Goal: Task Accomplishment & Management: Complete application form

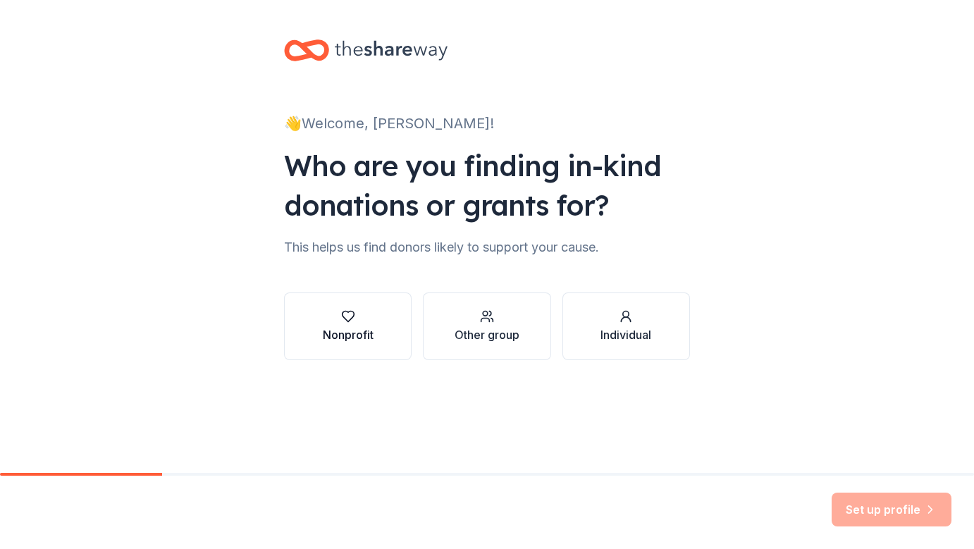
click at [344, 327] on div "Nonprofit" at bounding box center [348, 334] width 51 height 17
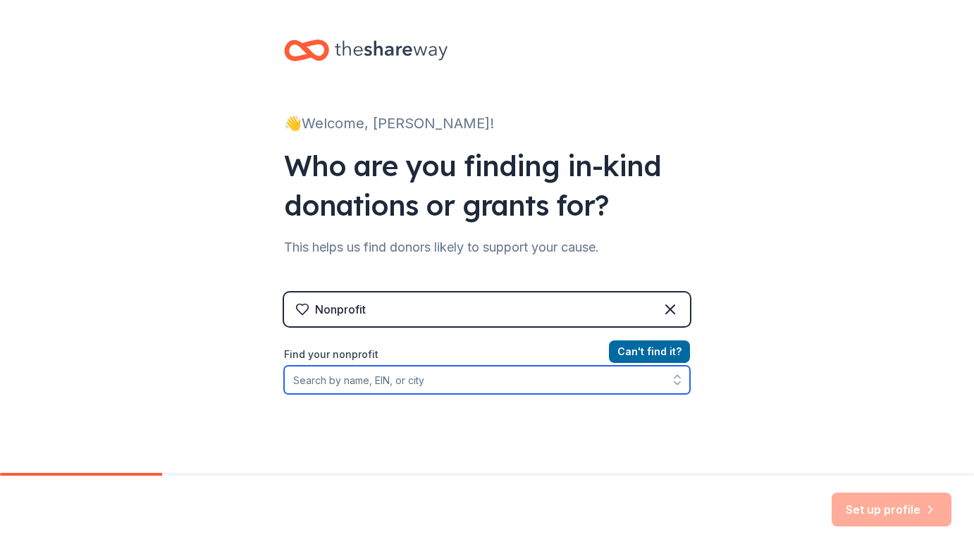
click at [338, 379] on input "Find your nonprofit" at bounding box center [487, 380] width 406 height 28
type input "680652052"
click at [557, 379] on input "680652052" at bounding box center [487, 380] width 406 height 28
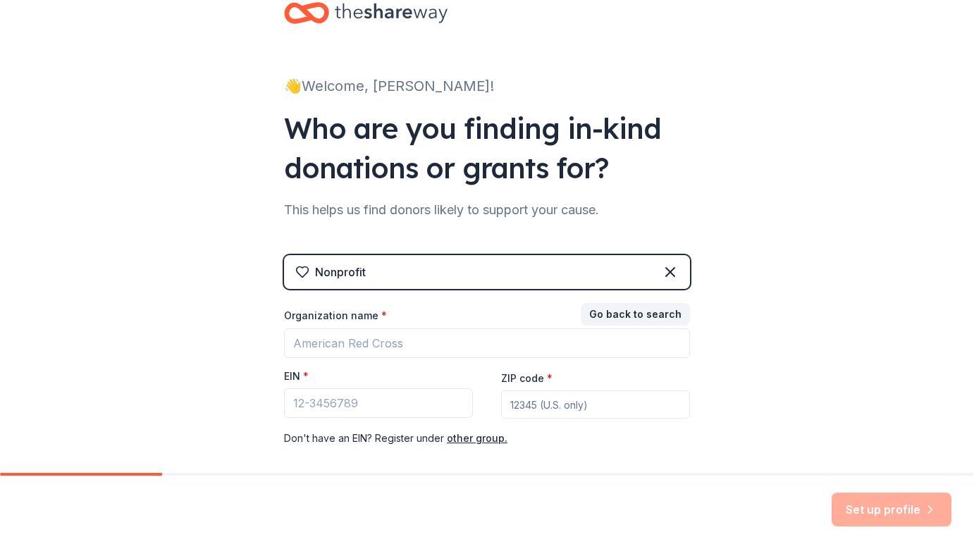
scroll to position [49, 0]
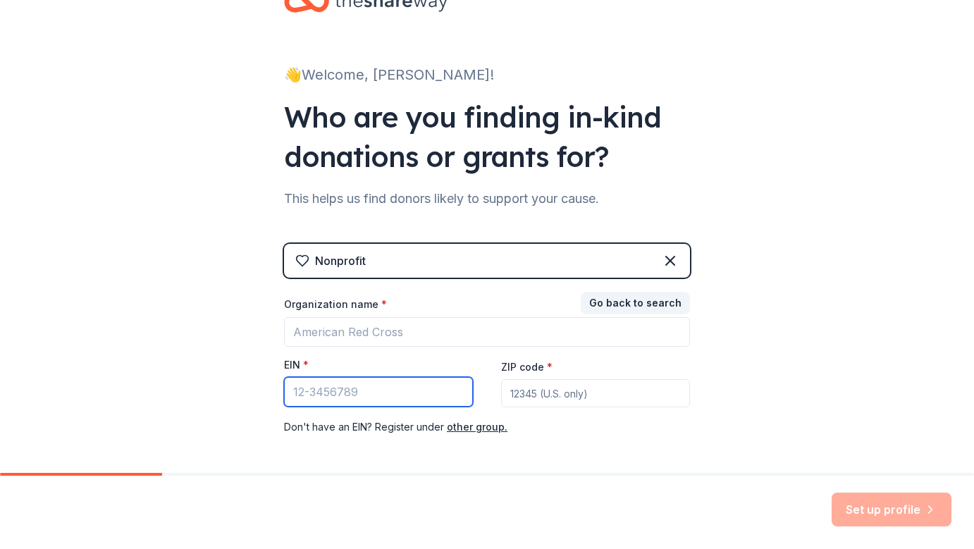
click at [329, 386] on input "EIN *" at bounding box center [378, 392] width 189 height 30
type input "[US_EMPLOYER_IDENTIFICATION_NUMBER]"
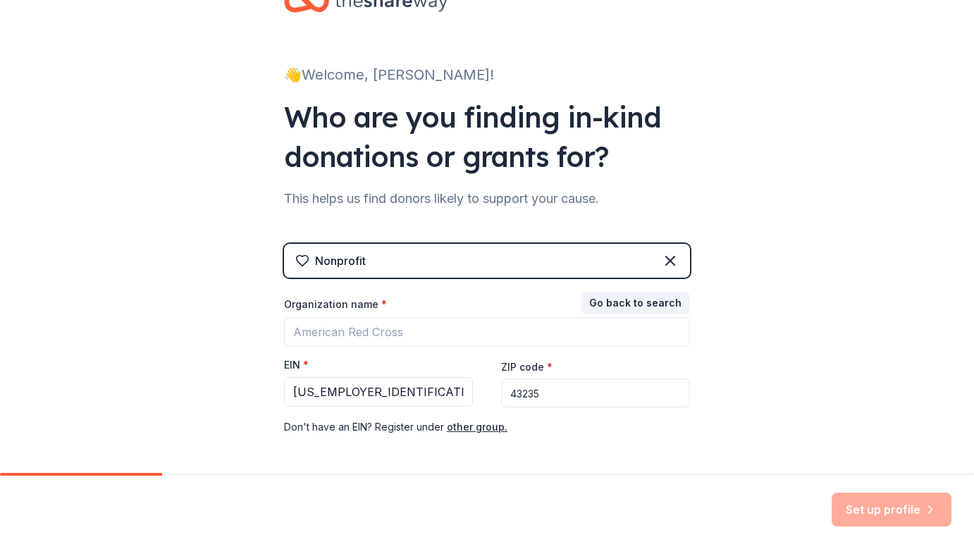
type input "43235"
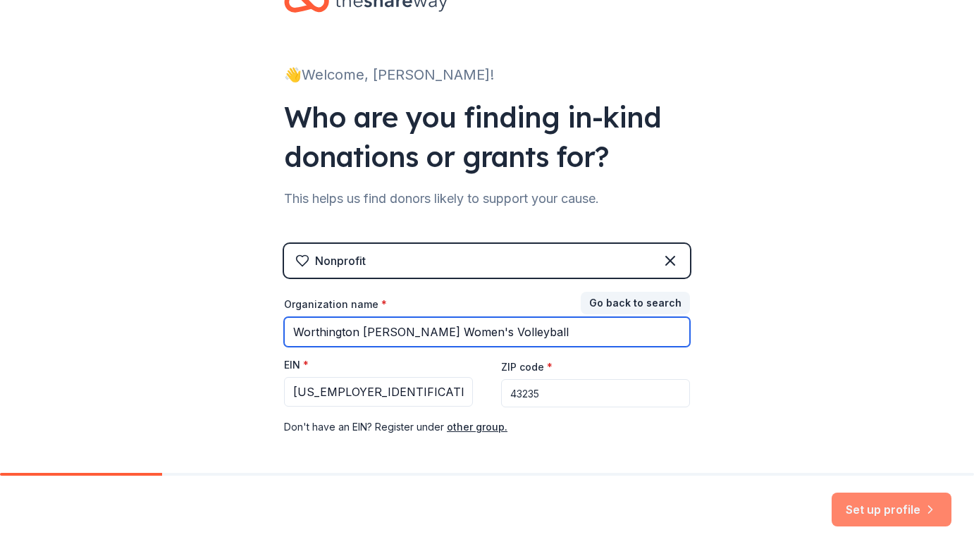
type input "Worthington [PERSON_NAME] Women's Volleyball"
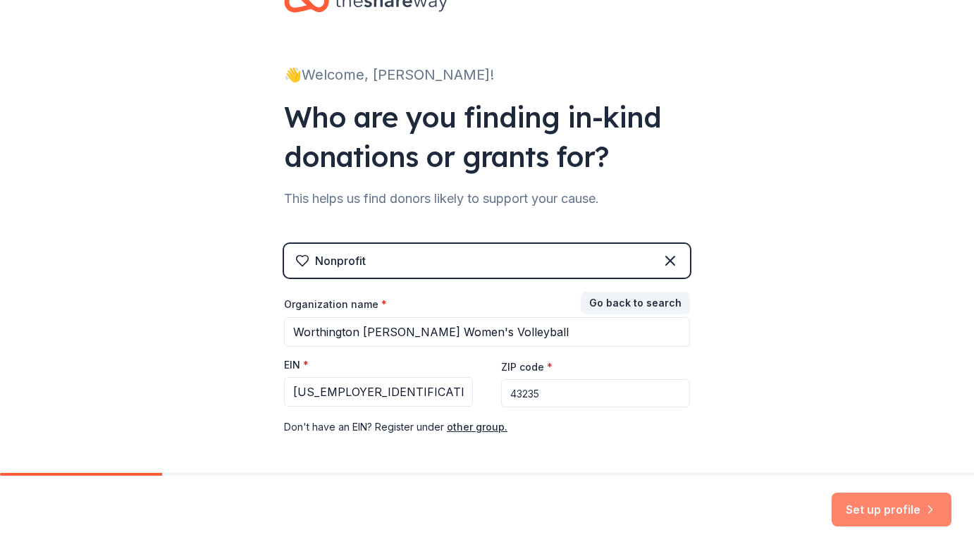
click at [853, 505] on button "Set up profile" at bounding box center [892, 510] width 120 height 34
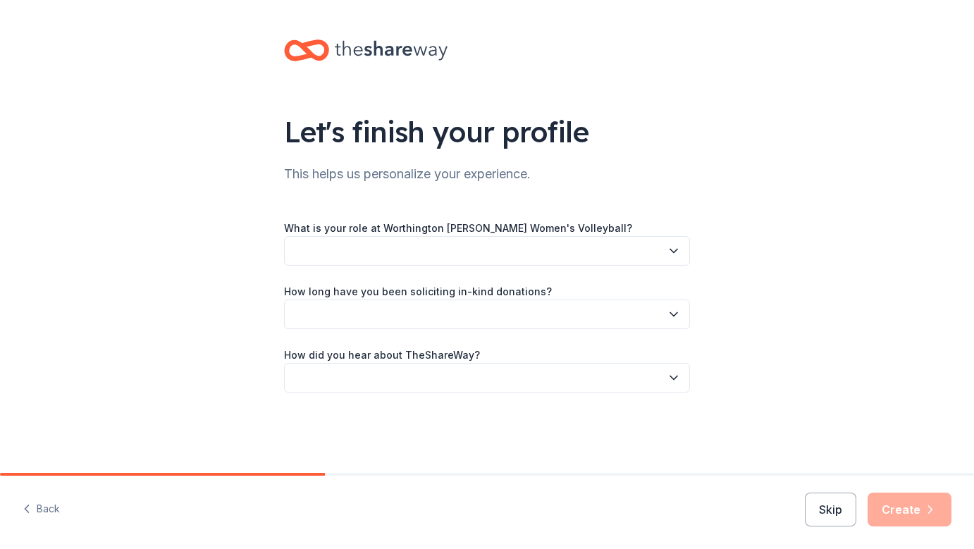
click at [392, 256] on button "button" at bounding box center [487, 251] width 406 height 30
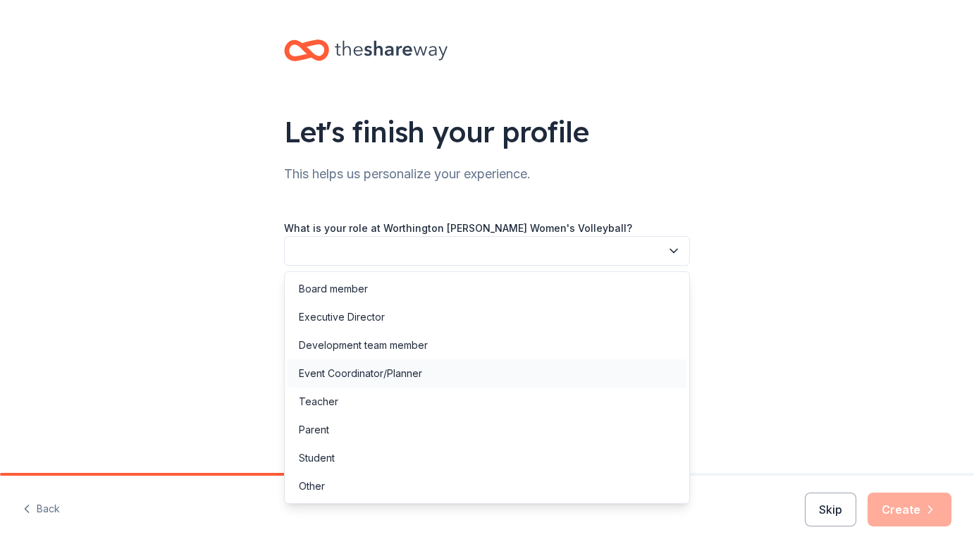
click at [374, 371] on div "Event Coordinator/Planner" at bounding box center [360, 373] width 123 height 17
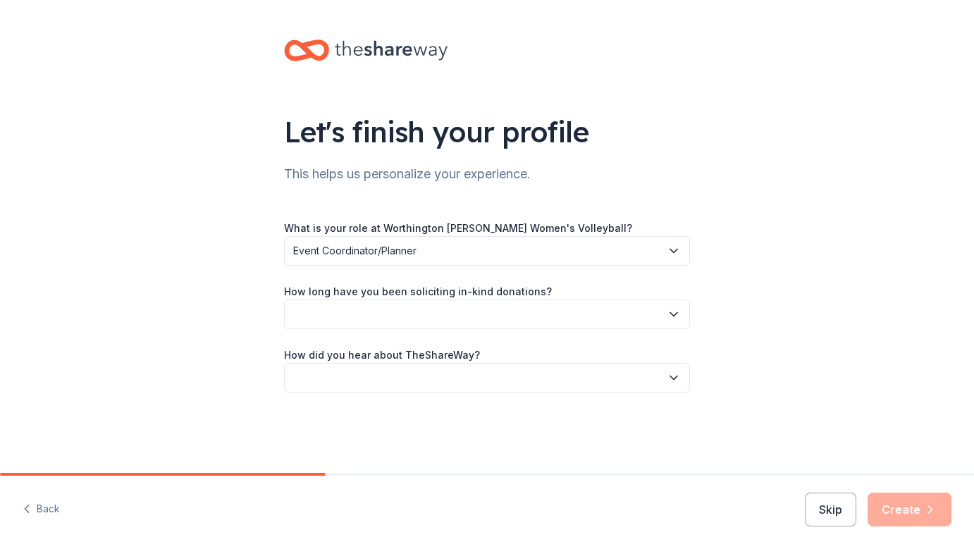
click at [346, 317] on button "button" at bounding box center [487, 315] width 406 height 30
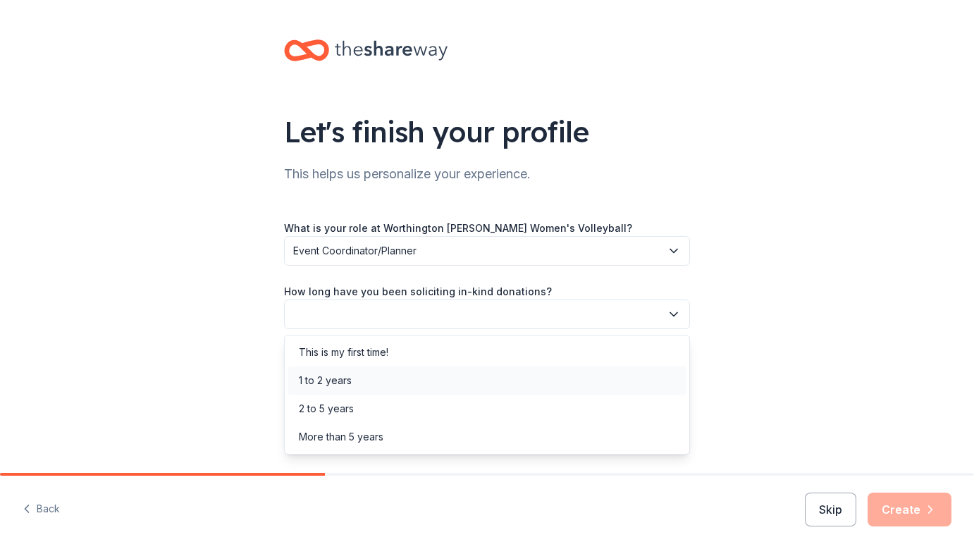
click at [334, 375] on div "1 to 2 years" at bounding box center [325, 380] width 53 height 17
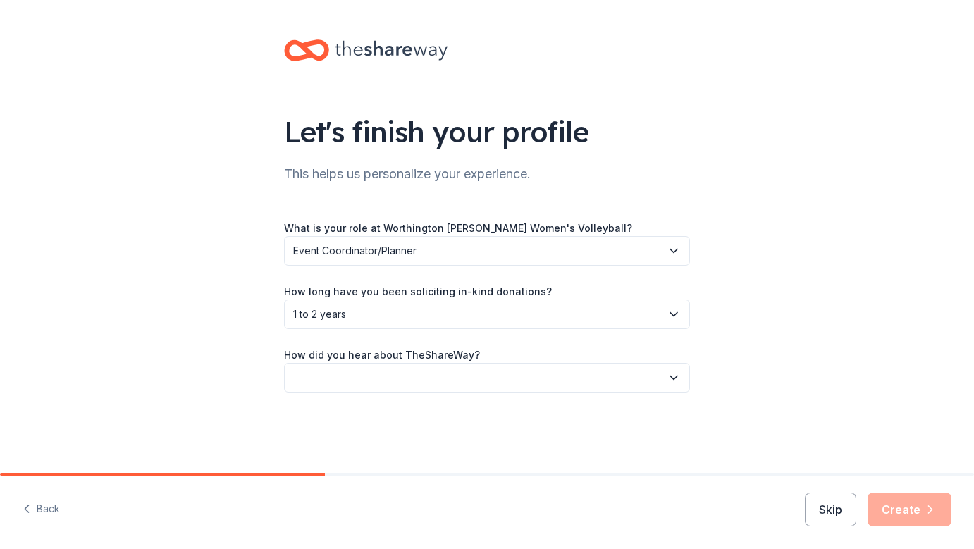
click at [332, 375] on button "button" at bounding box center [487, 378] width 406 height 30
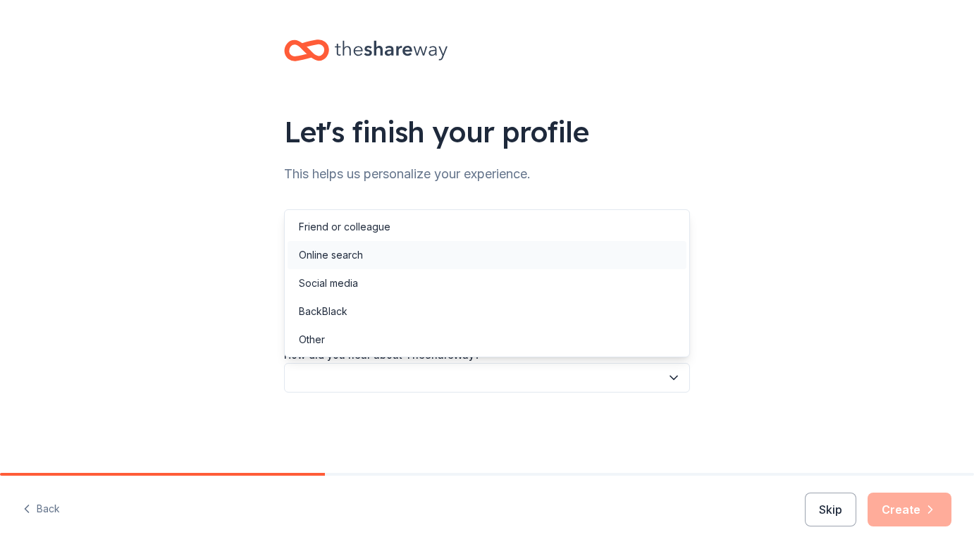
click at [329, 258] on div "Online search" at bounding box center [331, 255] width 64 height 17
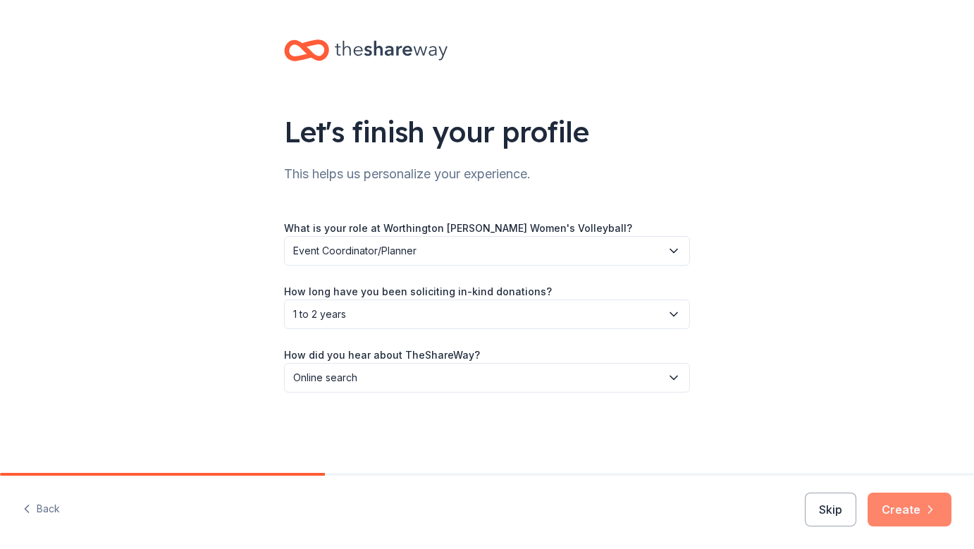
click at [908, 510] on button "Create" at bounding box center [910, 510] width 84 height 34
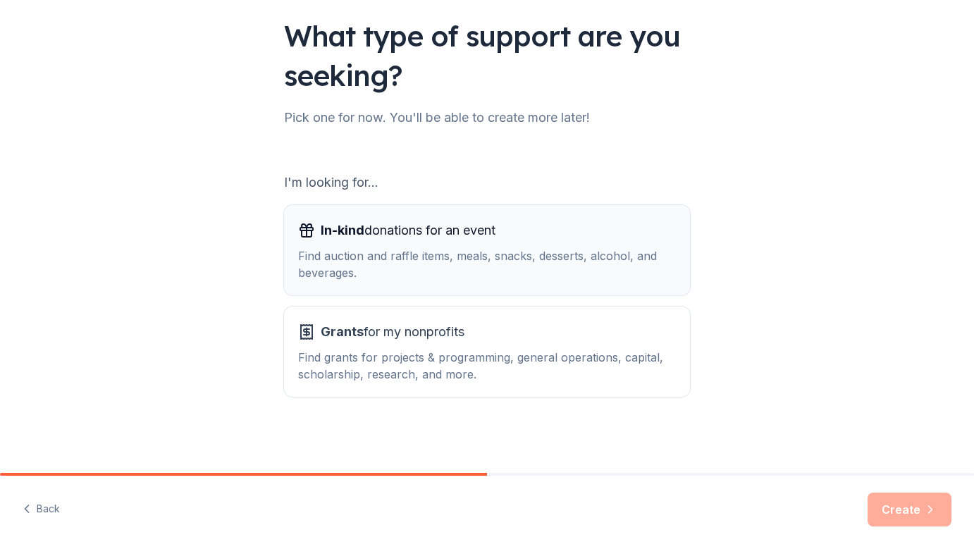
scroll to position [96, 0]
click at [338, 243] on div "In-kind donations for an event Find auction and raffle items, meals, snacks, de…" at bounding box center [487, 250] width 378 height 62
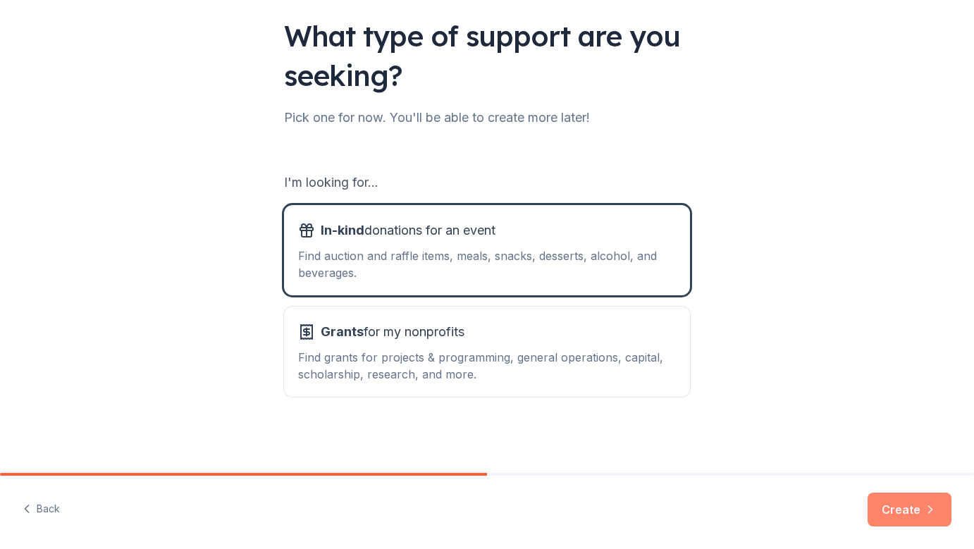
click at [903, 506] on button "Create" at bounding box center [910, 510] width 84 height 34
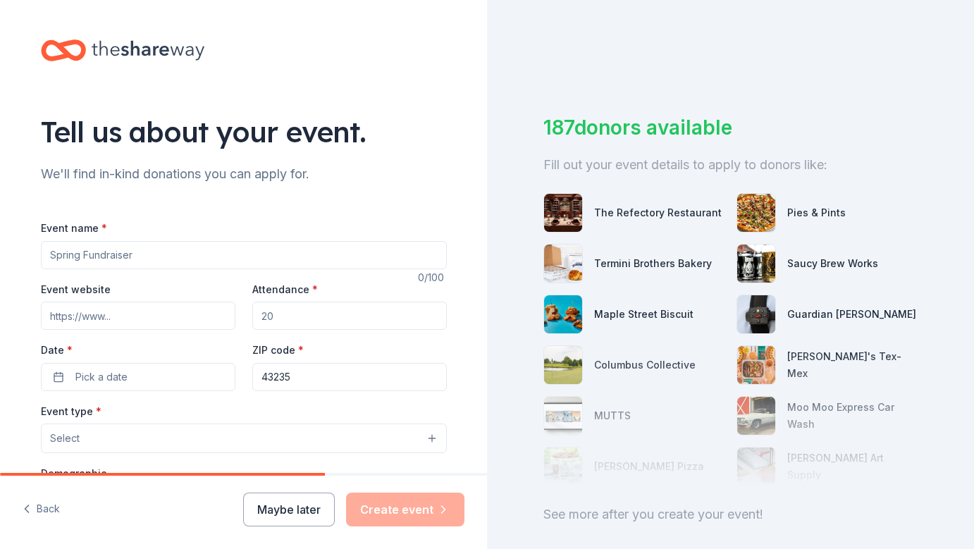
type input "V"
type input "WKHS Volley for a Cure"
click at [116, 317] on input "Event website" at bounding box center [138, 316] width 195 height 28
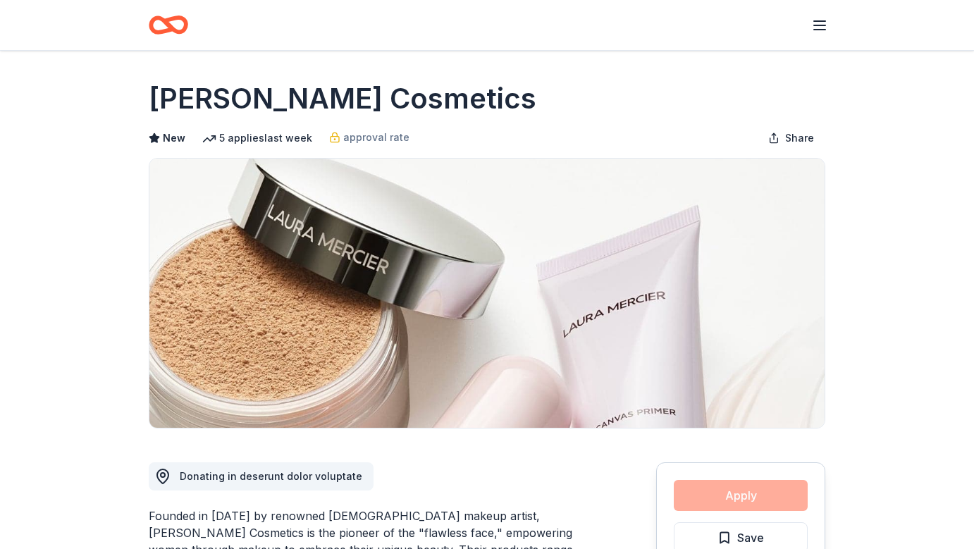
scroll to position [262, 0]
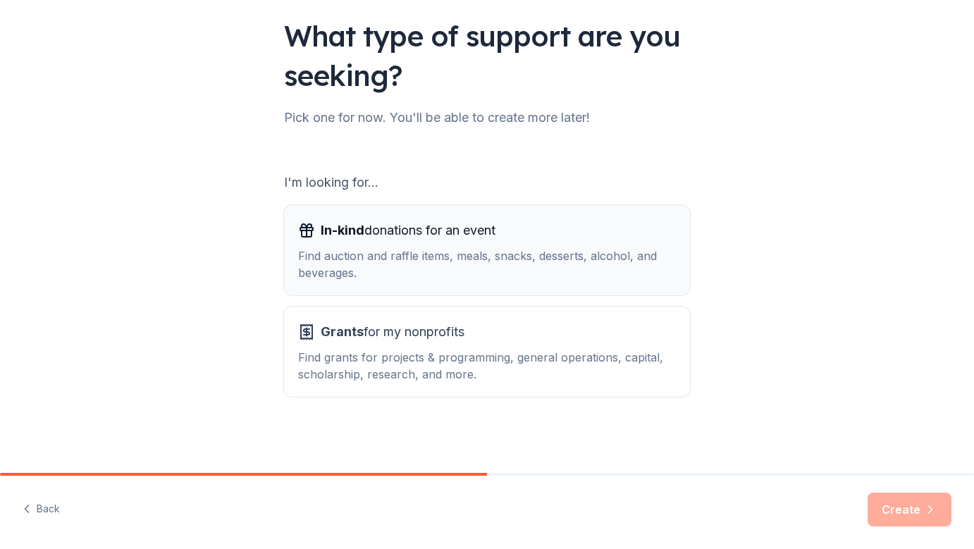
scroll to position [96, 0]
click at [420, 221] on span "In-kind donations for an event" at bounding box center [408, 230] width 175 height 23
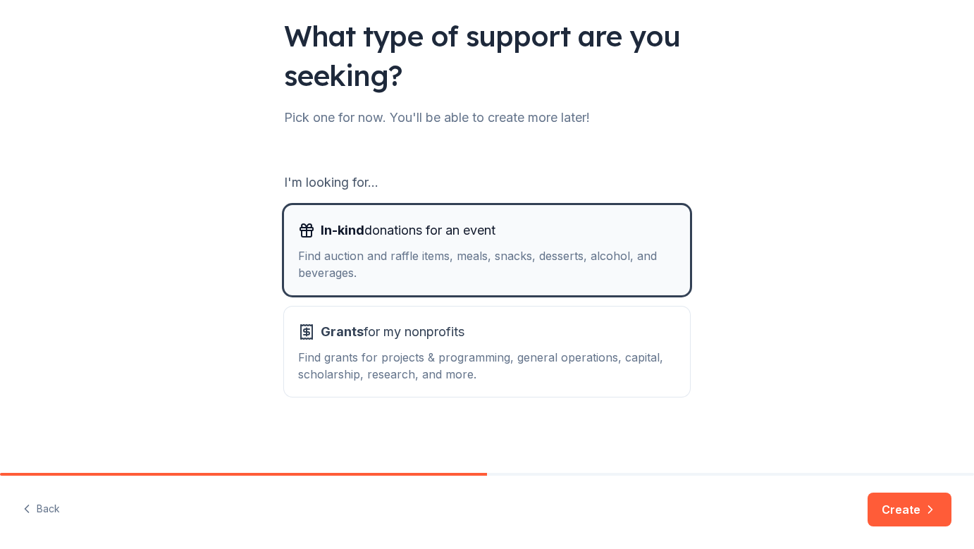
click at [420, 231] on span "In-kind donations for an event" at bounding box center [408, 230] width 175 height 23
click at [908, 509] on button "Create" at bounding box center [910, 510] width 84 height 34
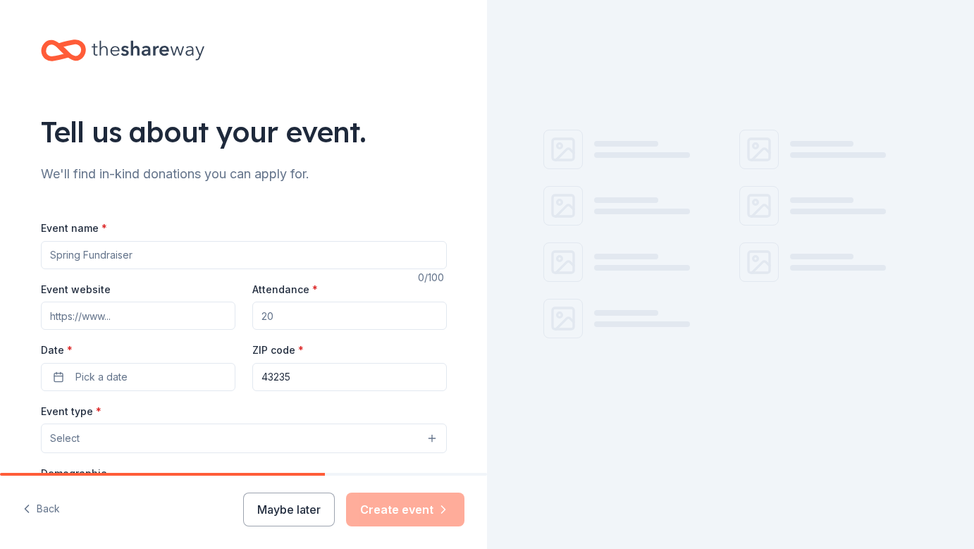
scroll to position [1, 0]
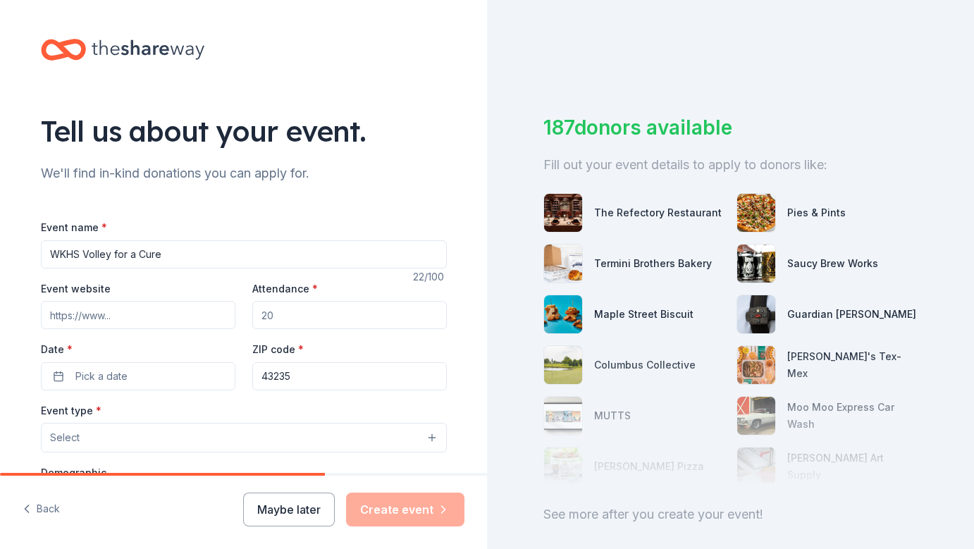
type input "WKHS Volley for a Cure"
click at [133, 317] on input "Event website" at bounding box center [138, 315] width 195 height 28
paste input "https://secure.info-komen.org/site/TR?fr_id=10900&pg=entry"
type input "https://secure.info-komen.org/site/TR?fr_id=10900&pg=entry"
click at [274, 316] on input "Attendance *" at bounding box center [349, 315] width 195 height 28
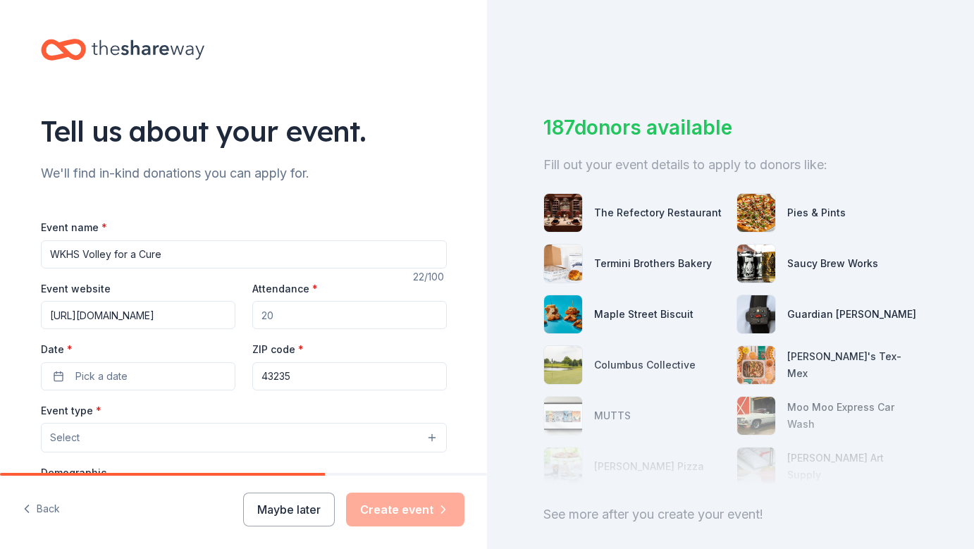
drag, startPoint x: 274, startPoint y: 316, endPoint x: 241, endPoint y: 312, distance: 33.4
click at [241, 312] on div "Event website https://secure.info-komen.org/site/TR?fr_id=10900&pg=entry Attend…" at bounding box center [244, 335] width 406 height 111
type input "400"
click at [131, 367] on button "Pick a date" at bounding box center [138, 376] width 195 height 28
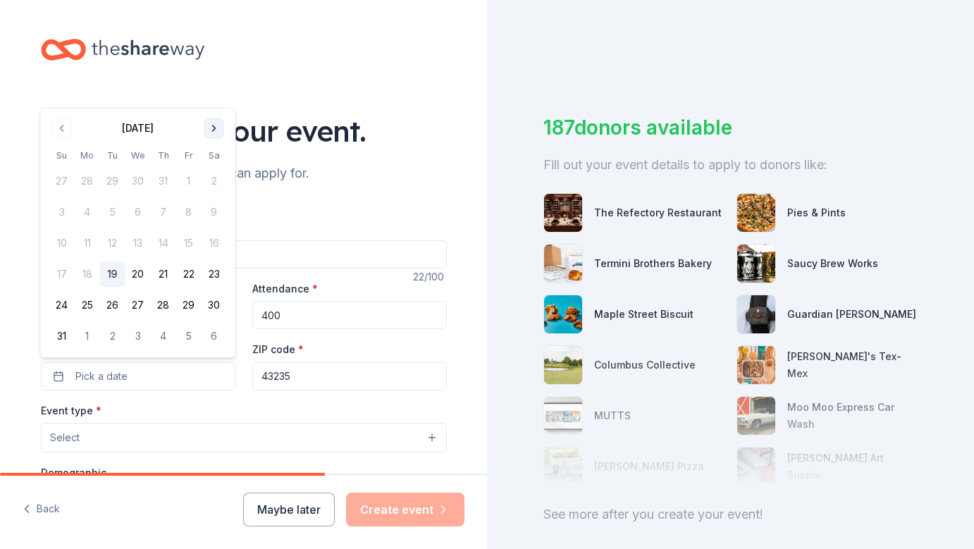
click at [216, 130] on button "Go to next month" at bounding box center [214, 128] width 20 height 20
click at [216, 130] on div "Tell us about your event." at bounding box center [244, 130] width 406 height 39
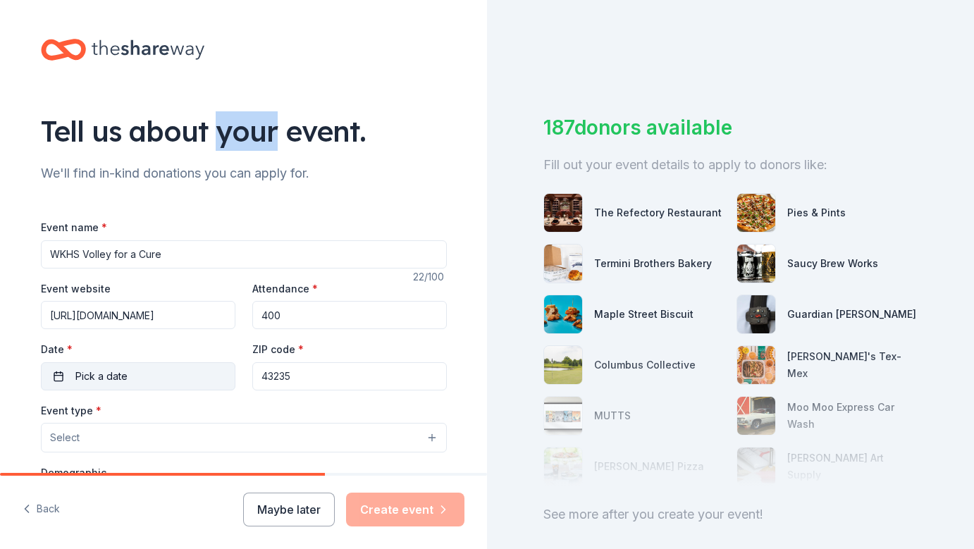
click at [145, 375] on button "Pick a date" at bounding box center [138, 376] width 195 height 28
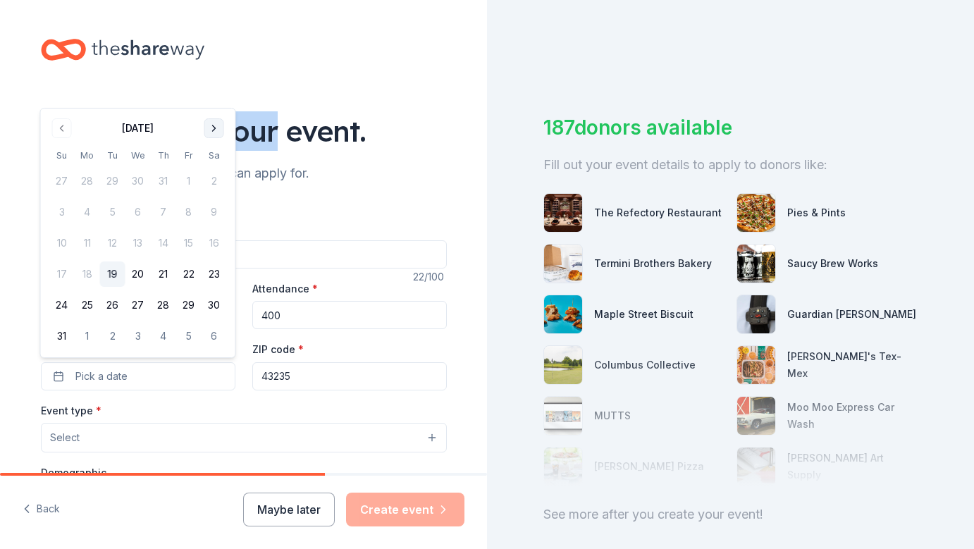
click at [214, 130] on button "Go to next month" at bounding box center [214, 128] width 20 height 20
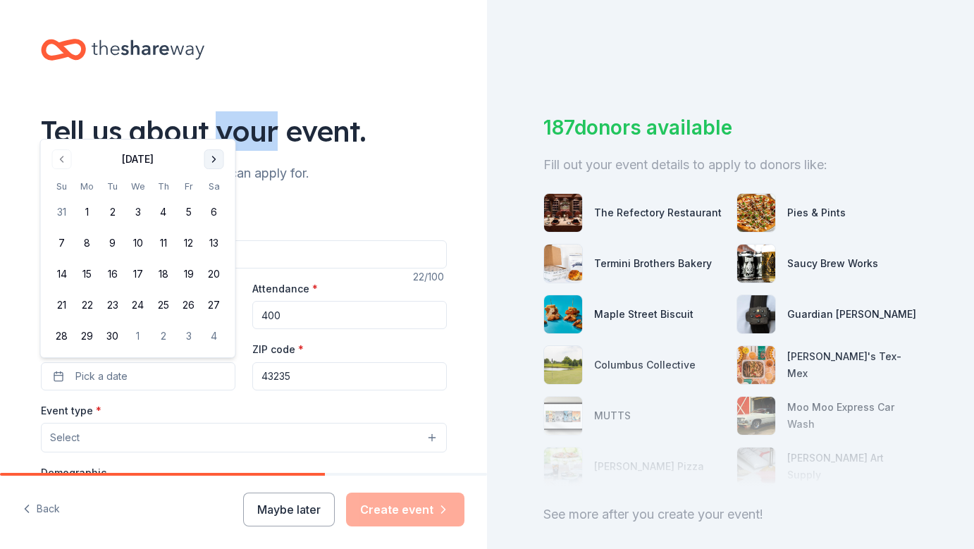
click at [213, 159] on button "Go to next month" at bounding box center [214, 159] width 20 height 20
click at [136, 214] on button "1" at bounding box center [138, 212] width 25 height 25
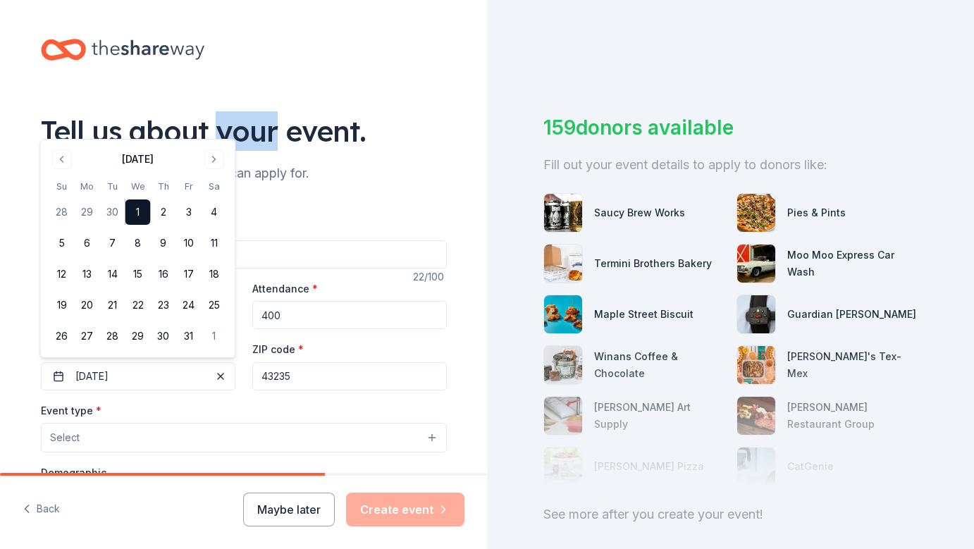
click at [166, 443] on button "Select" at bounding box center [244, 438] width 406 height 30
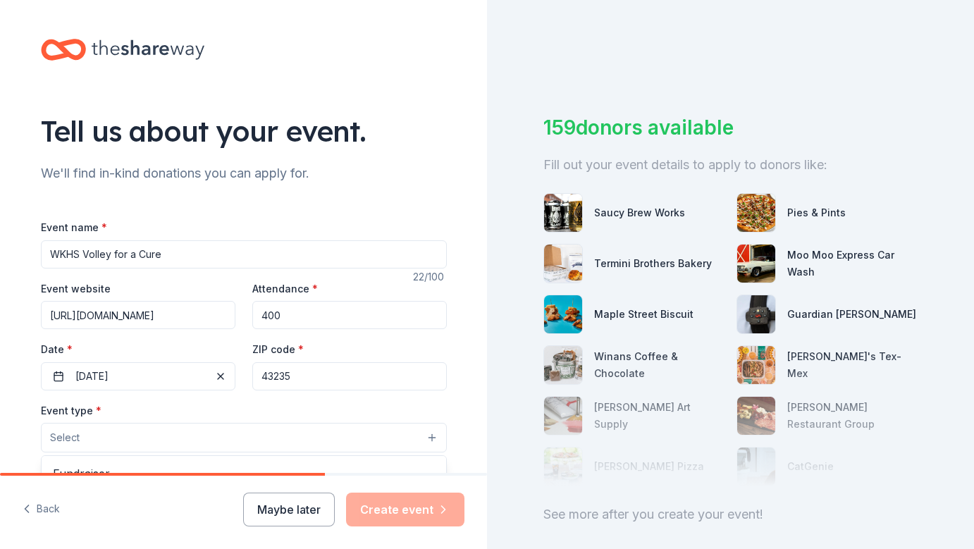
click at [161, 442] on button "Select" at bounding box center [244, 438] width 406 height 30
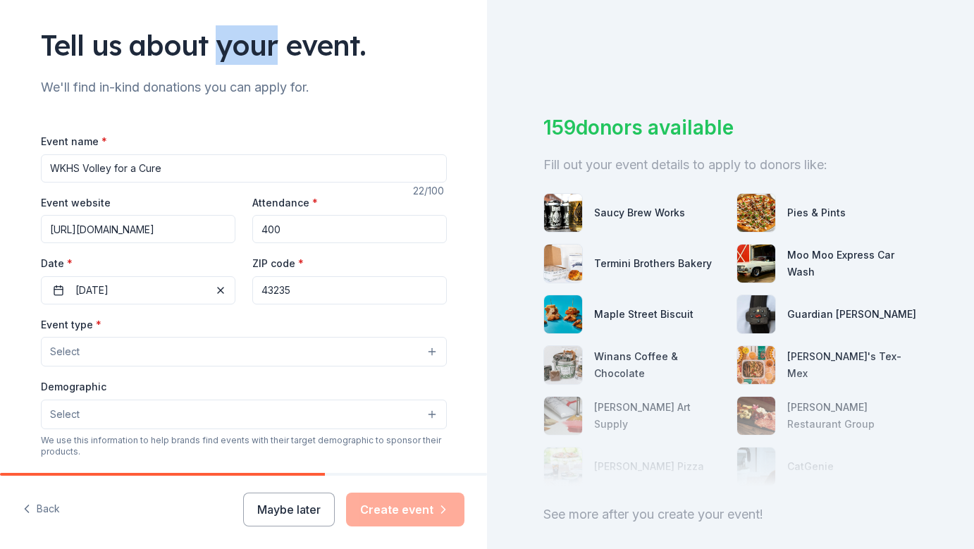
scroll to position [94, 0]
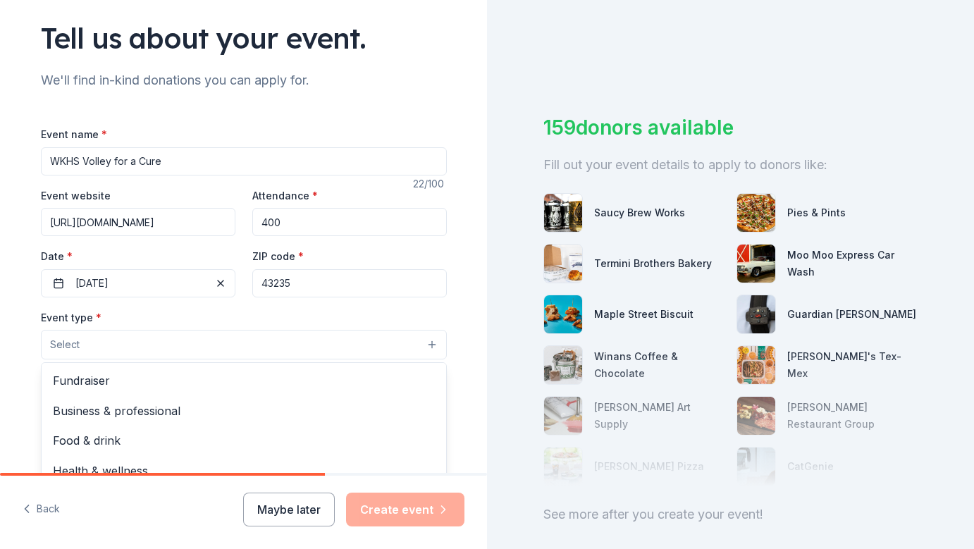
click at [147, 348] on button "Select" at bounding box center [244, 345] width 406 height 30
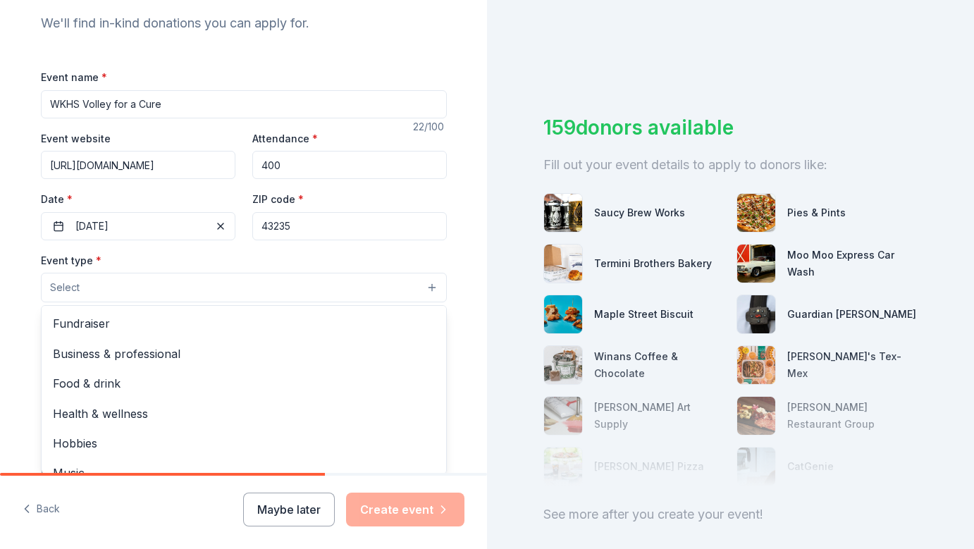
scroll to position [152, 0]
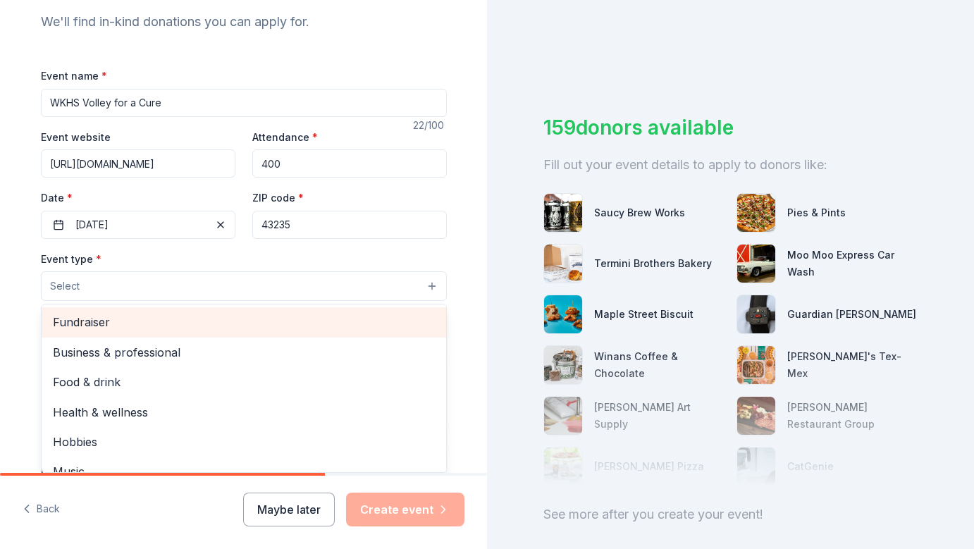
click at [140, 329] on span "Fundraiser" at bounding box center [244, 322] width 382 height 18
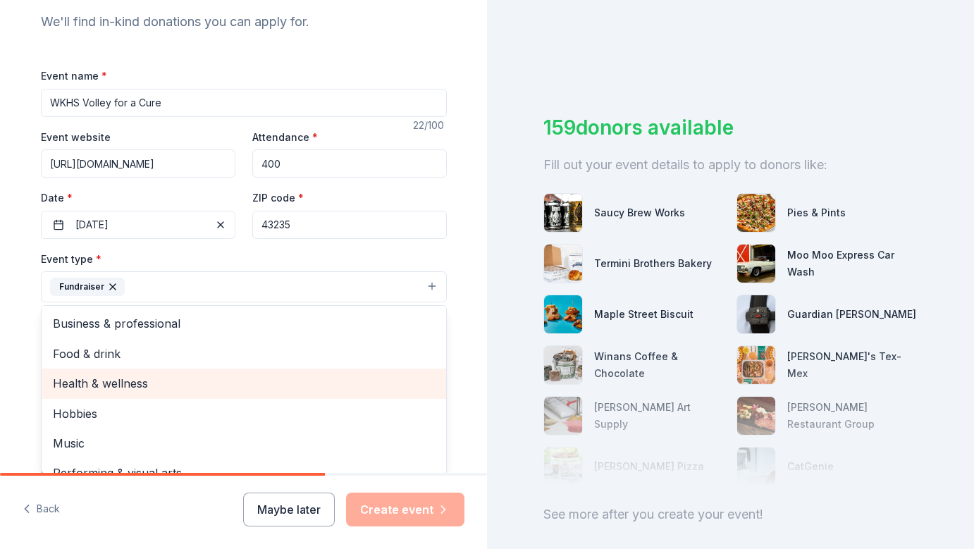
click at [87, 381] on span "Health & wellness" at bounding box center [244, 383] width 382 height 18
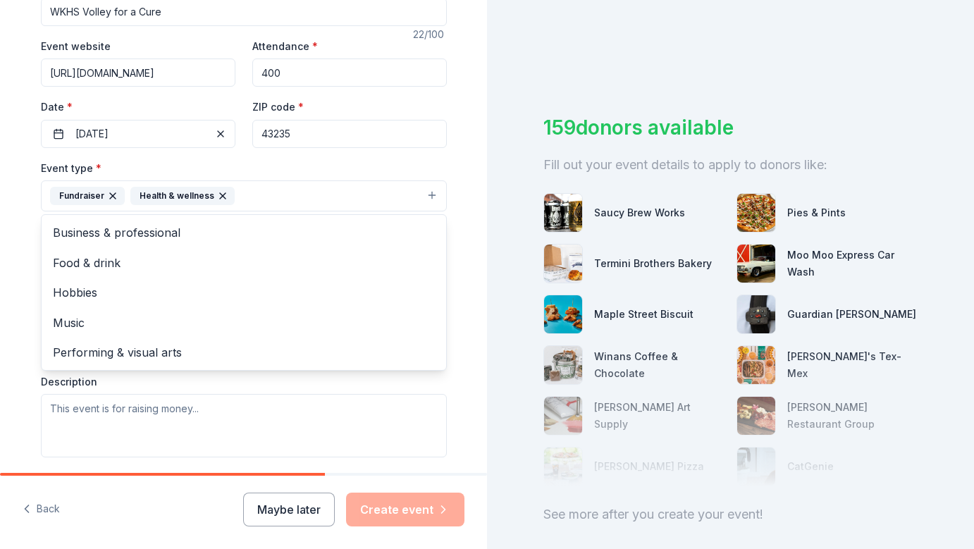
scroll to position [262, 0]
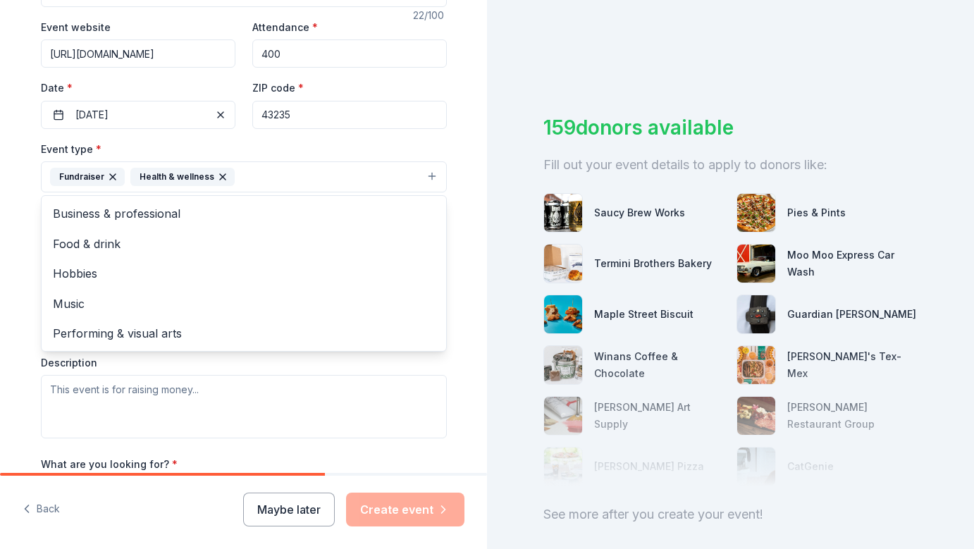
click at [13, 281] on div "Tell us about your event. We'll find in-kind donations you can apply for. Event…" at bounding box center [243, 208] width 487 height 940
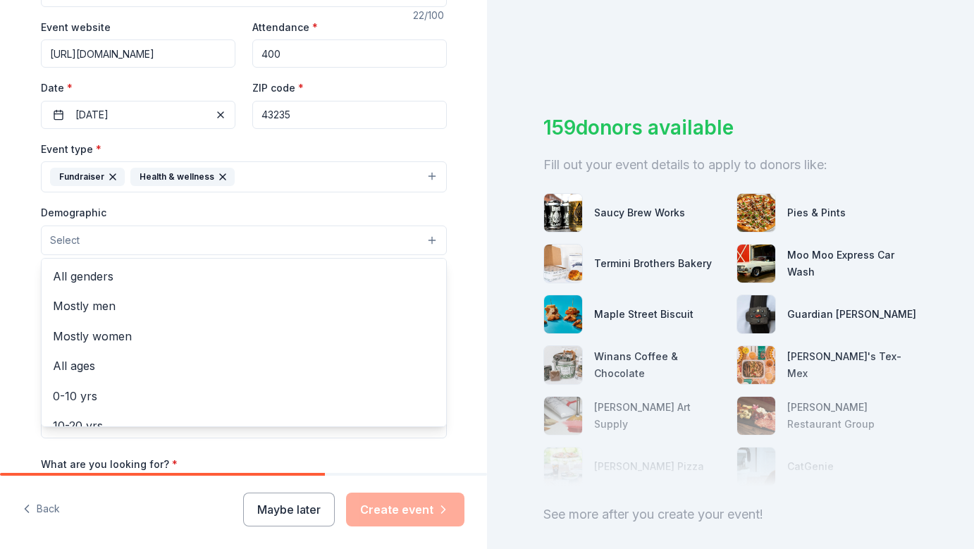
click at [237, 231] on button "Select" at bounding box center [244, 241] width 406 height 30
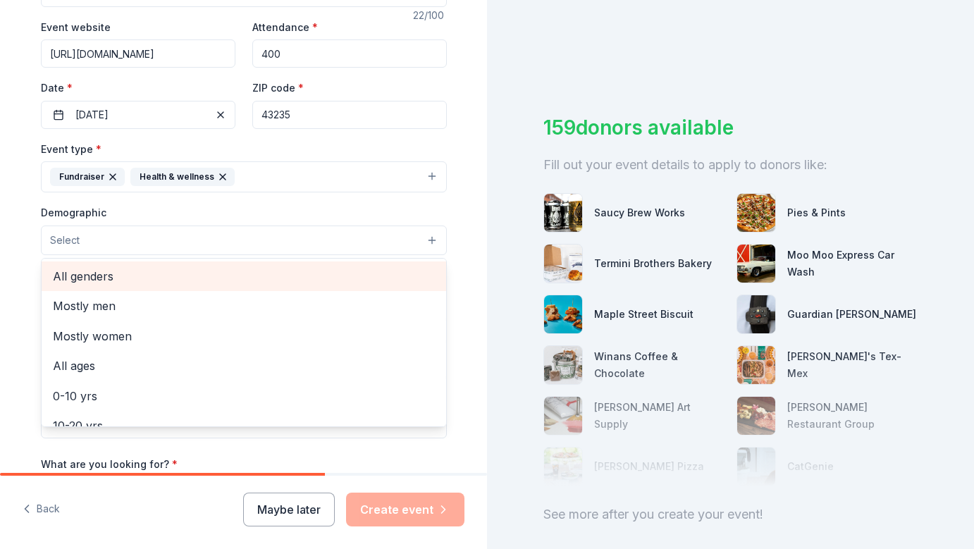
click at [182, 276] on span "All genders" at bounding box center [244, 276] width 382 height 18
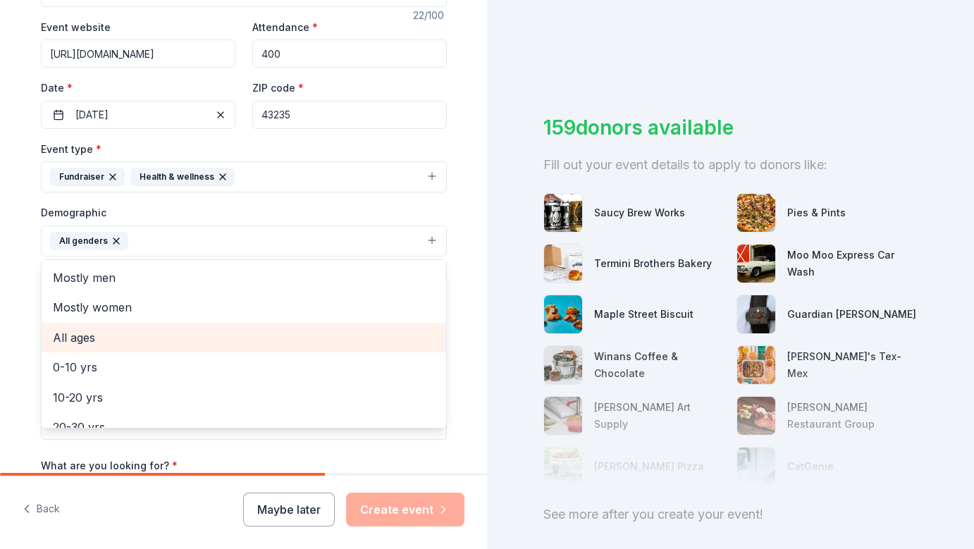
click at [113, 337] on span "All ages" at bounding box center [244, 338] width 382 height 18
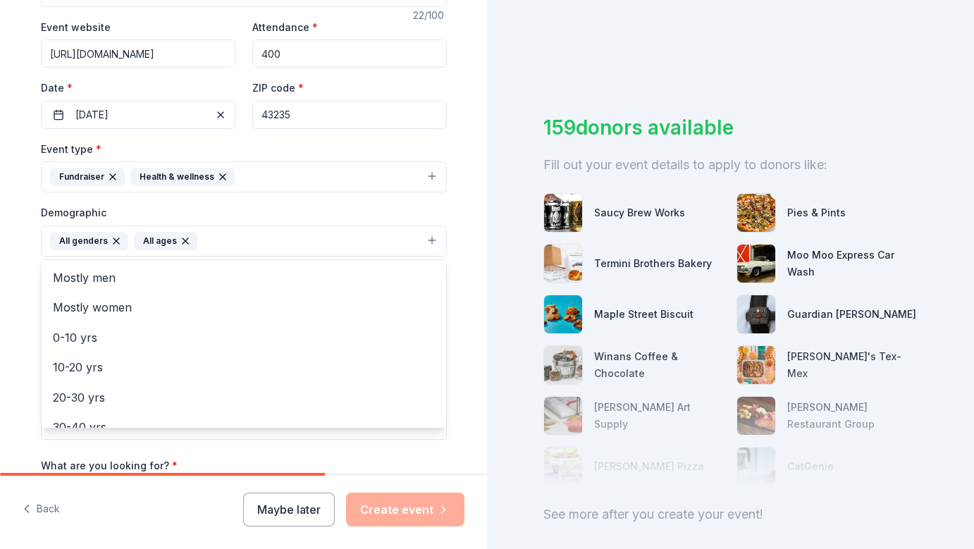
click at [15, 289] on div "Tell us about your event. We'll find in-kind donations you can apply for. Event…" at bounding box center [243, 208] width 487 height 941
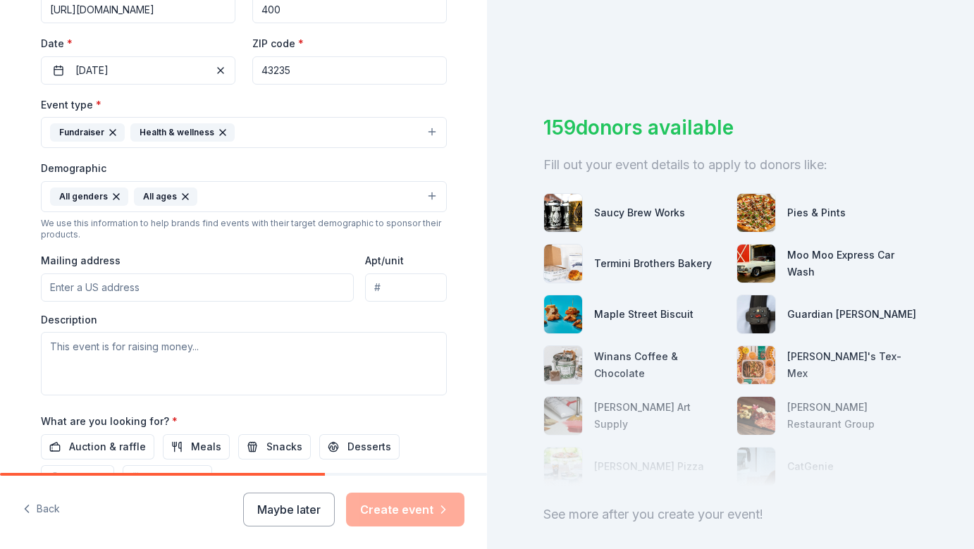
scroll to position [310, 0]
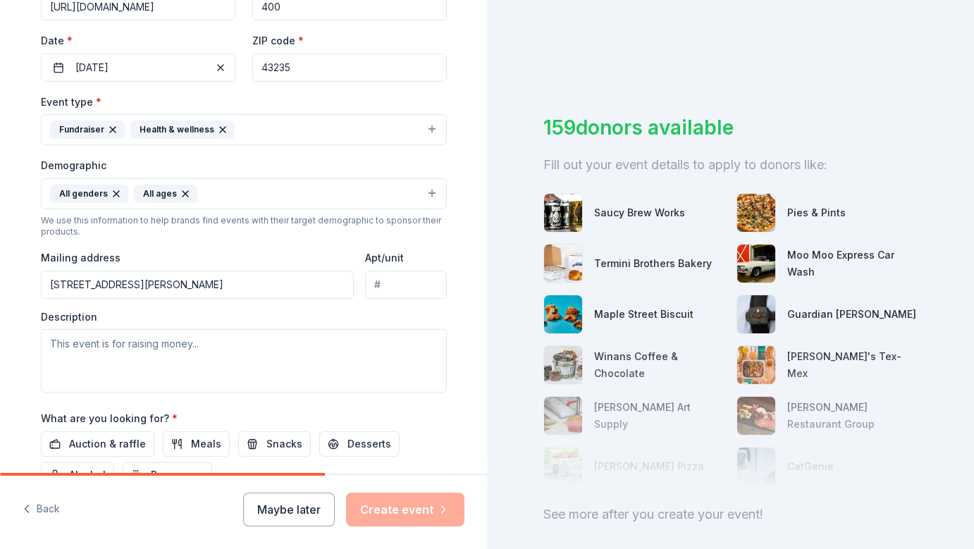
type input "7670 Lealand Way, Columbus, OH, 43235"
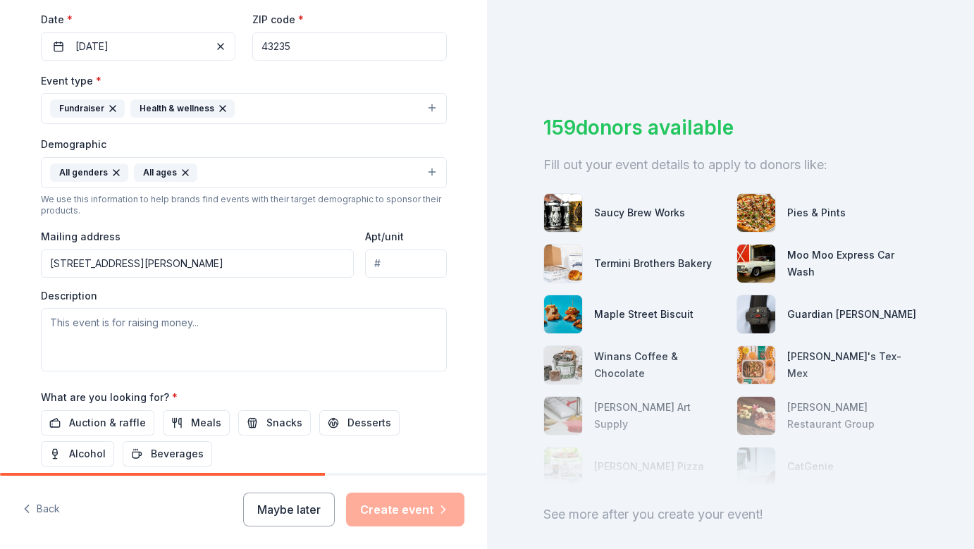
scroll to position [337, 0]
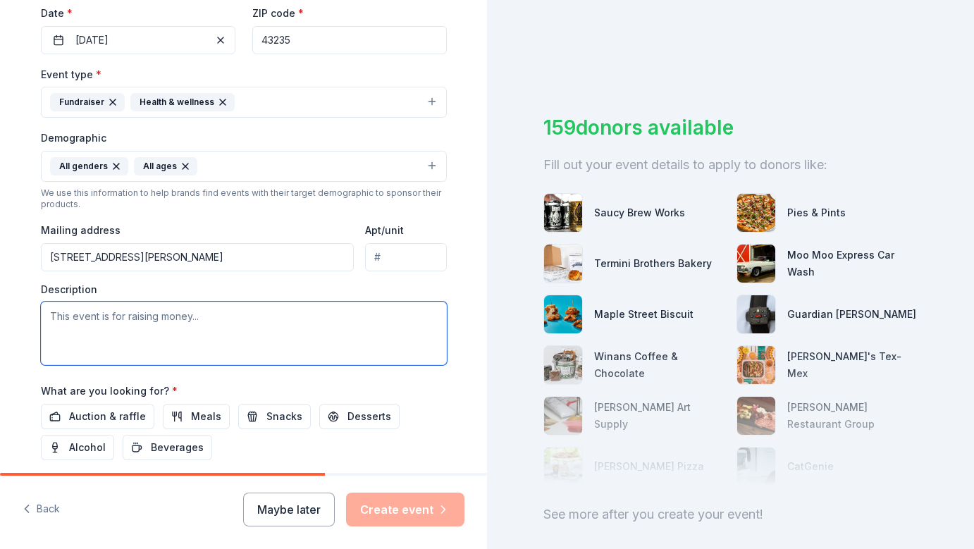
click at [93, 312] on textarea at bounding box center [244, 333] width 406 height 63
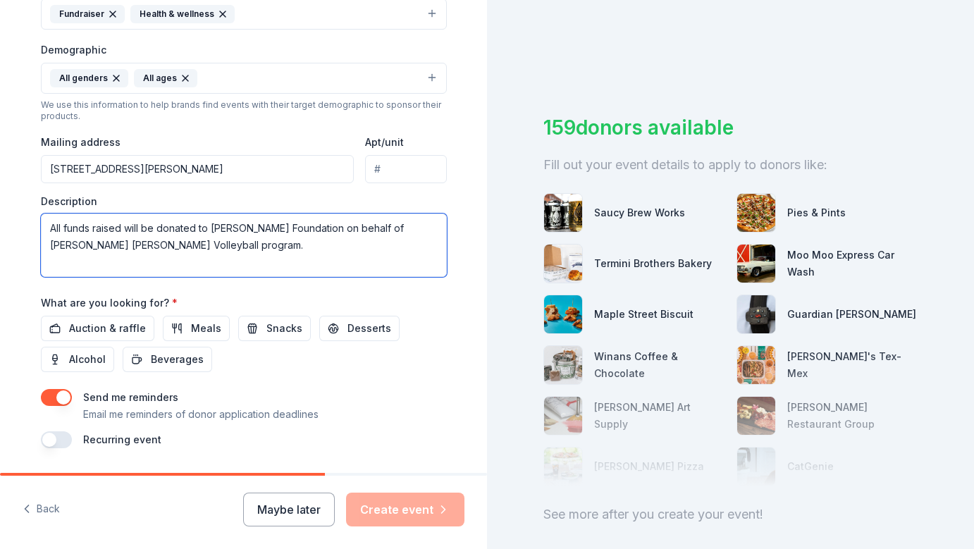
scroll to position [449, 0]
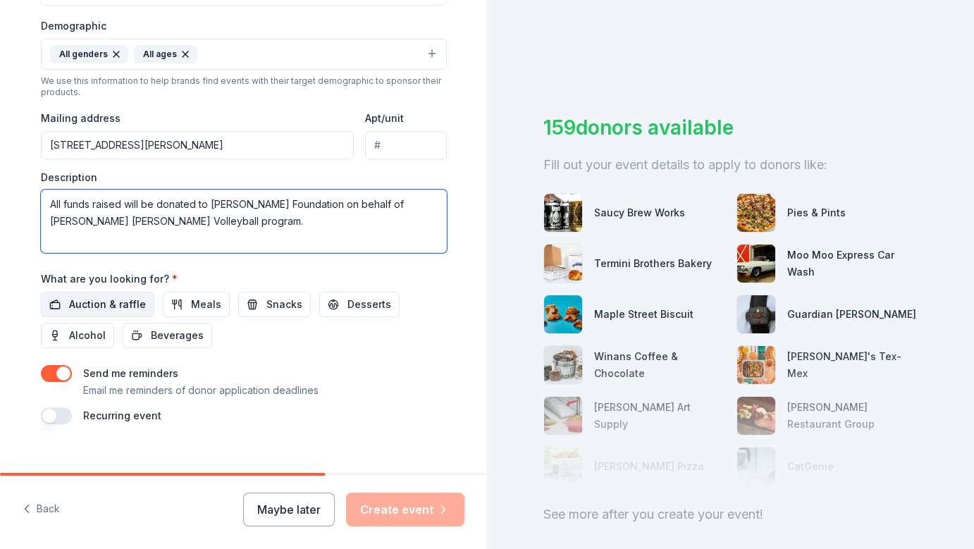
type textarea "All funds raised will be donated to [PERSON_NAME] Foundation on behalf of [PERS…"
click at [88, 305] on span "Auction & raffle" at bounding box center [107, 304] width 77 height 17
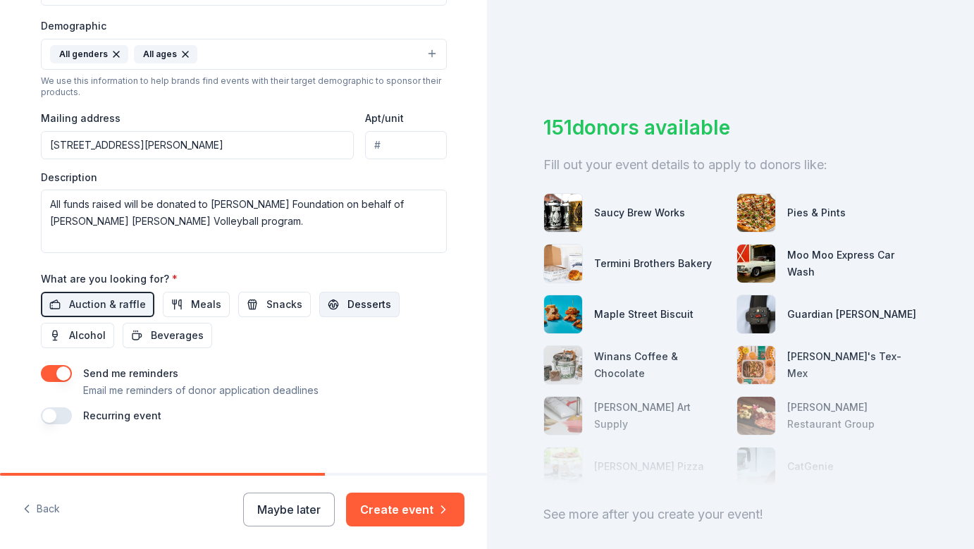
click at [348, 298] on span "Desserts" at bounding box center [370, 304] width 44 height 17
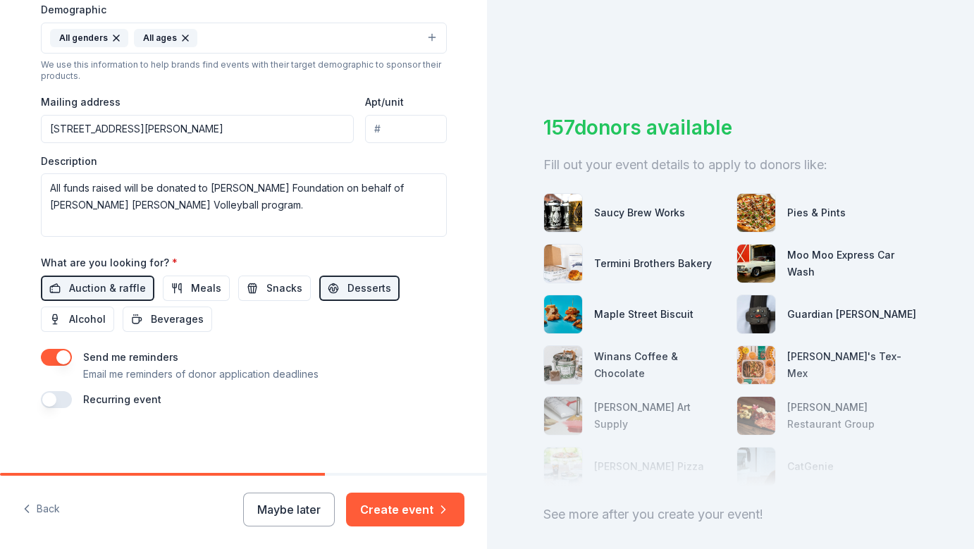
scroll to position [465, 0]
click at [410, 508] on button "Create event" at bounding box center [405, 510] width 118 height 34
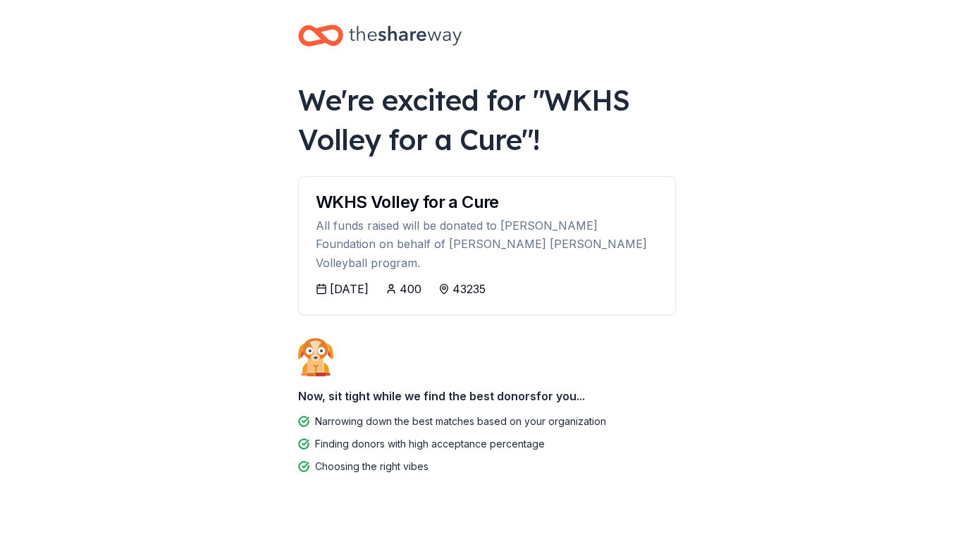
scroll to position [8, 0]
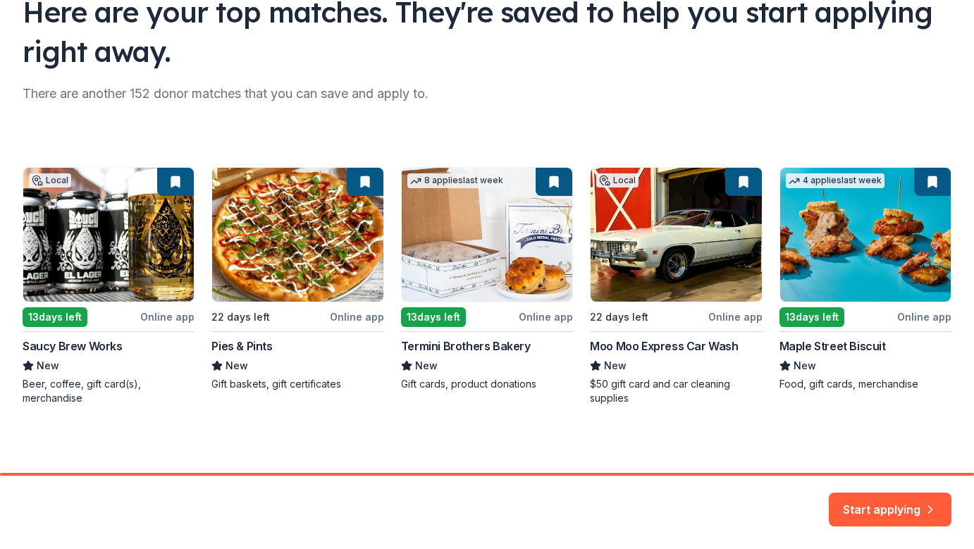
scroll to position [120, 0]
click at [876, 495] on button "Start applying" at bounding box center [890, 501] width 123 height 34
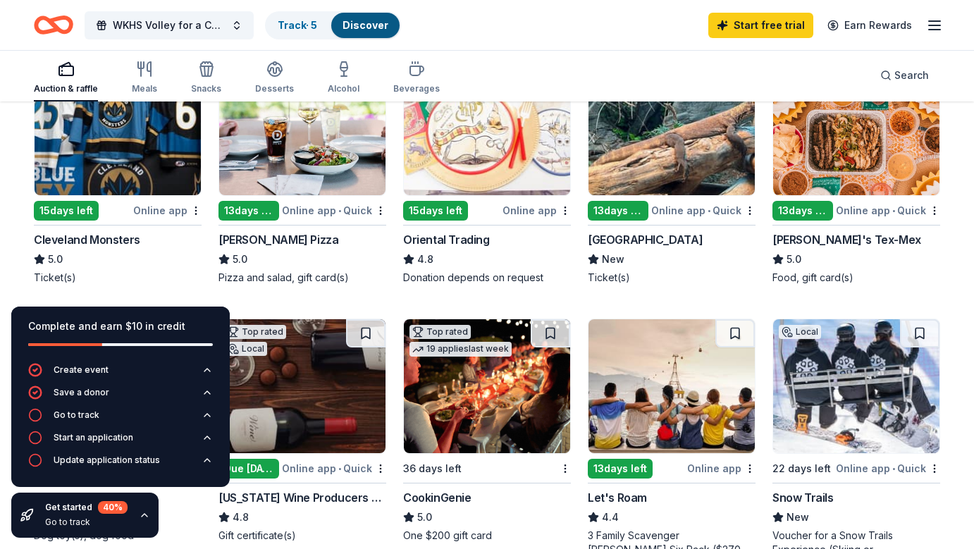
scroll to position [200, 0]
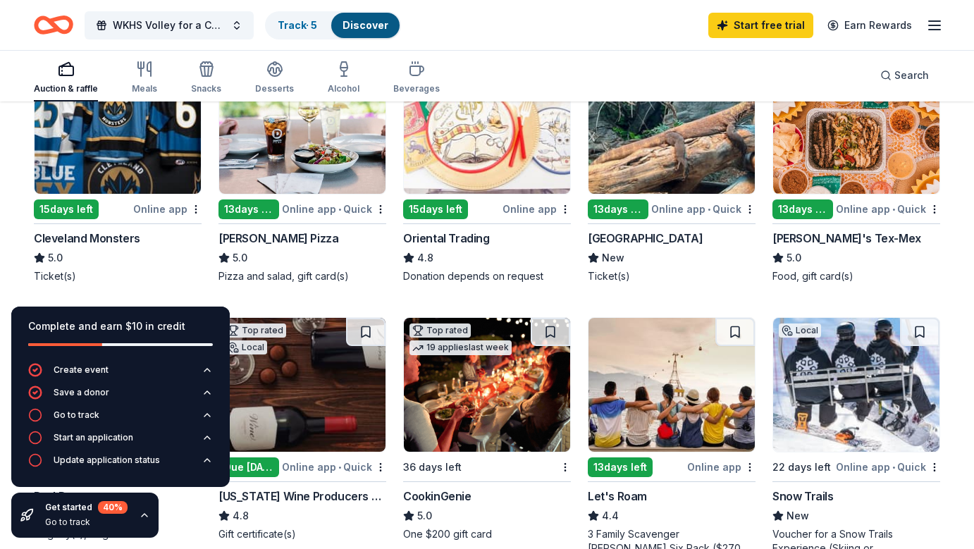
click at [159, 209] on div "Online app" at bounding box center [167, 209] width 68 height 18
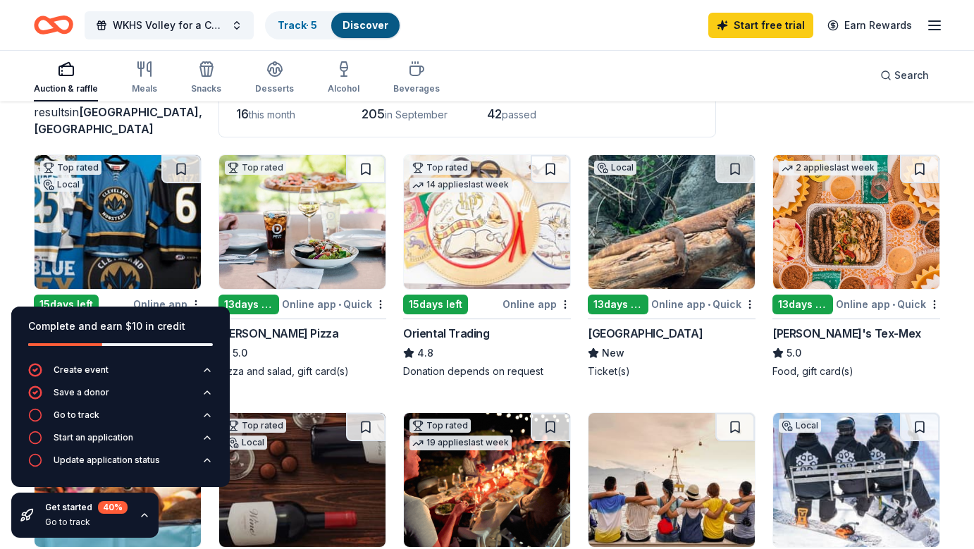
scroll to position [102, 0]
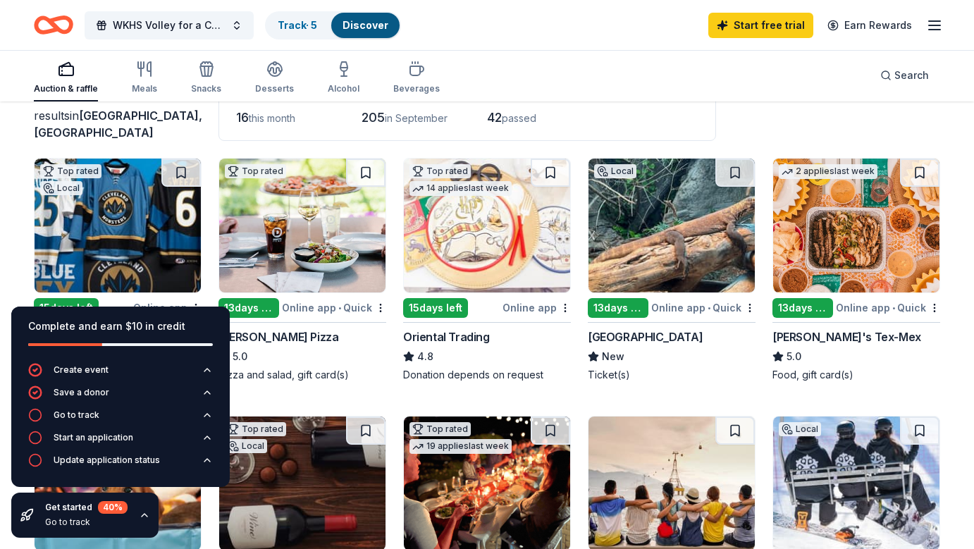
click at [540, 307] on div "Online app" at bounding box center [537, 308] width 68 height 18
click at [717, 266] on img at bounding box center [672, 226] width 166 height 134
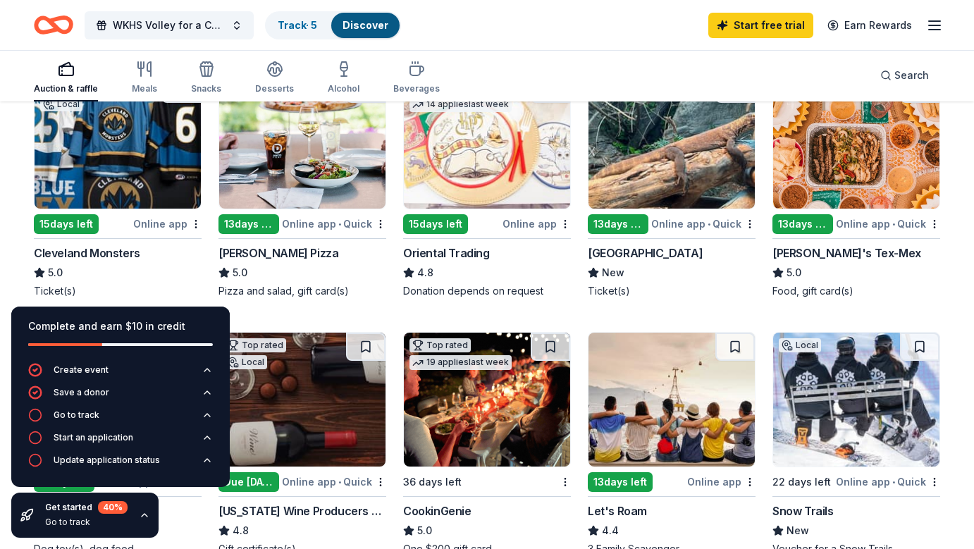
click at [891, 225] on div "Online app • Quick" at bounding box center [888, 224] width 104 height 18
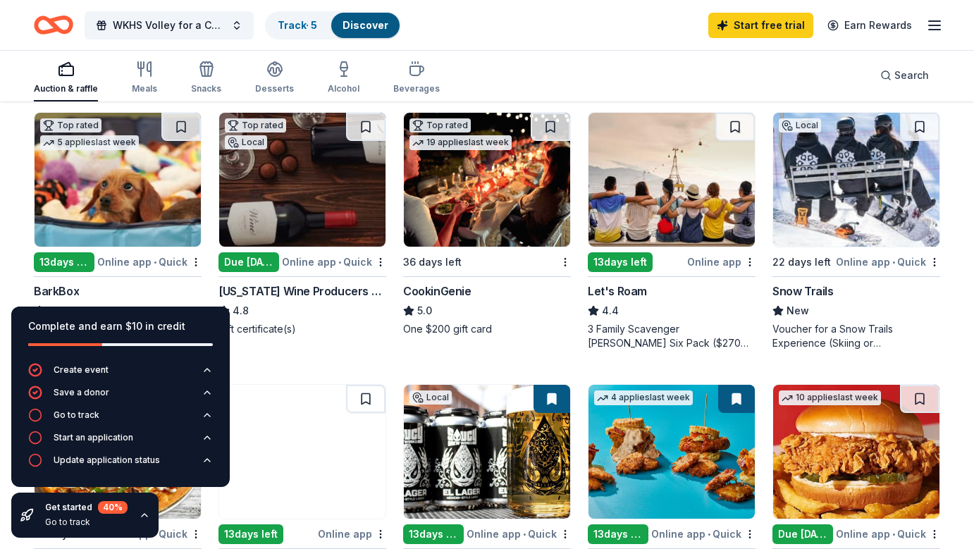
scroll to position [422, 0]
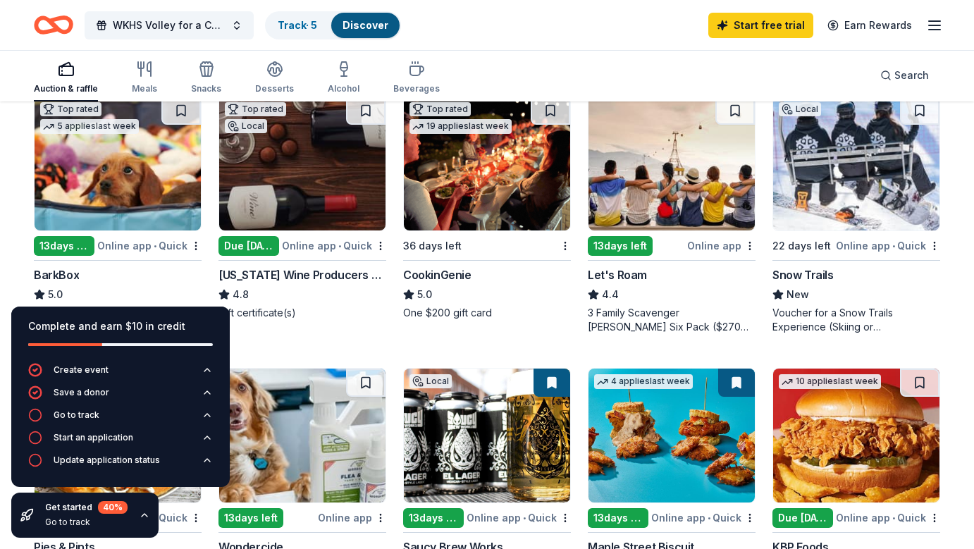
click at [157, 247] on span "•" at bounding box center [155, 245] width 3 height 11
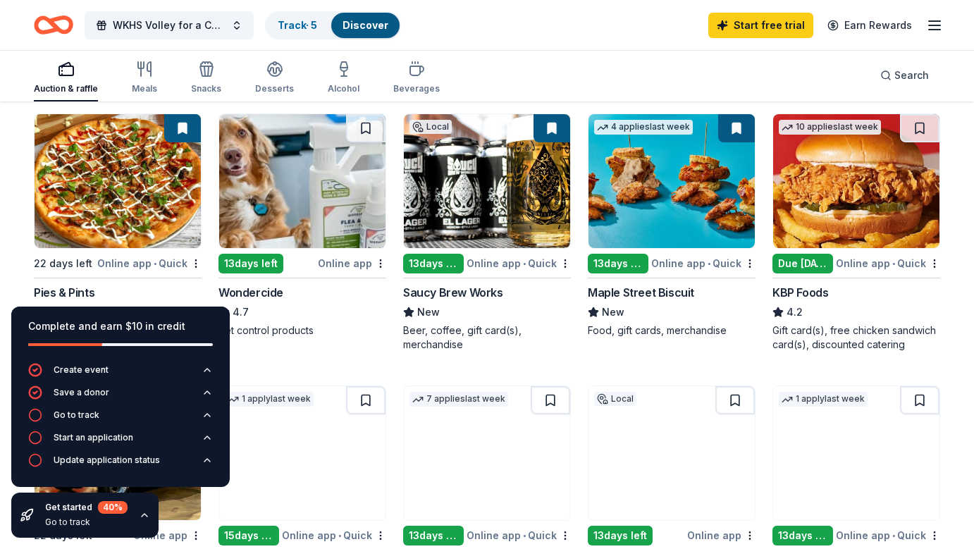
scroll to position [683, 0]
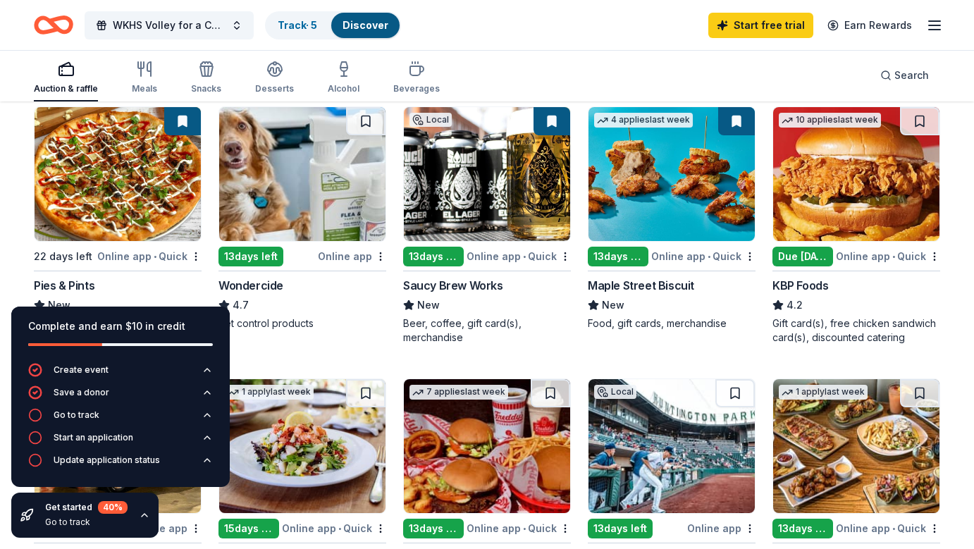
click at [534, 256] on div "Online app • Quick" at bounding box center [519, 256] width 104 height 18
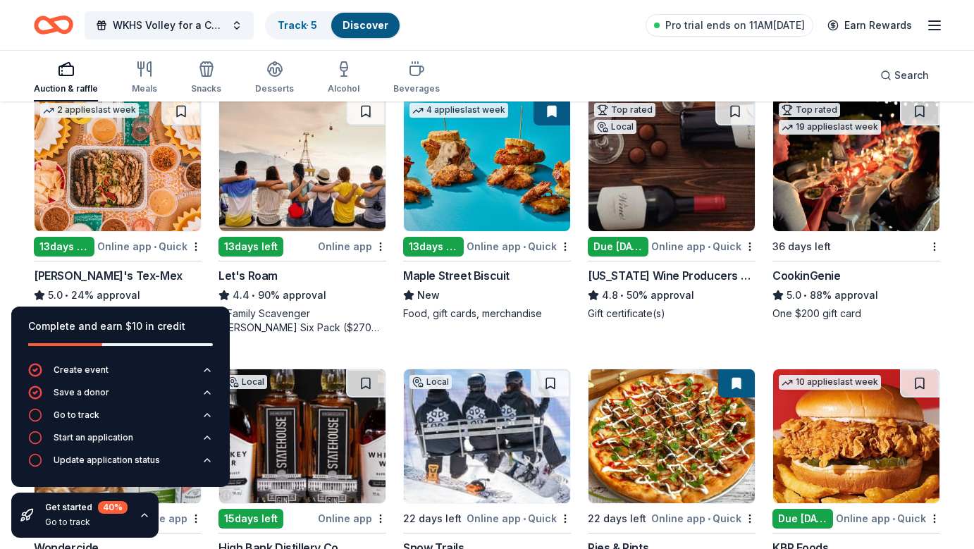
scroll to position [423, 0]
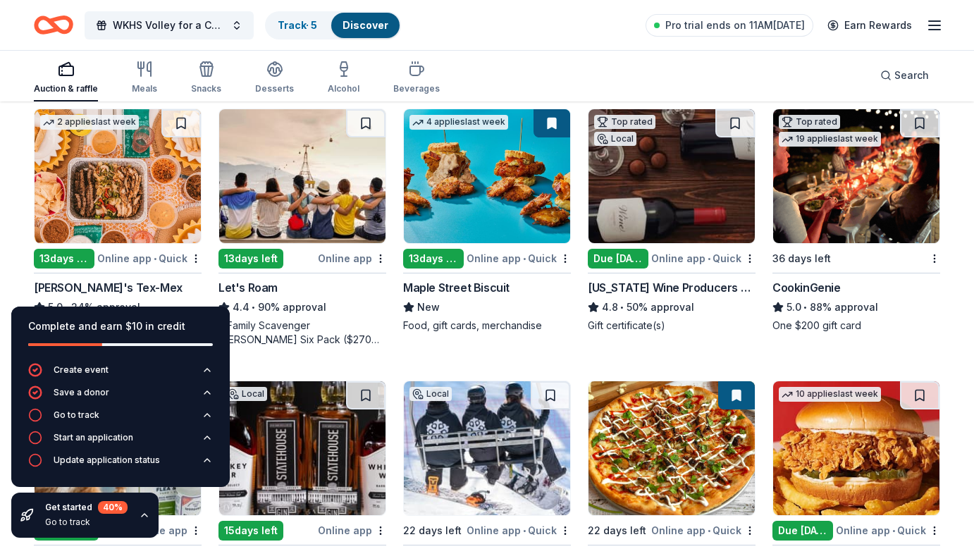
click at [338, 250] on div "Online app" at bounding box center [352, 259] width 68 height 18
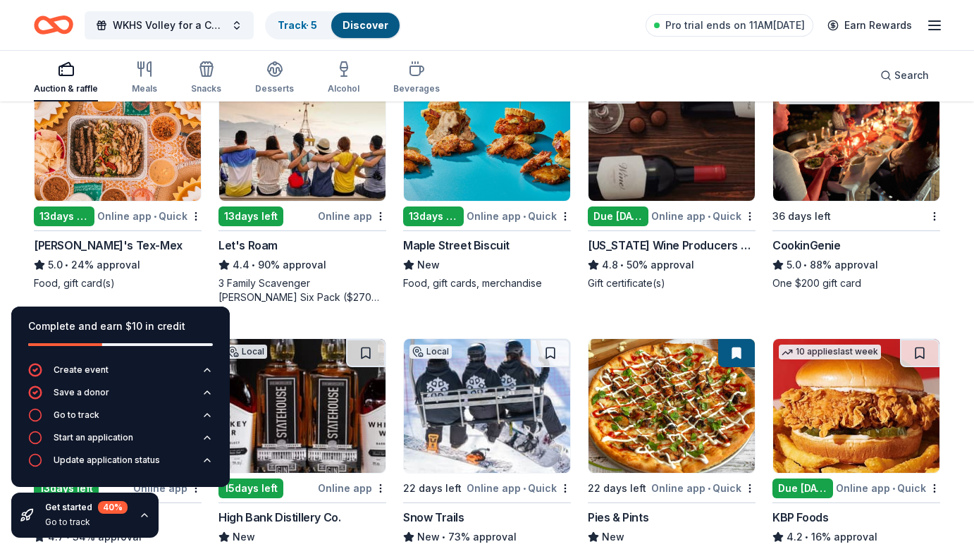
scroll to position [462, 0]
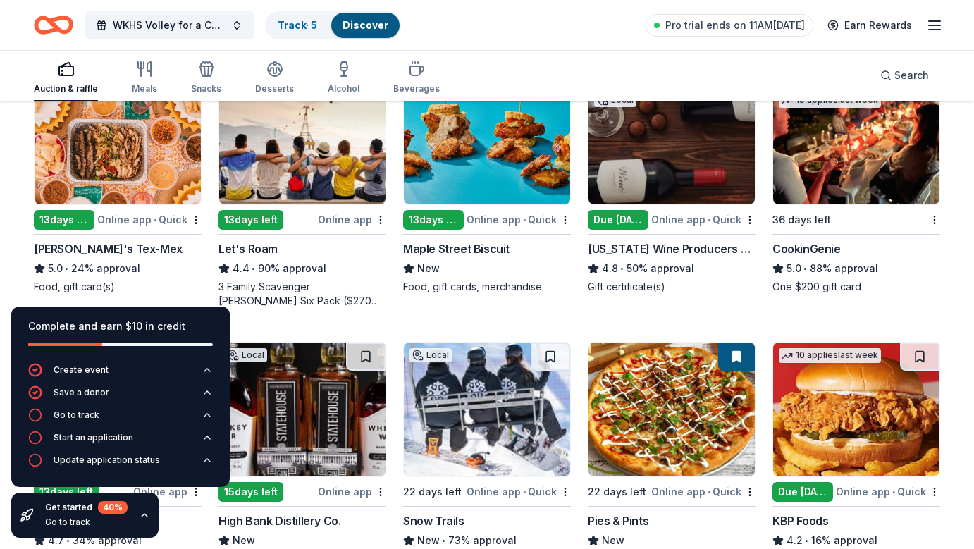
click at [514, 221] on div "Online app • Quick" at bounding box center [519, 220] width 104 height 18
click at [680, 179] on img at bounding box center [672, 138] width 166 height 134
click at [827, 159] on img at bounding box center [856, 138] width 166 height 134
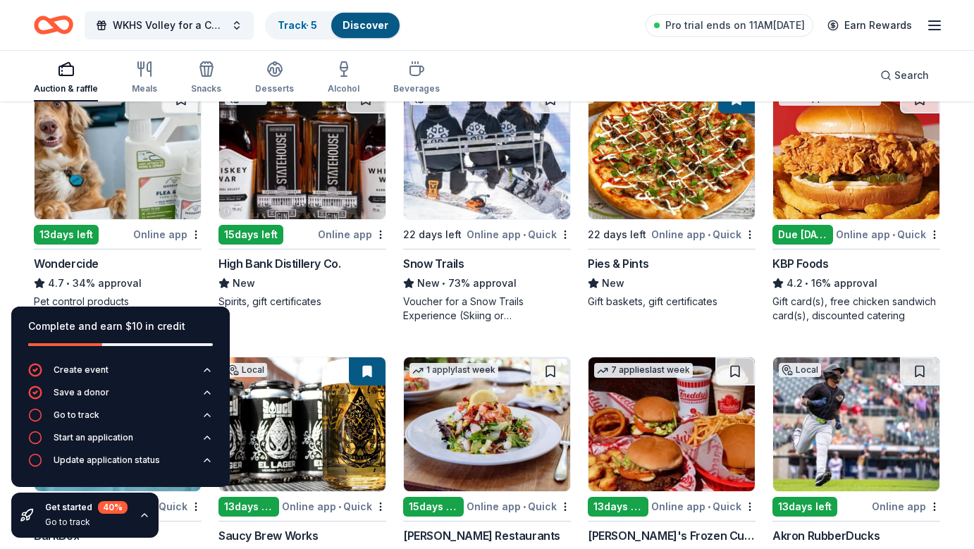
scroll to position [712, 0]
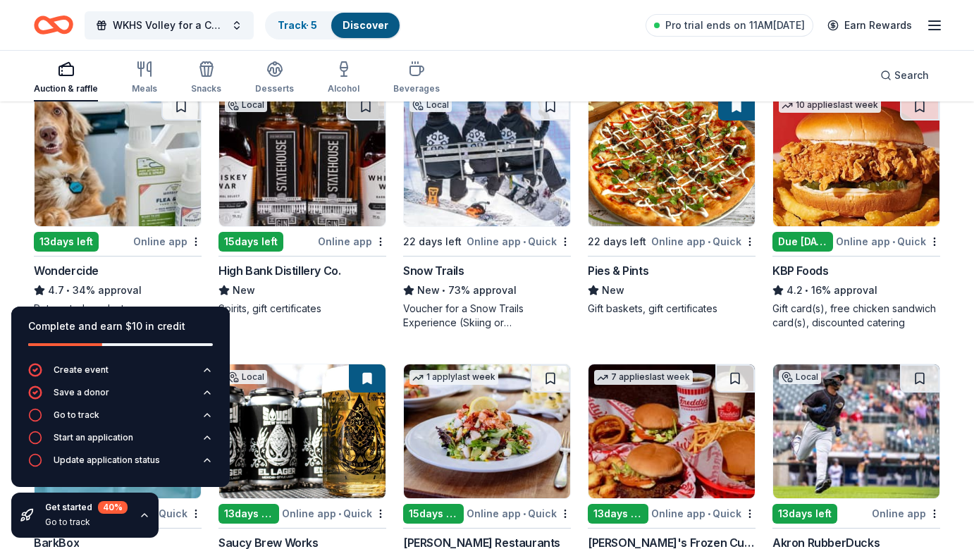
click at [307, 157] on img at bounding box center [302, 159] width 166 height 134
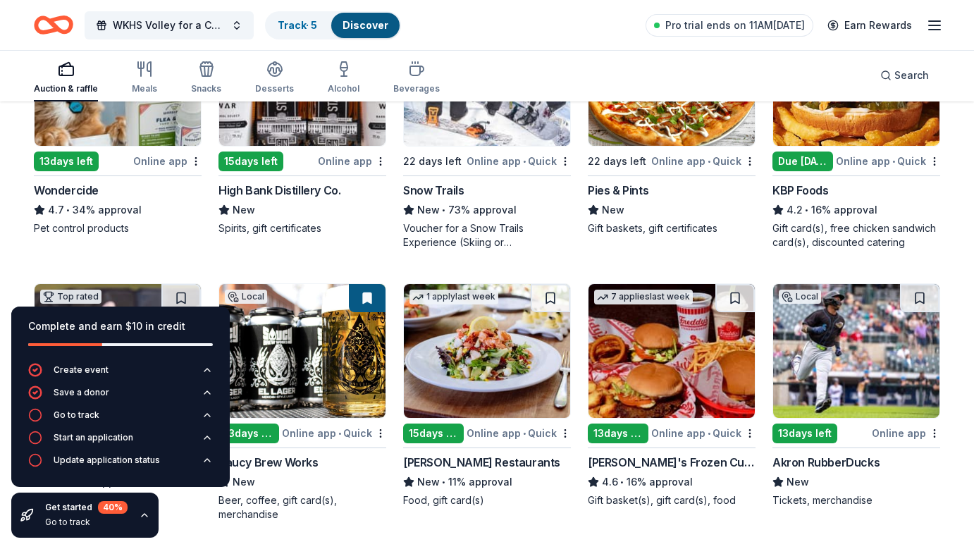
scroll to position [778, 0]
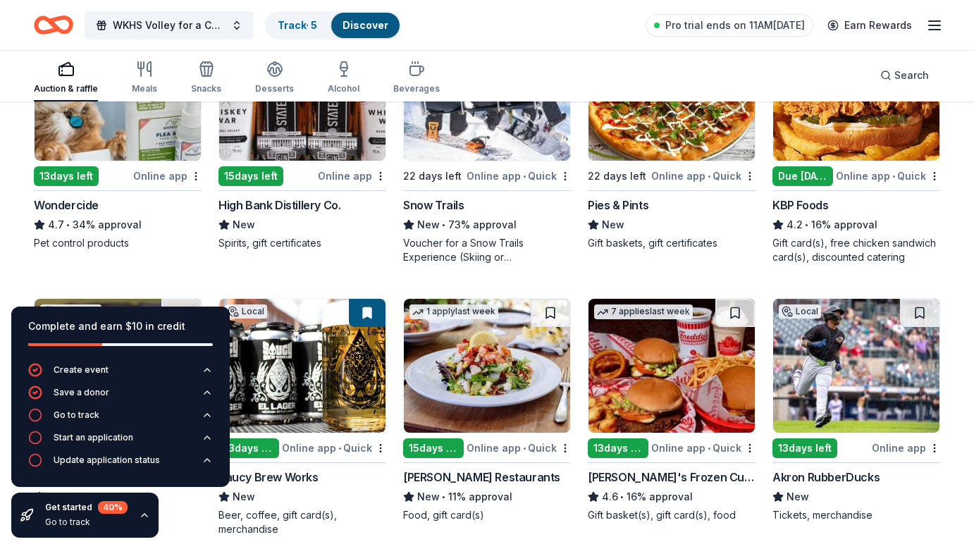
click at [722, 173] on div "Online app • Quick" at bounding box center [703, 176] width 104 height 18
click at [849, 126] on img at bounding box center [856, 94] width 166 height 134
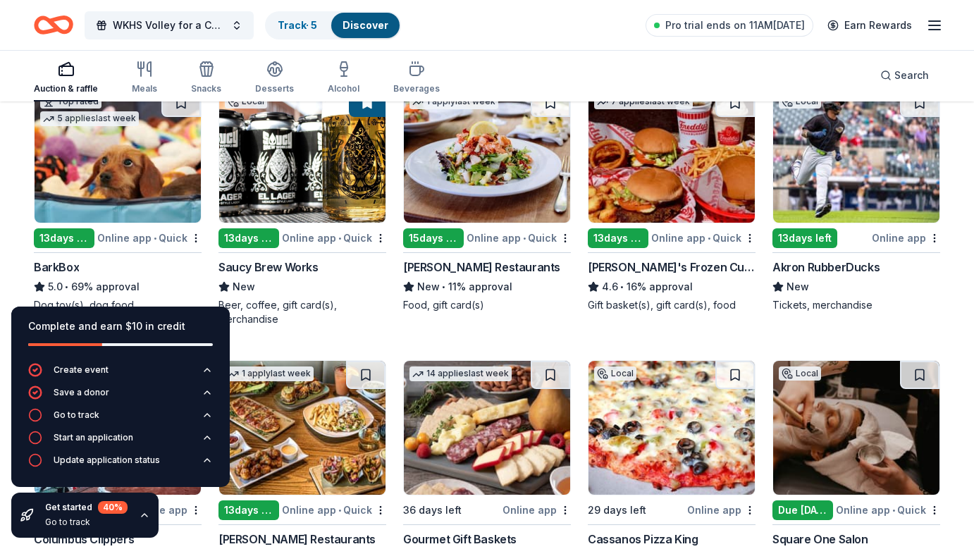
scroll to position [988, 0]
click at [526, 237] on span "•" at bounding box center [524, 238] width 3 height 11
click at [664, 168] on img at bounding box center [672, 156] width 166 height 134
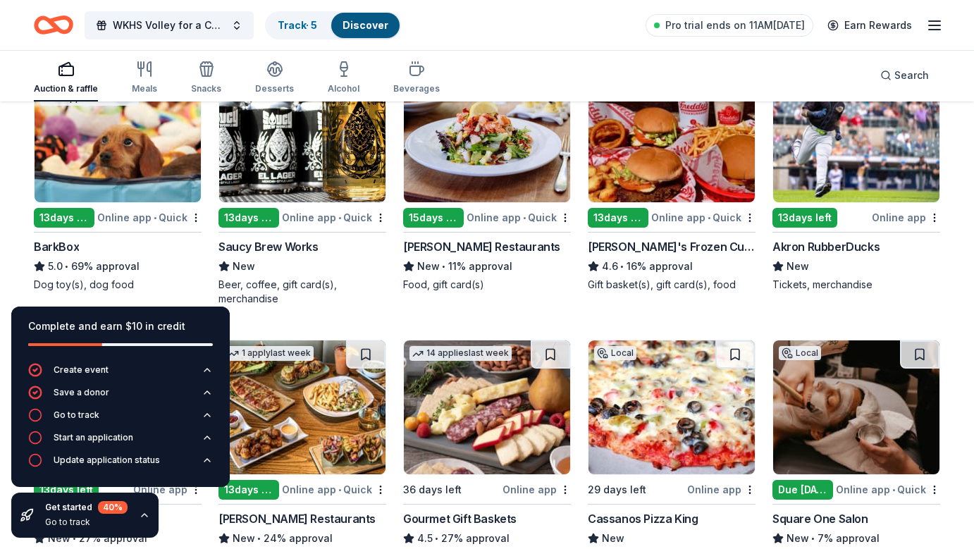
scroll to position [1017, 0]
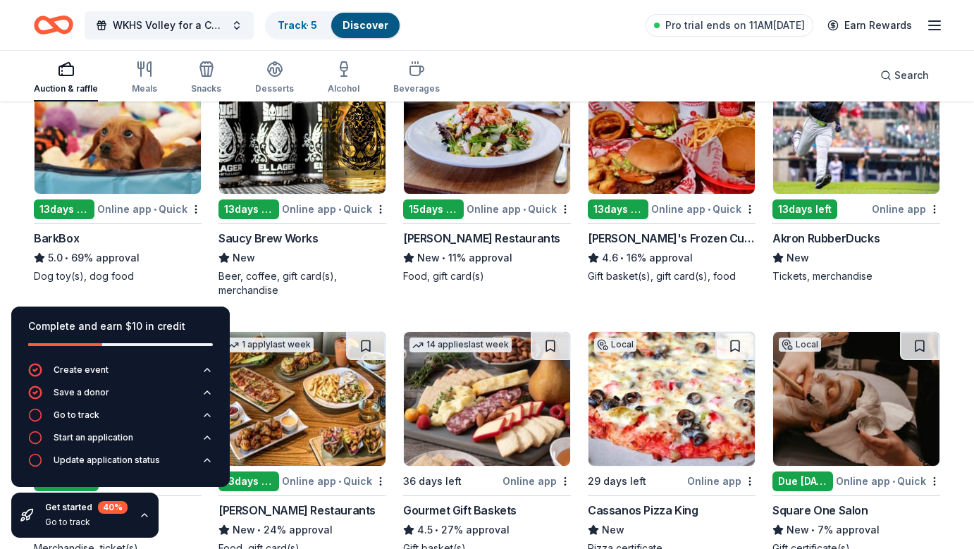
click at [837, 148] on img at bounding box center [856, 127] width 166 height 134
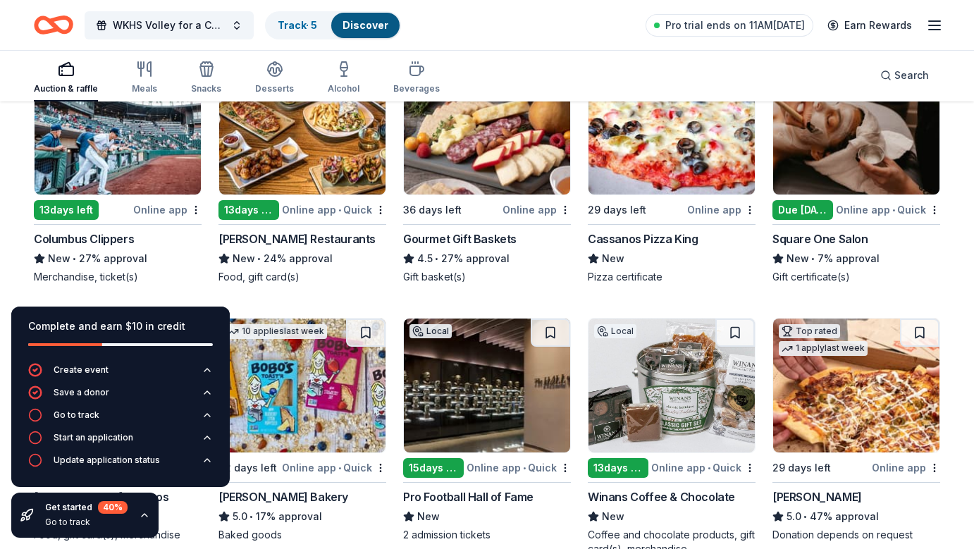
scroll to position [1291, 0]
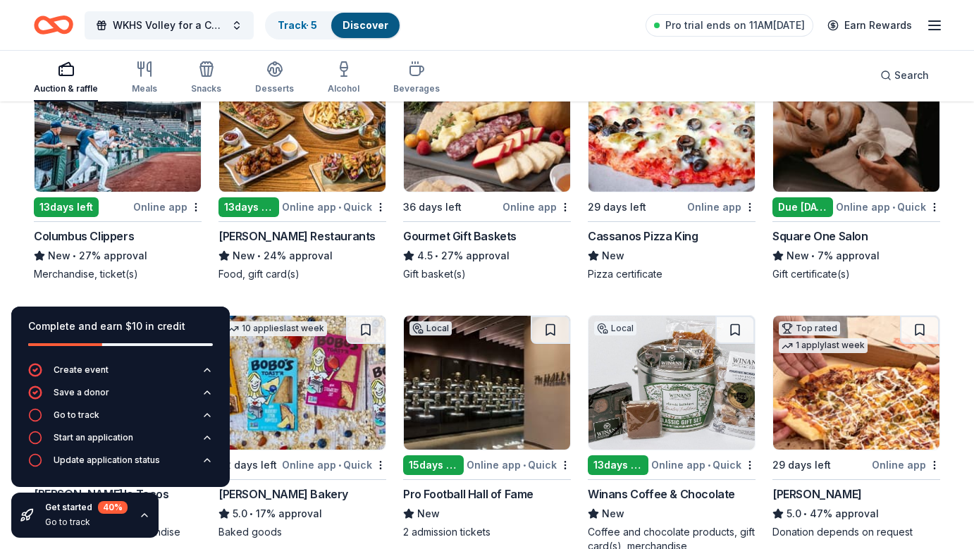
click at [162, 205] on div "Online app" at bounding box center [167, 207] width 68 height 18
click at [313, 206] on div "Online app • Quick" at bounding box center [334, 207] width 104 height 18
click at [463, 207] on div "36 days left" at bounding box center [451, 207] width 97 height 18
click at [668, 173] on img at bounding box center [672, 125] width 166 height 134
click at [872, 161] on img at bounding box center [856, 125] width 166 height 134
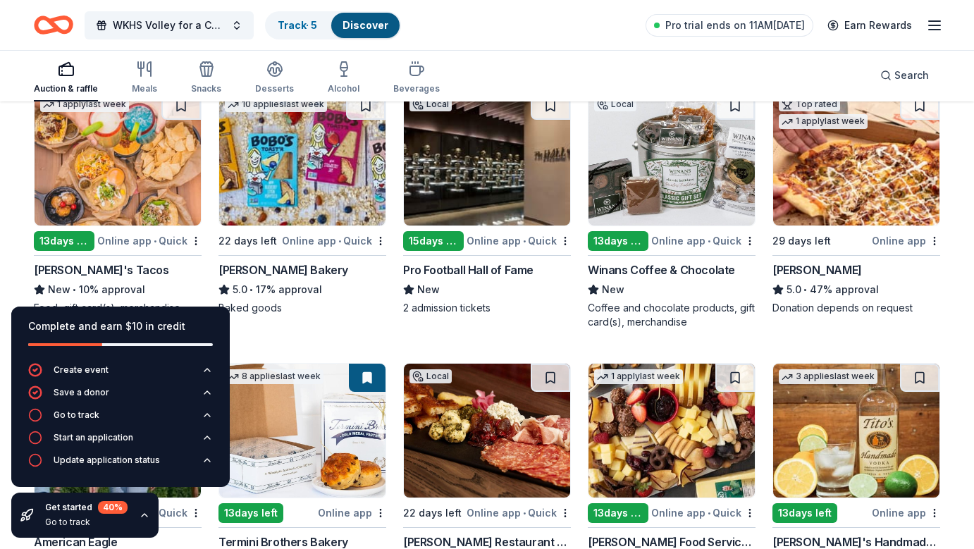
scroll to position [1515, 0]
click at [129, 192] on img at bounding box center [118, 159] width 166 height 134
click at [276, 192] on img at bounding box center [302, 159] width 166 height 134
click at [496, 202] on img at bounding box center [487, 159] width 166 height 134
click at [661, 159] on img at bounding box center [672, 159] width 166 height 134
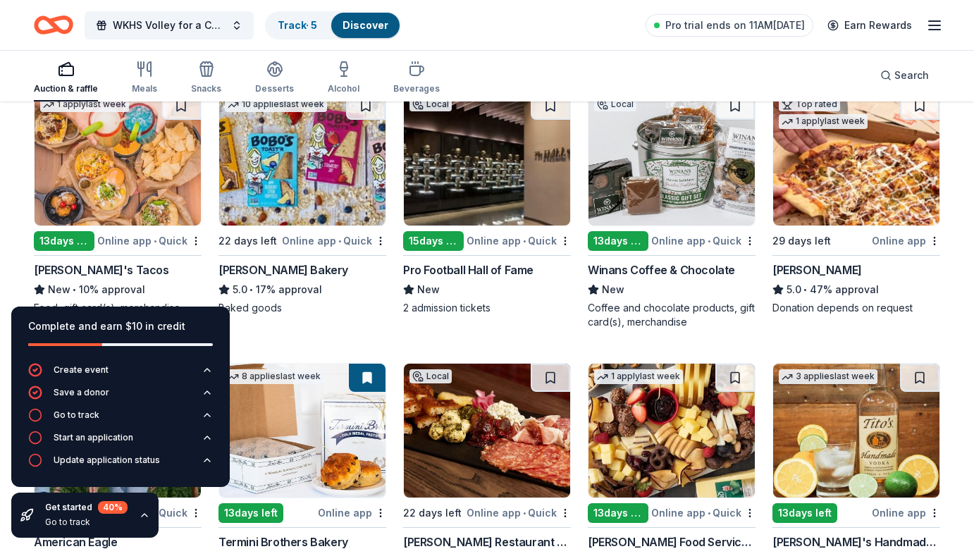
click at [836, 196] on img at bounding box center [856, 159] width 166 height 134
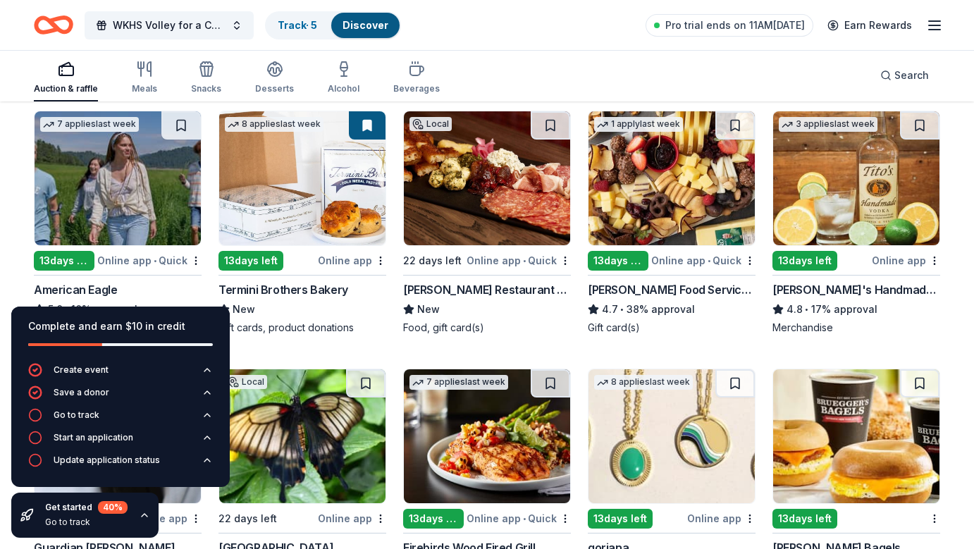
scroll to position [1775, 0]
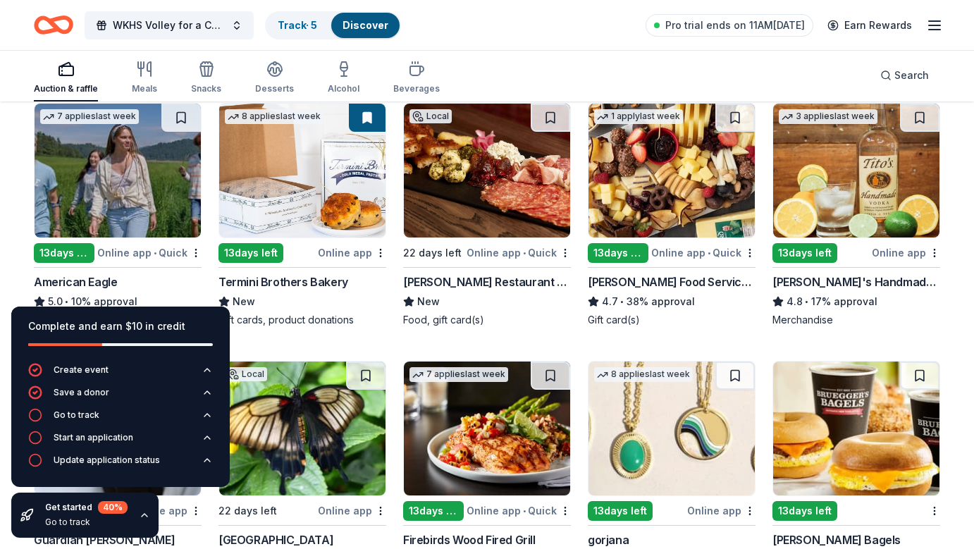
click at [116, 193] on img at bounding box center [118, 171] width 166 height 134
click at [483, 176] on img at bounding box center [487, 171] width 166 height 134
click at [639, 171] on img at bounding box center [672, 171] width 166 height 134
click at [812, 152] on img at bounding box center [856, 171] width 166 height 134
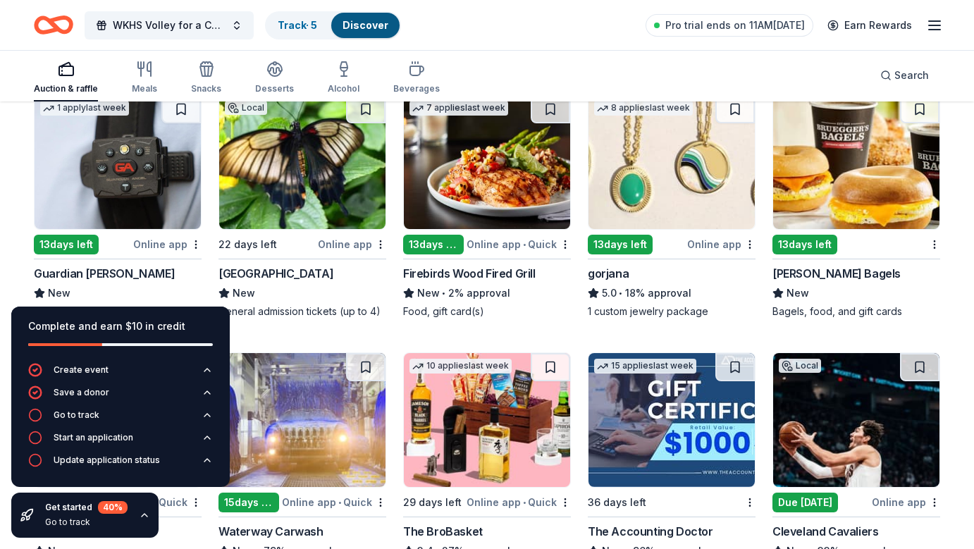
scroll to position [2046, 0]
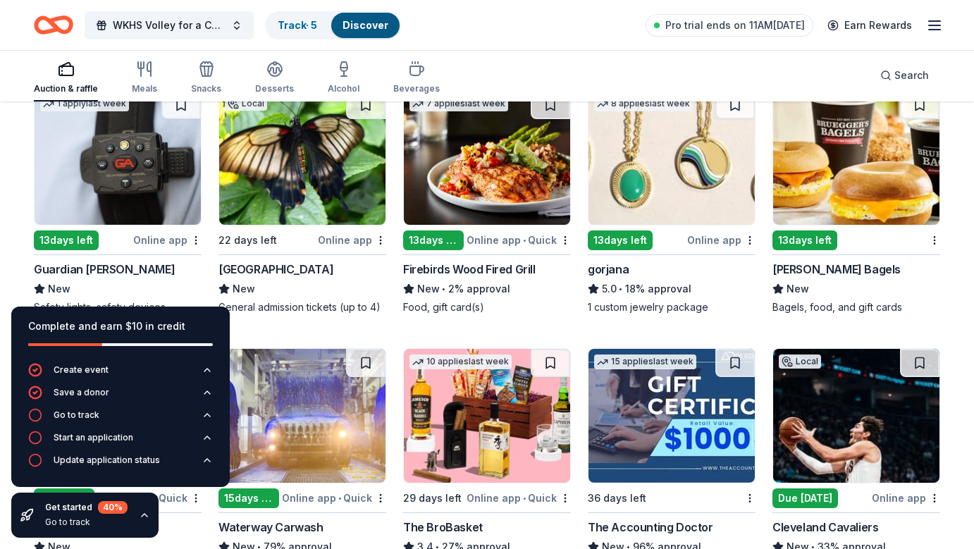
click at [141, 197] on img at bounding box center [118, 158] width 166 height 134
click at [466, 177] on img at bounding box center [487, 158] width 166 height 134
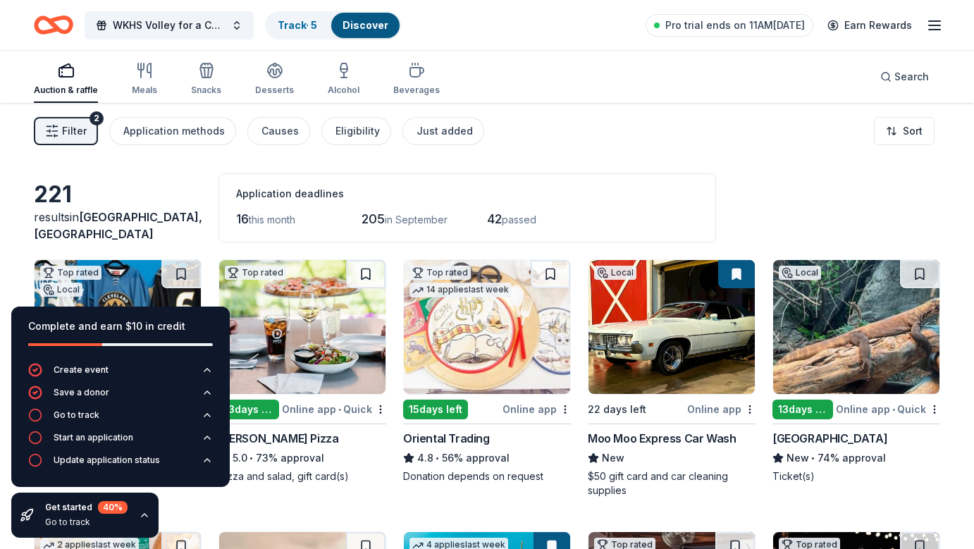
scroll to position [0, 0]
click at [905, 126] on html "WKHS Volley for a Cure Track · 5 Discover Pro trial ends on 11AM, 8/26 Earn Rew…" at bounding box center [487, 274] width 974 height 549
click at [879, 188] on div "Sort by due date" at bounding box center [868, 189] width 125 height 25
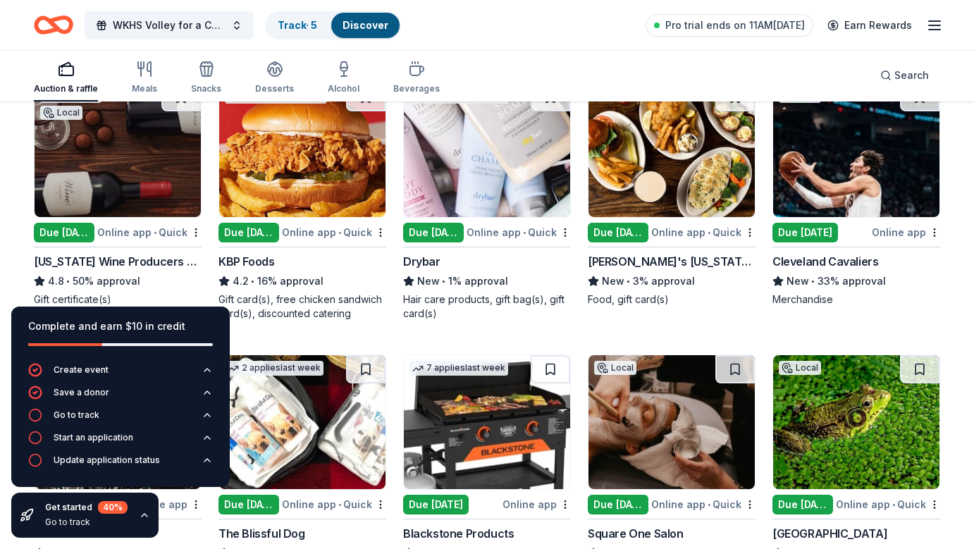
scroll to position [186, 0]
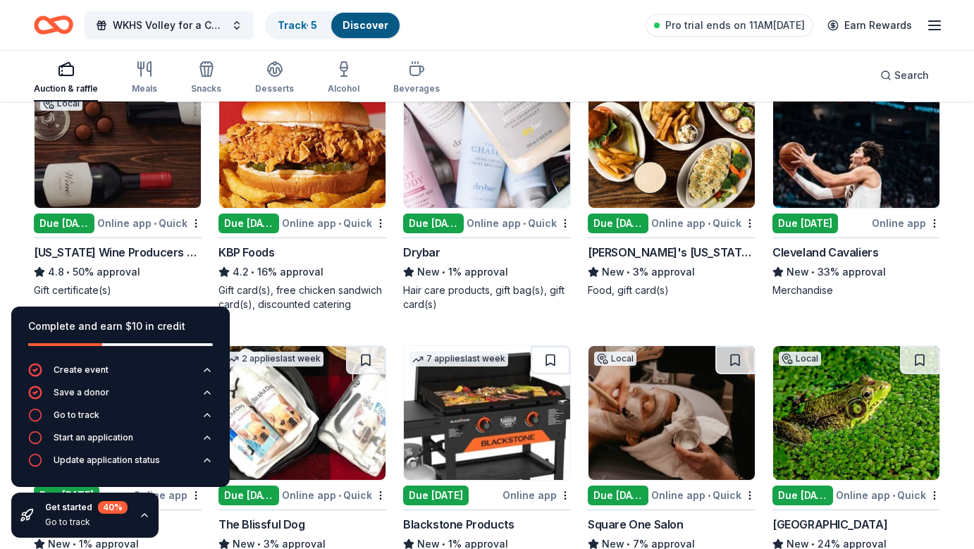
click at [423, 226] on div "Due tomorrow" at bounding box center [433, 224] width 61 height 20
click at [672, 157] on img at bounding box center [672, 141] width 166 height 134
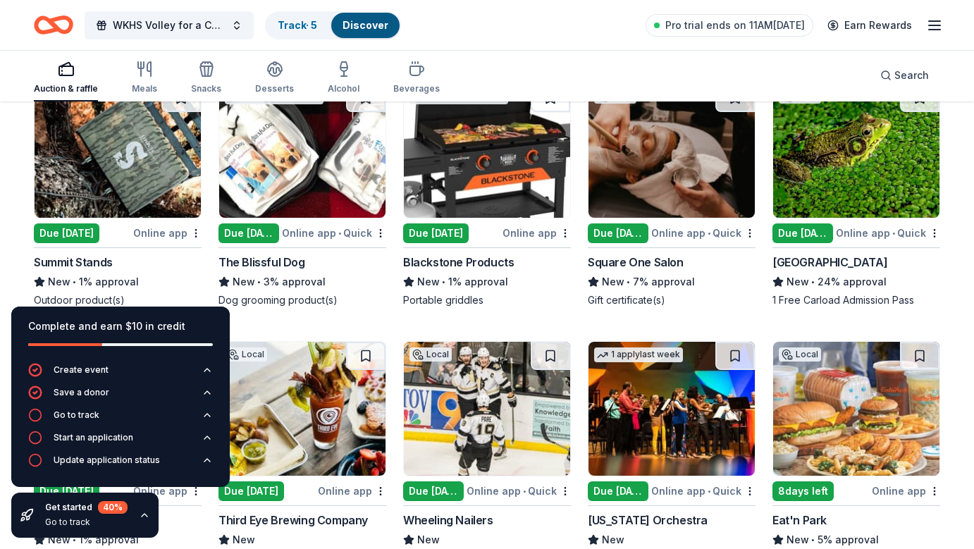
scroll to position [450, 0]
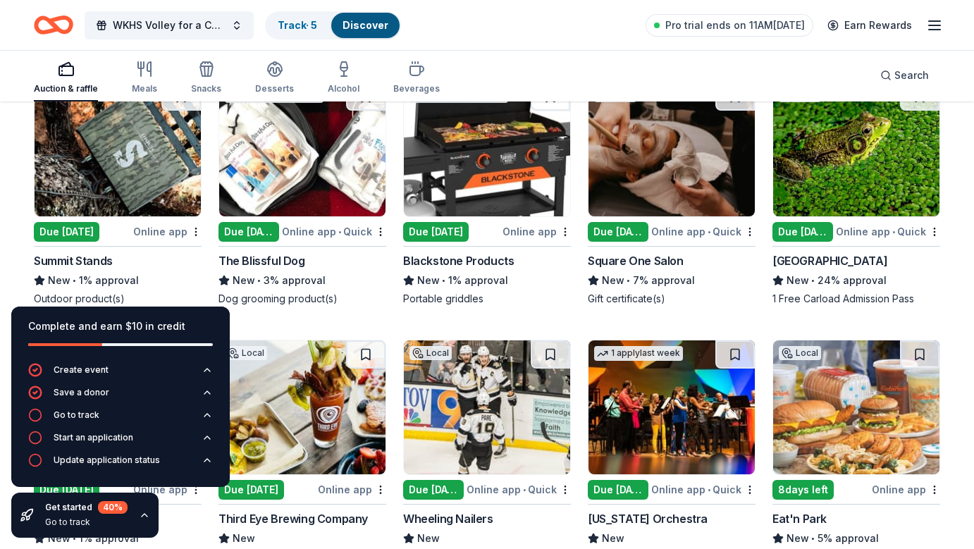
click at [104, 146] on img at bounding box center [118, 149] width 166 height 134
click at [459, 159] on img at bounding box center [487, 149] width 166 height 134
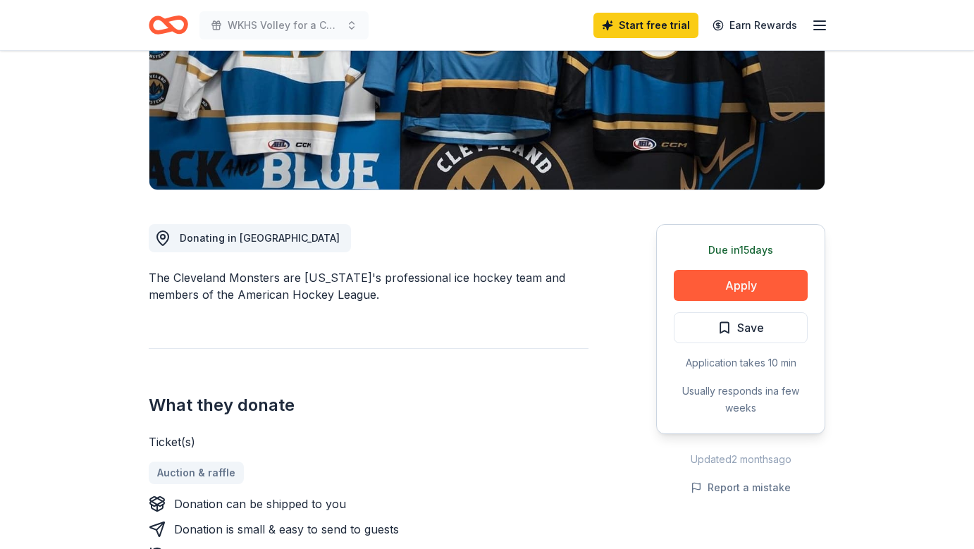
scroll to position [243, 0]
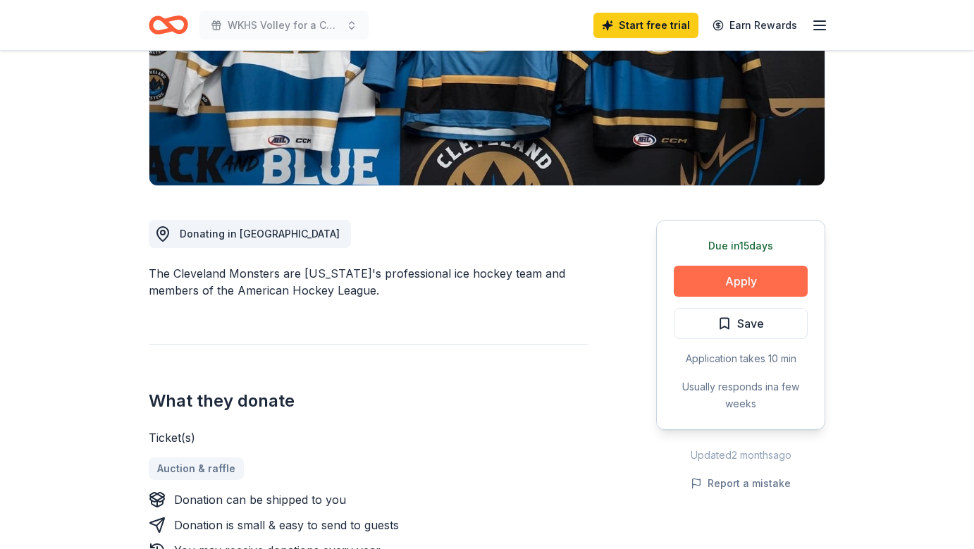
click at [751, 290] on button "Apply" at bounding box center [741, 281] width 134 height 31
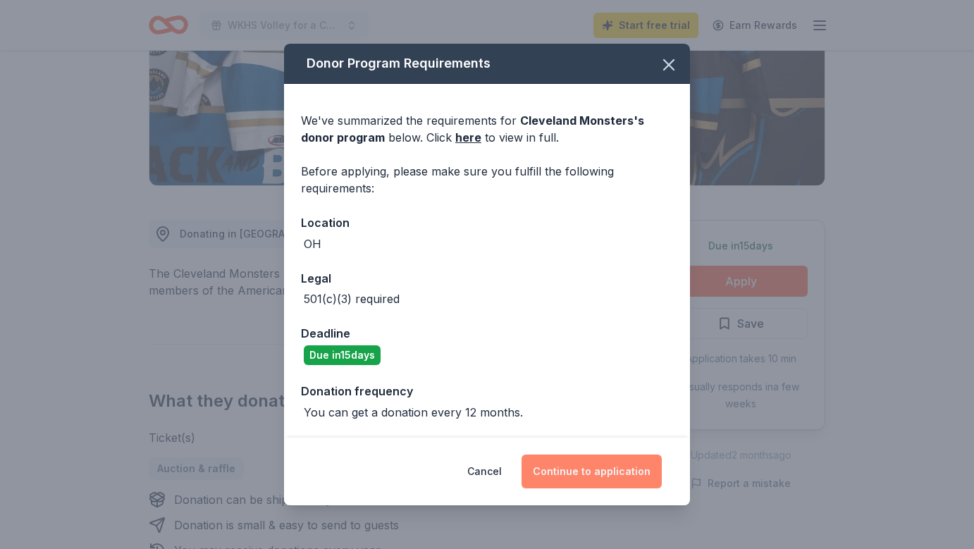
click at [589, 474] on button "Continue to application" at bounding box center [592, 472] width 140 height 34
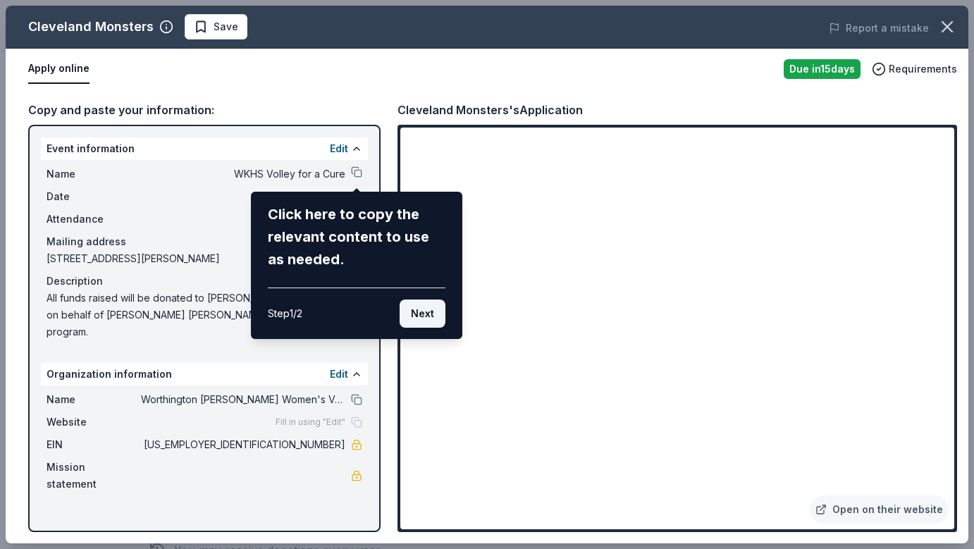
click at [416, 308] on button "Next" at bounding box center [423, 314] width 46 height 28
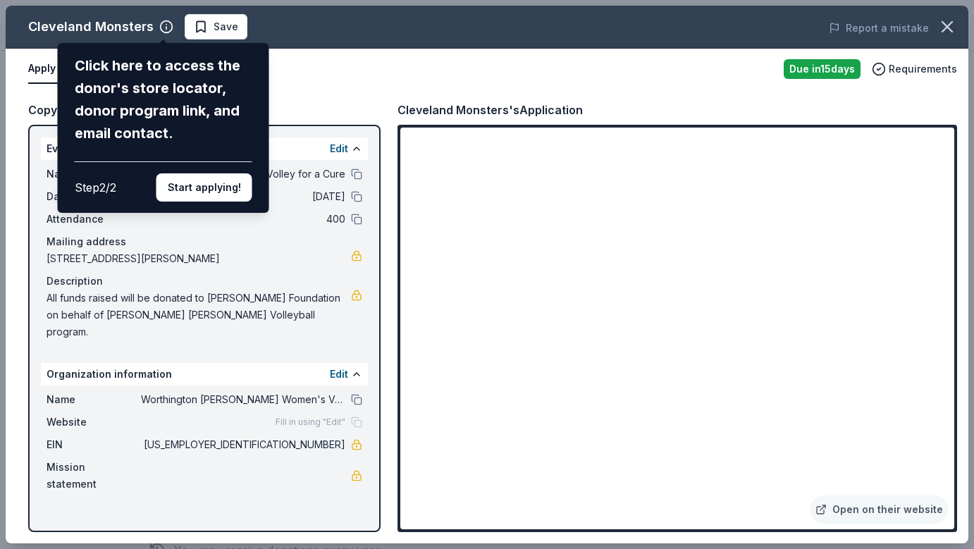
click at [675, 231] on div "Cleveland Monsters Click here to access the donor's store locator, donor progra…" at bounding box center [487, 275] width 963 height 538
click at [234, 173] on button "Start applying!" at bounding box center [205, 187] width 96 height 28
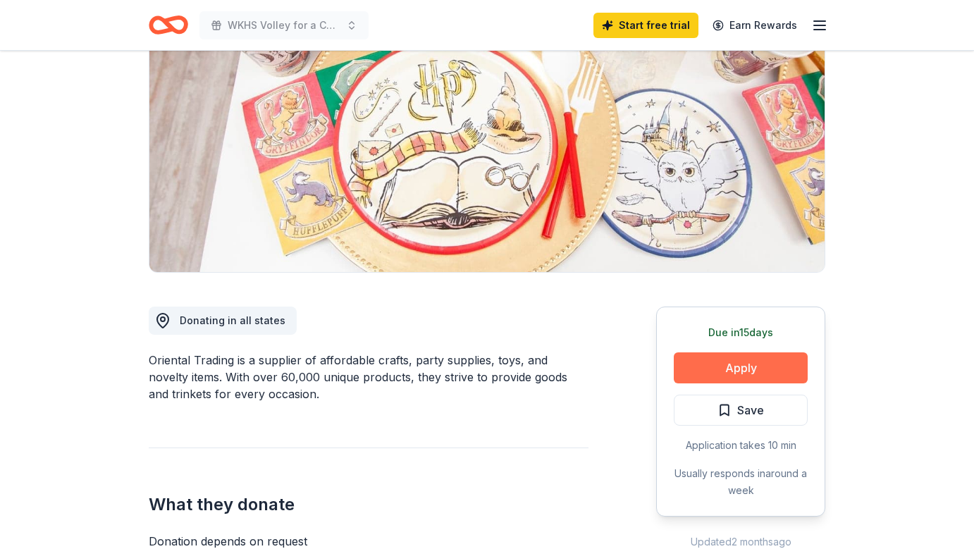
scroll to position [164, 0]
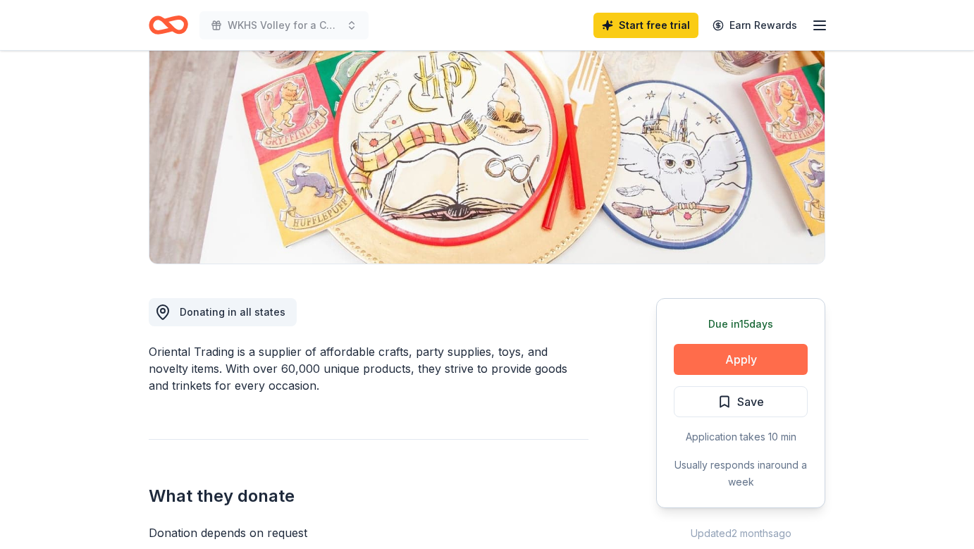
click at [733, 364] on button "Apply" at bounding box center [741, 359] width 134 height 31
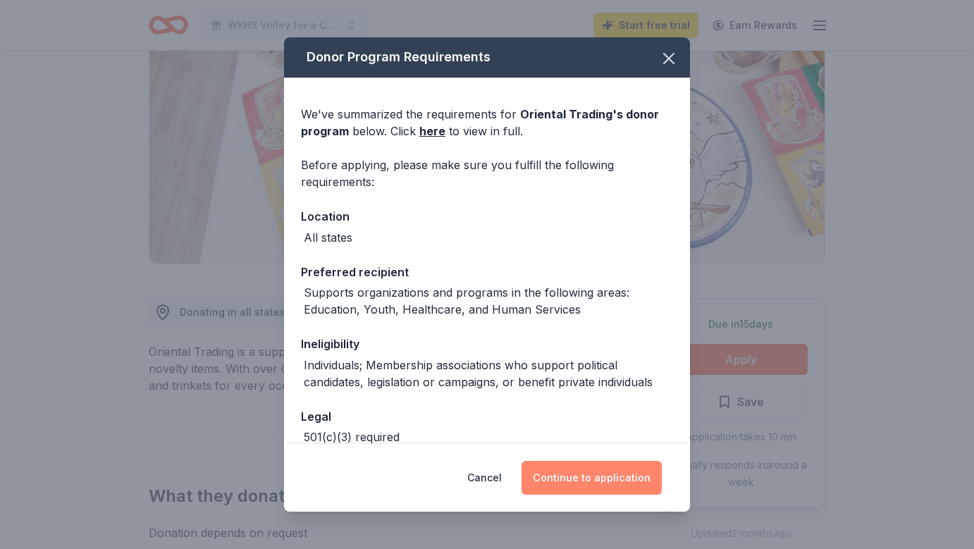
click at [569, 473] on button "Continue to application" at bounding box center [592, 478] width 140 height 34
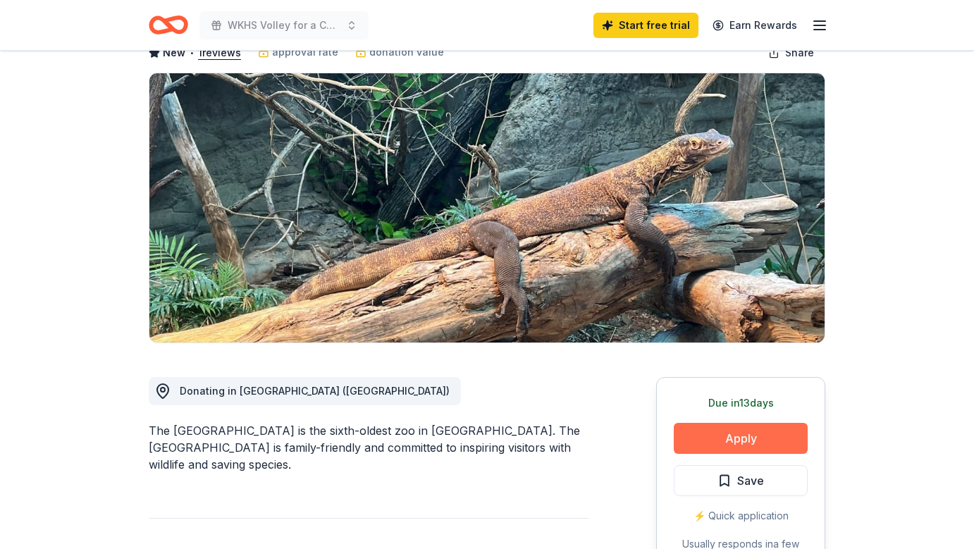
scroll to position [98, 0]
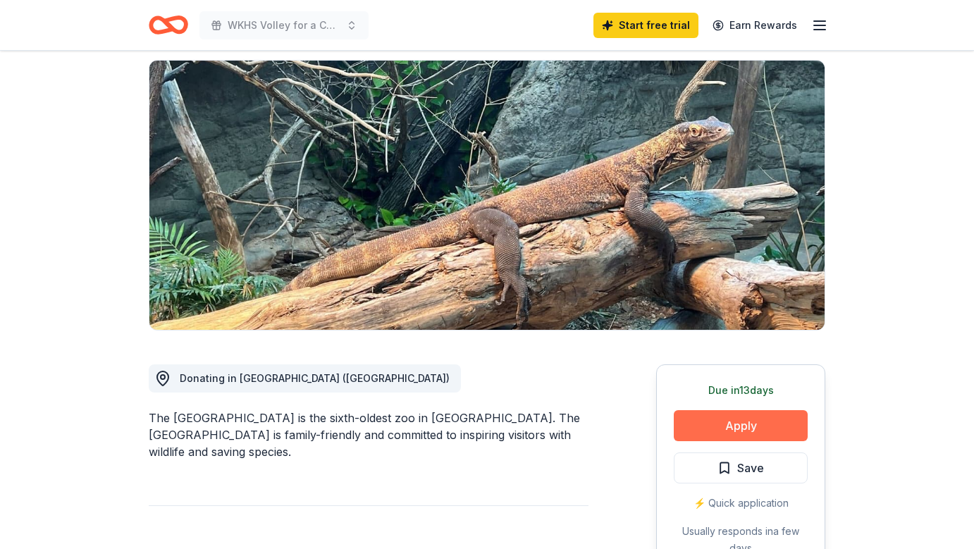
click at [757, 420] on button "Apply" at bounding box center [741, 425] width 134 height 31
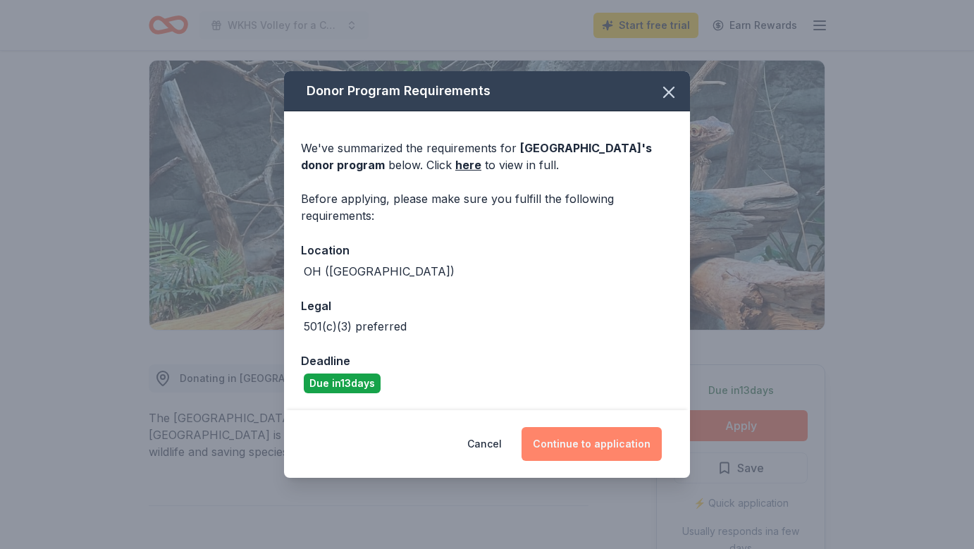
click at [556, 450] on button "Continue to application" at bounding box center [592, 444] width 140 height 34
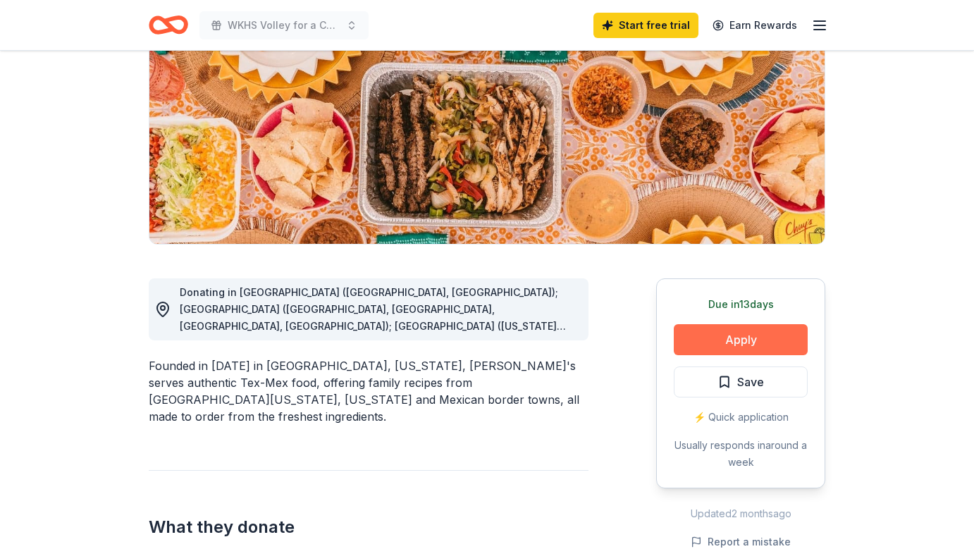
scroll to position [217, 0]
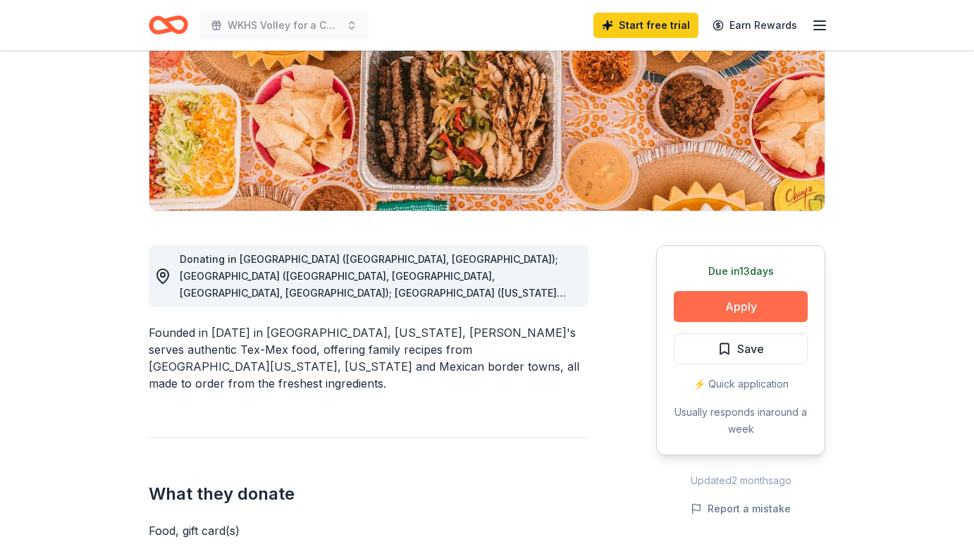
click at [725, 316] on button "Apply" at bounding box center [741, 306] width 134 height 31
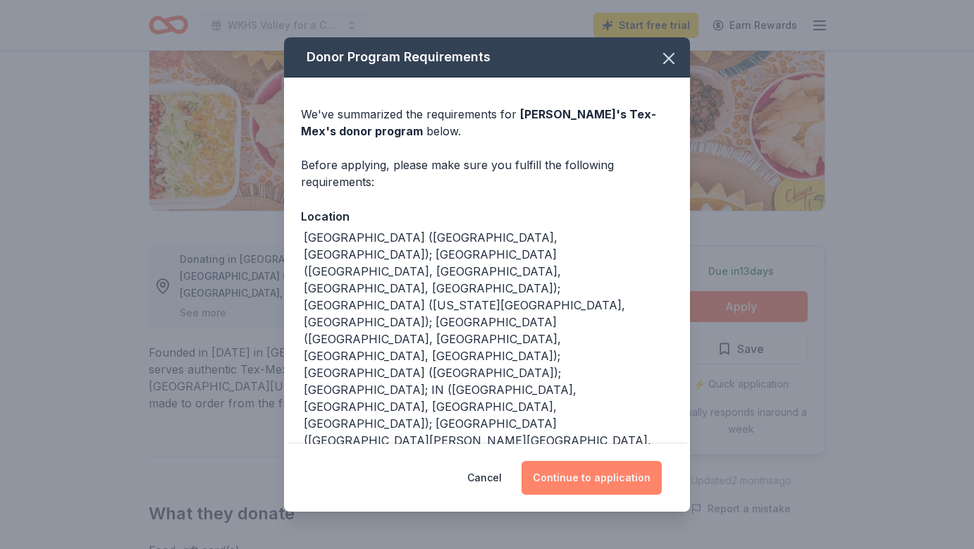
click at [599, 486] on button "Continue to application" at bounding box center [592, 478] width 140 height 34
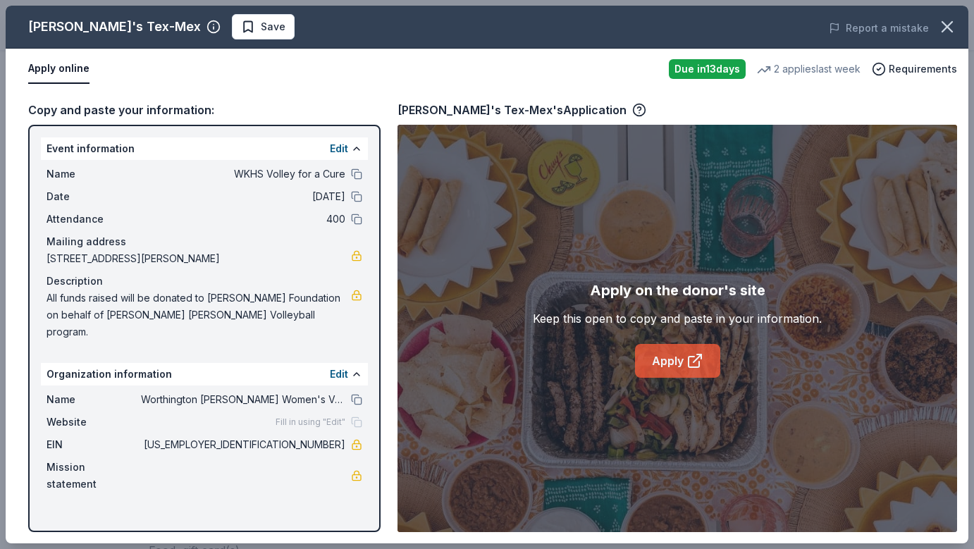
click at [673, 363] on link "Apply" at bounding box center [677, 361] width 85 height 34
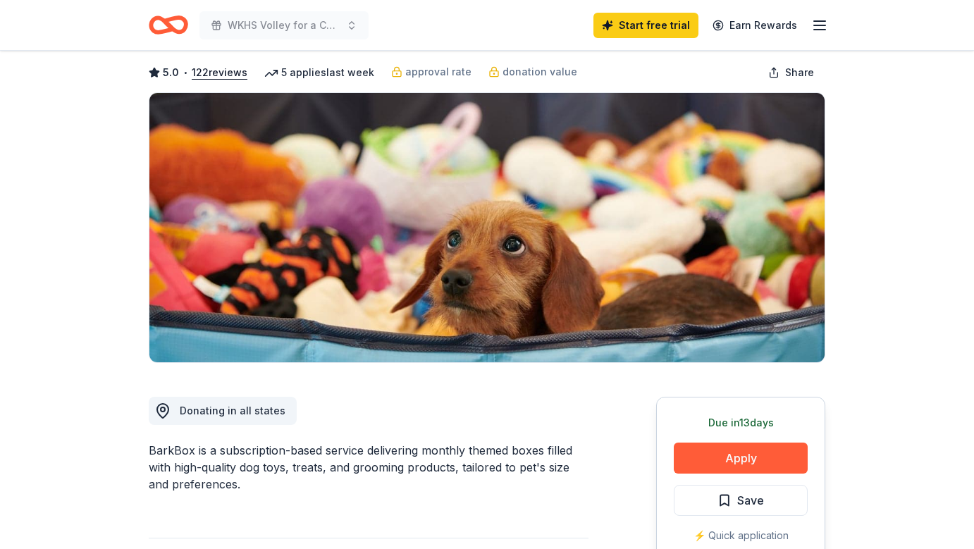
scroll to position [143, 0]
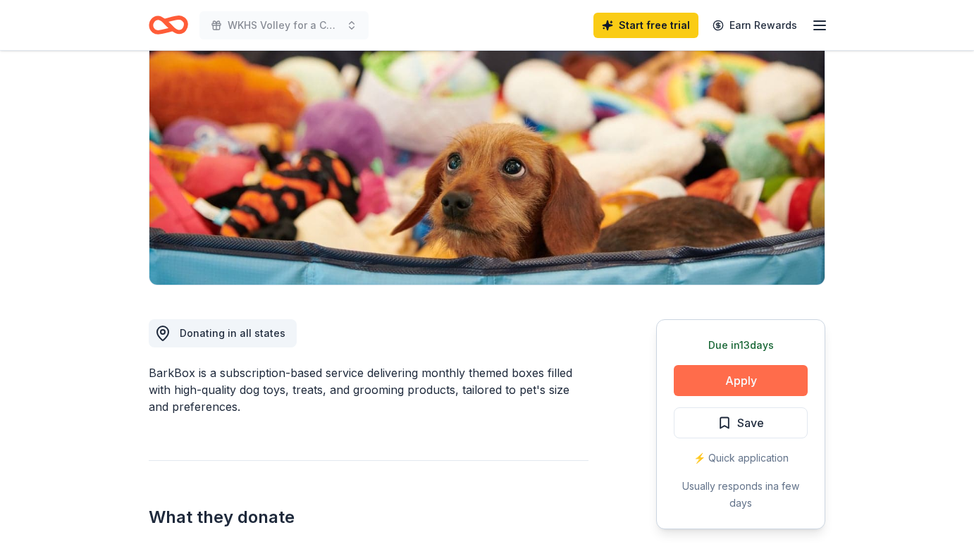
click at [711, 375] on button "Apply" at bounding box center [741, 380] width 134 height 31
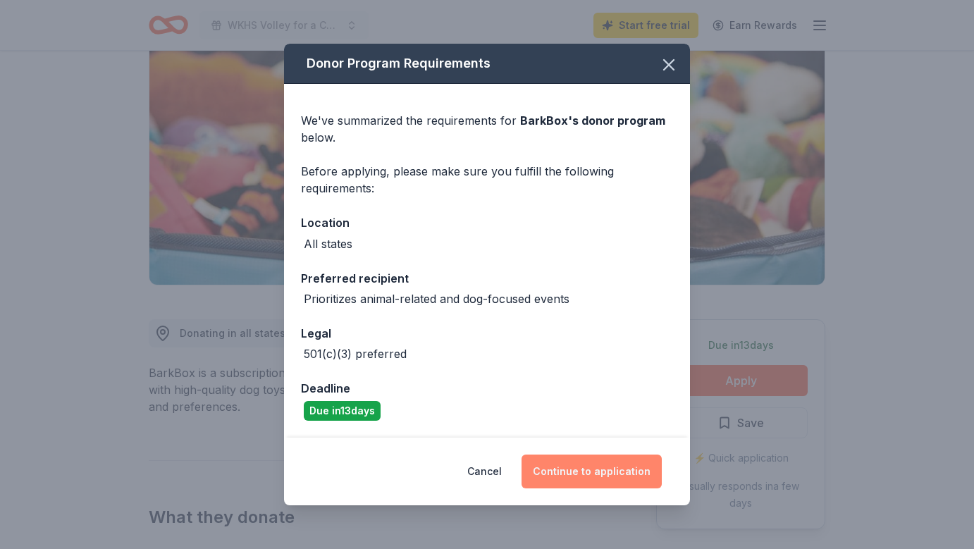
click at [611, 476] on button "Continue to application" at bounding box center [592, 472] width 140 height 34
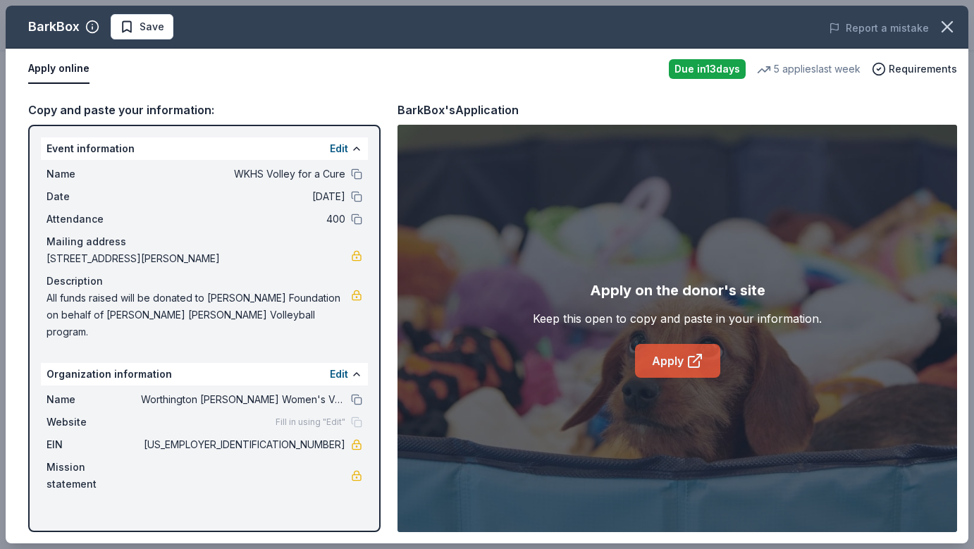
click at [679, 372] on link "Apply" at bounding box center [677, 361] width 85 height 34
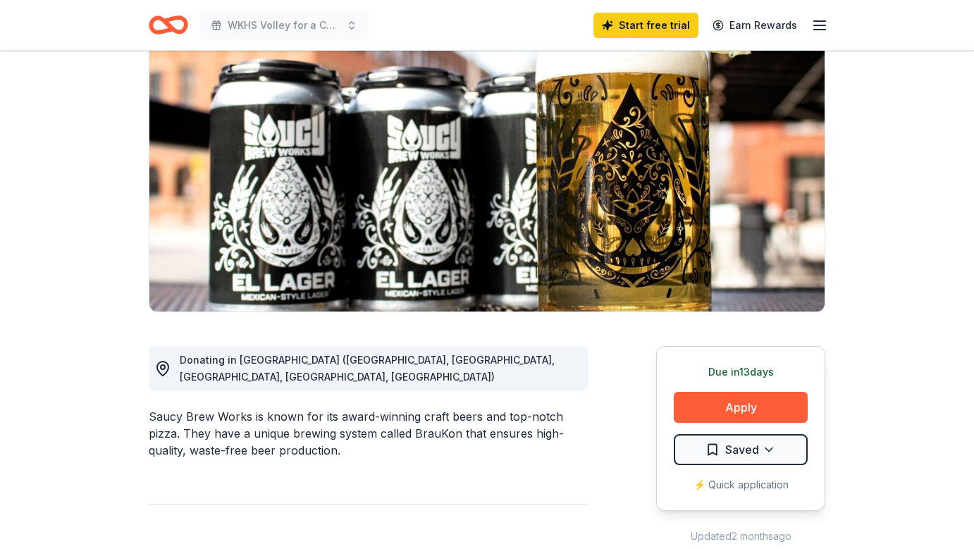
scroll to position [134, 0]
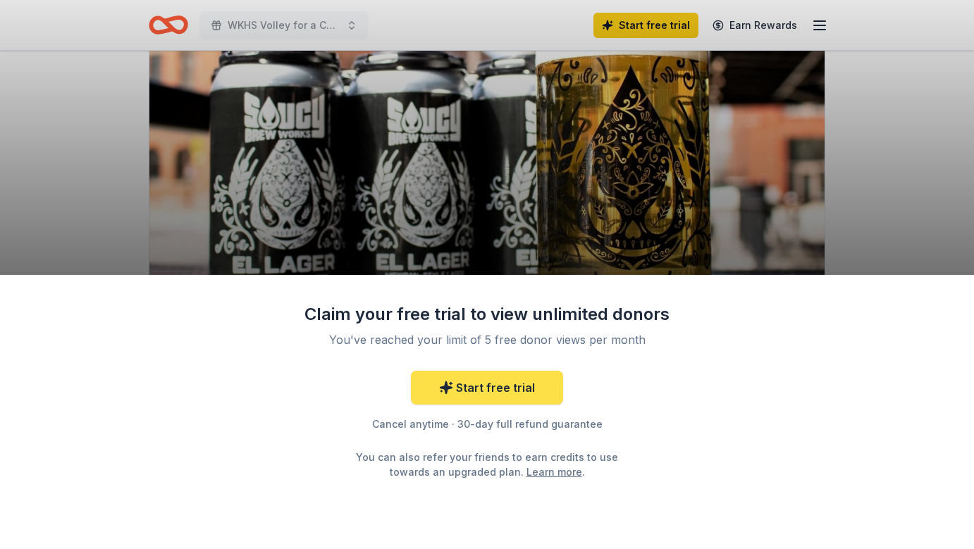
click at [510, 381] on link "Start free trial" at bounding box center [487, 388] width 152 height 34
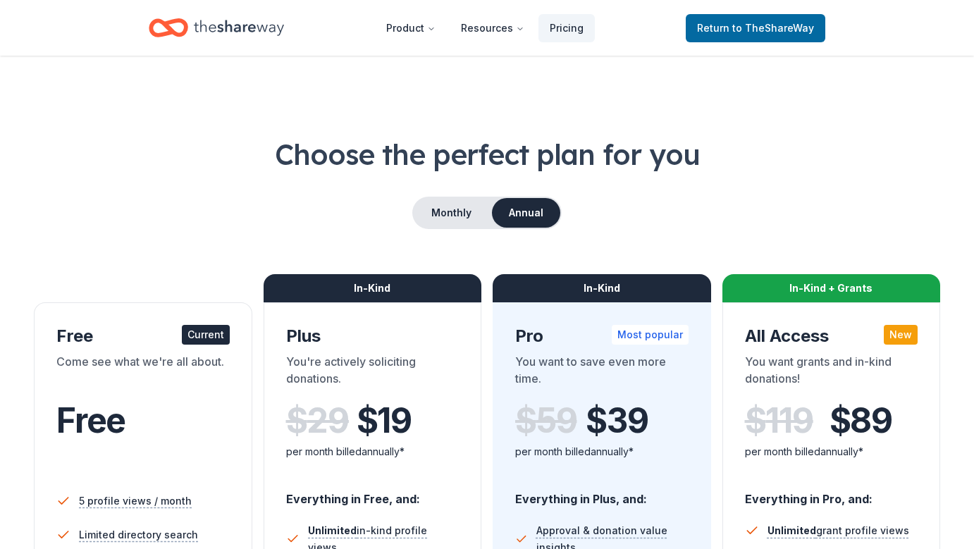
click at [152, 378] on div "Come see what we're all about." at bounding box center [142, 372] width 173 height 39
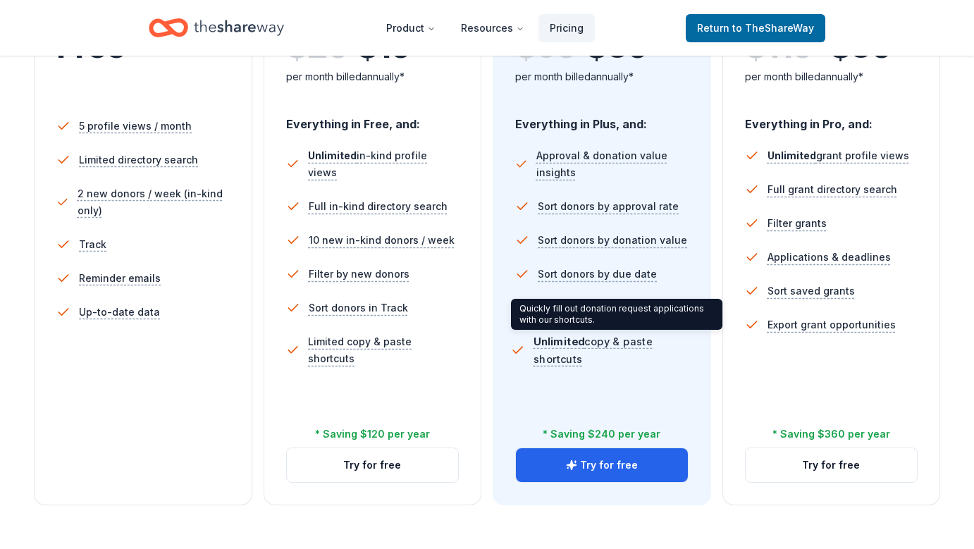
scroll to position [398, 0]
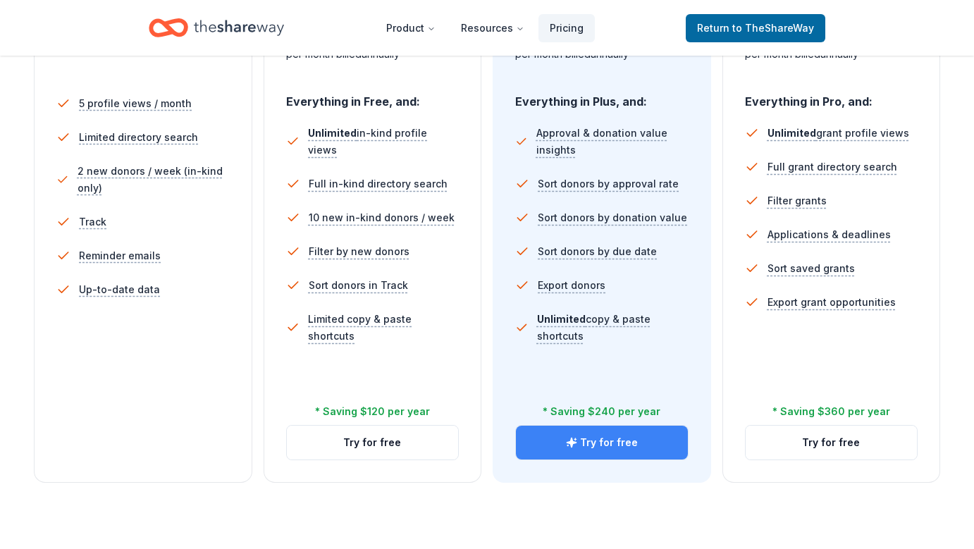
click at [592, 451] on button "Try for free" at bounding box center [602, 443] width 172 height 34
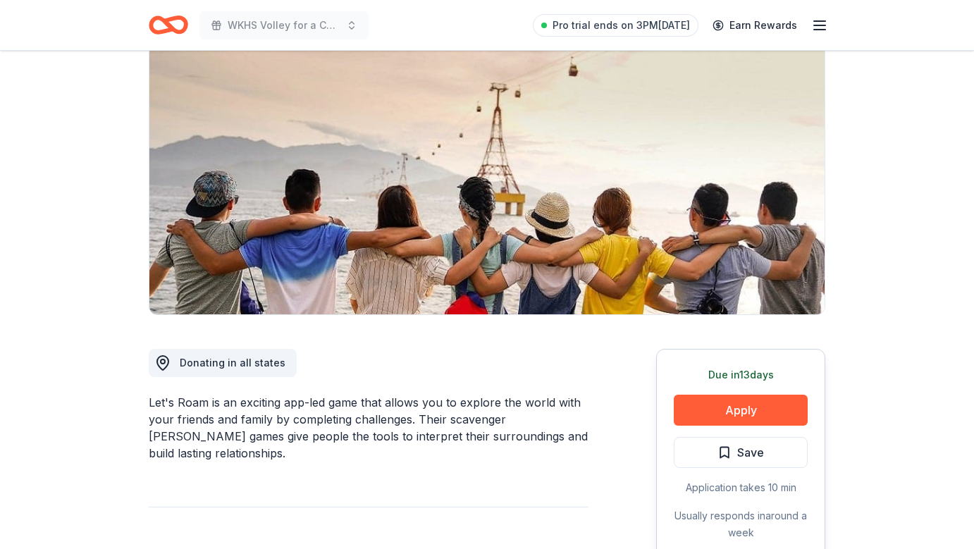
scroll to position [142, 0]
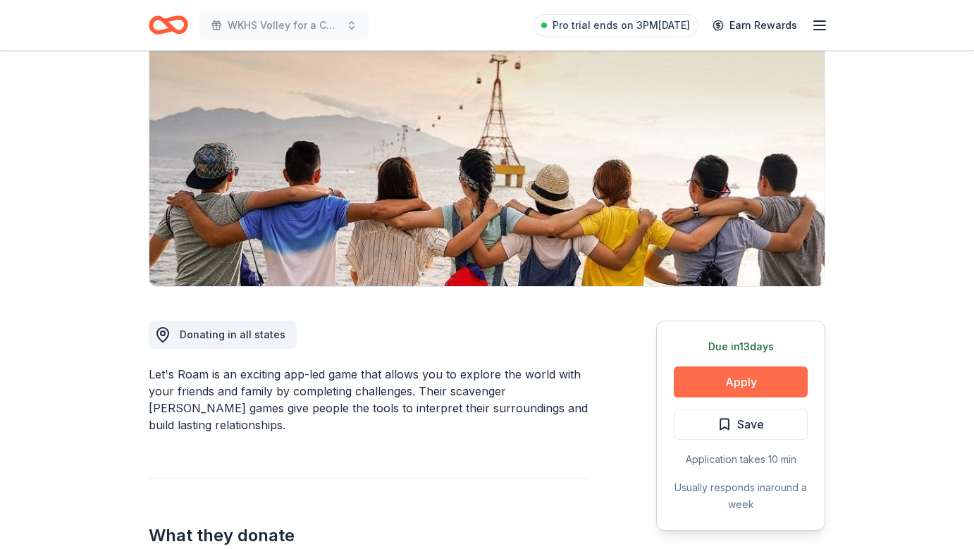
click at [761, 381] on button "Apply" at bounding box center [741, 382] width 134 height 31
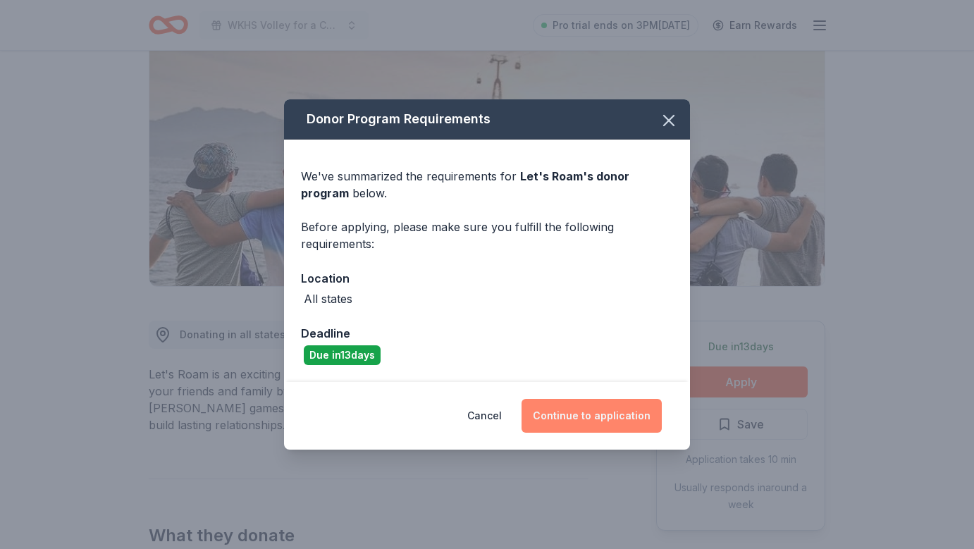
click at [571, 417] on button "Continue to application" at bounding box center [592, 416] width 140 height 34
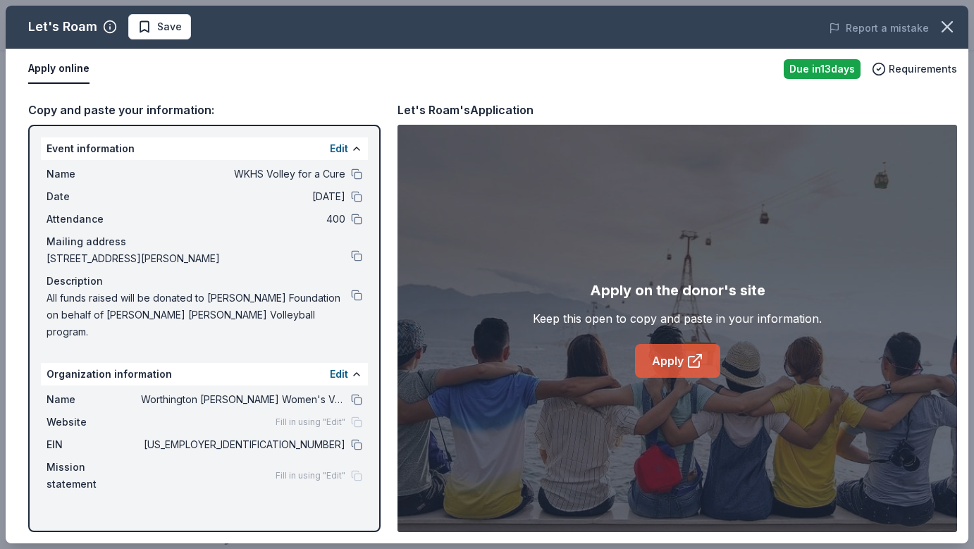
click at [656, 369] on link "Apply" at bounding box center [677, 361] width 85 height 34
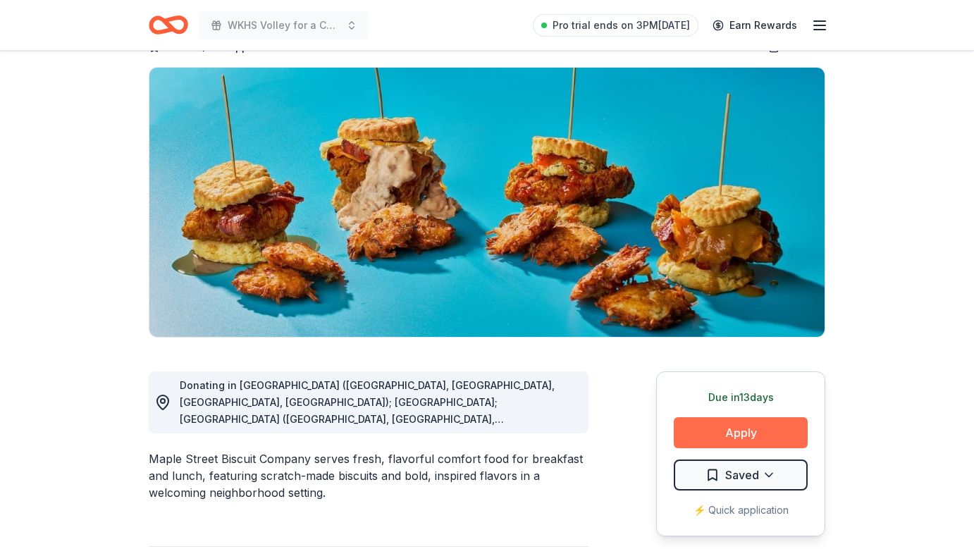
scroll to position [110, 0]
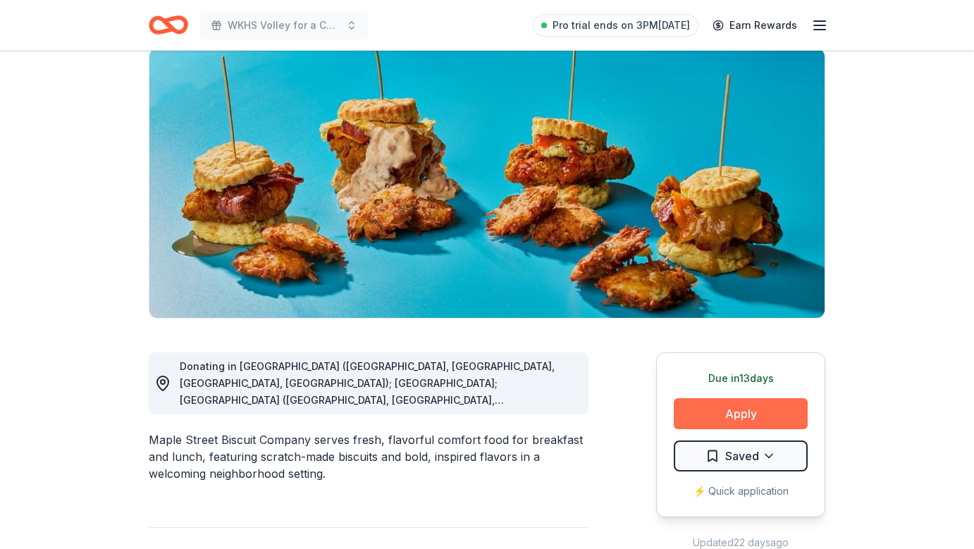
click at [752, 416] on button "Apply" at bounding box center [741, 413] width 134 height 31
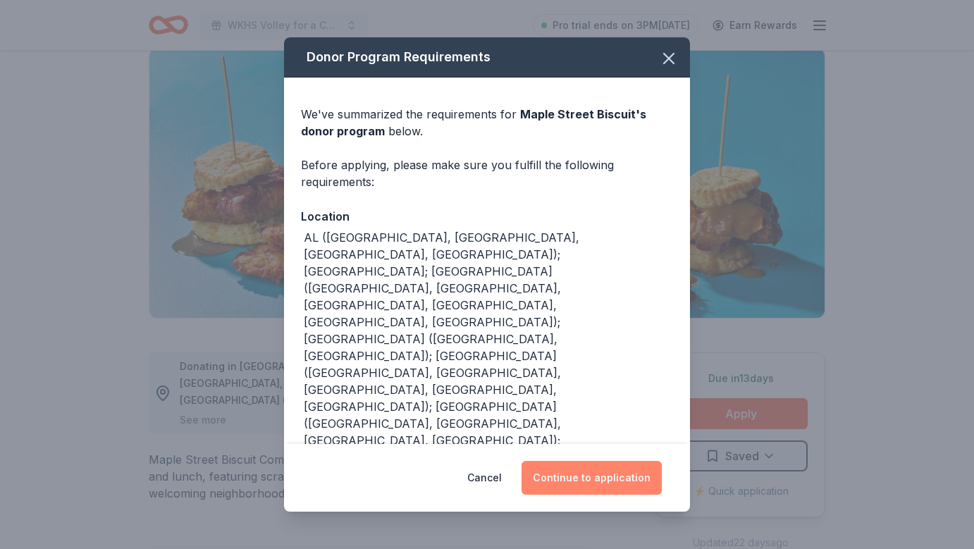
click at [604, 473] on button "Continue to application" at bounding box center [592, 478] width 140 height 34
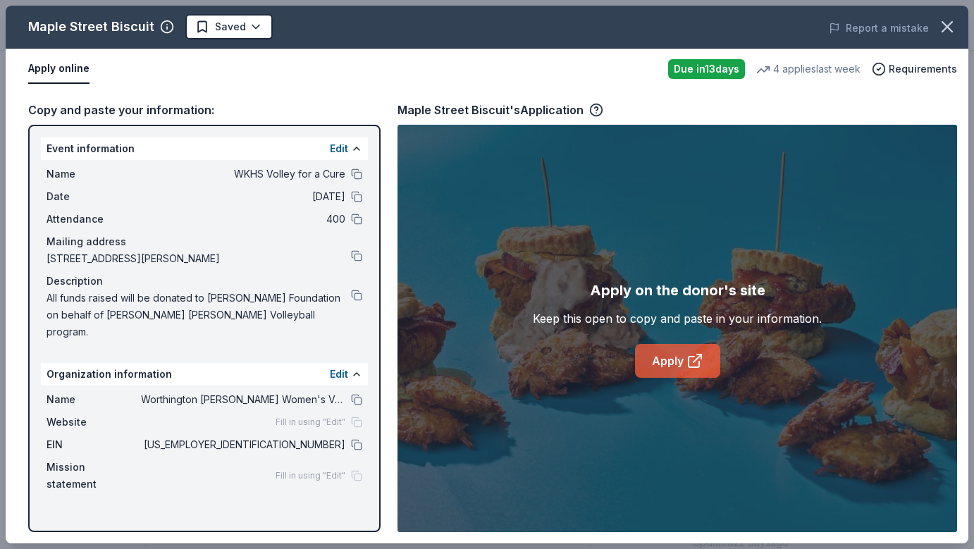
click at [661, 370] on link "Apply" at bounding box center [677, 361] width 85 height 34
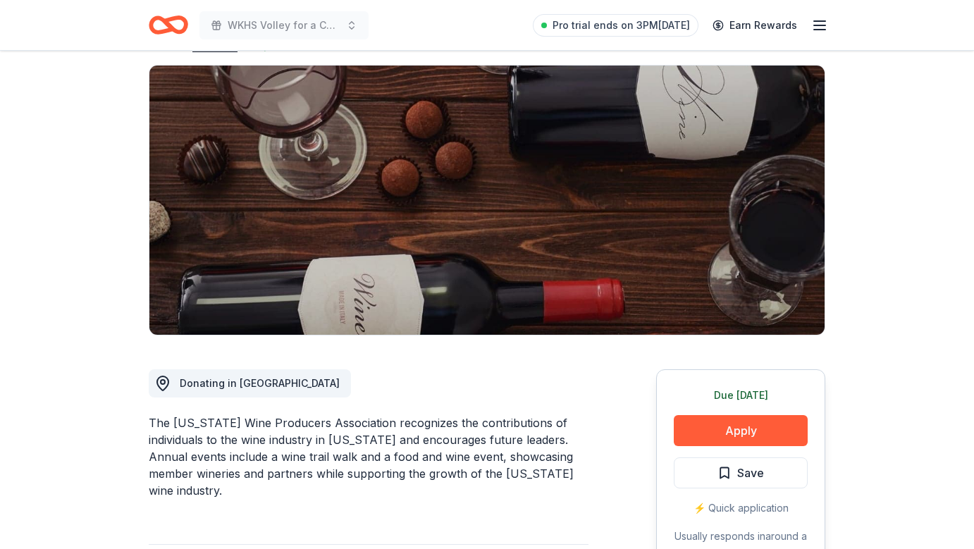
scroll to position [154, 0]
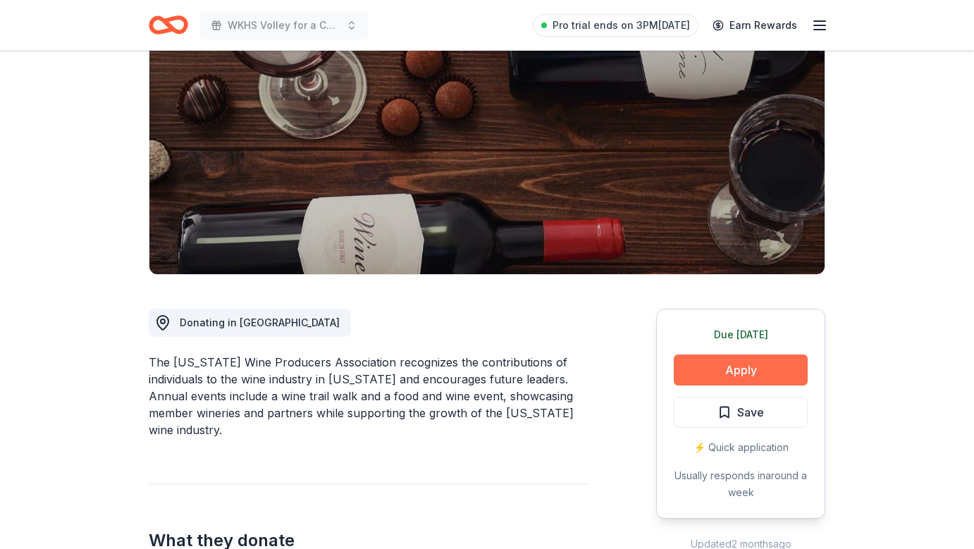
click at [725, 369] on button "Apply" at bounding box center [741, 370] width 134 height 31
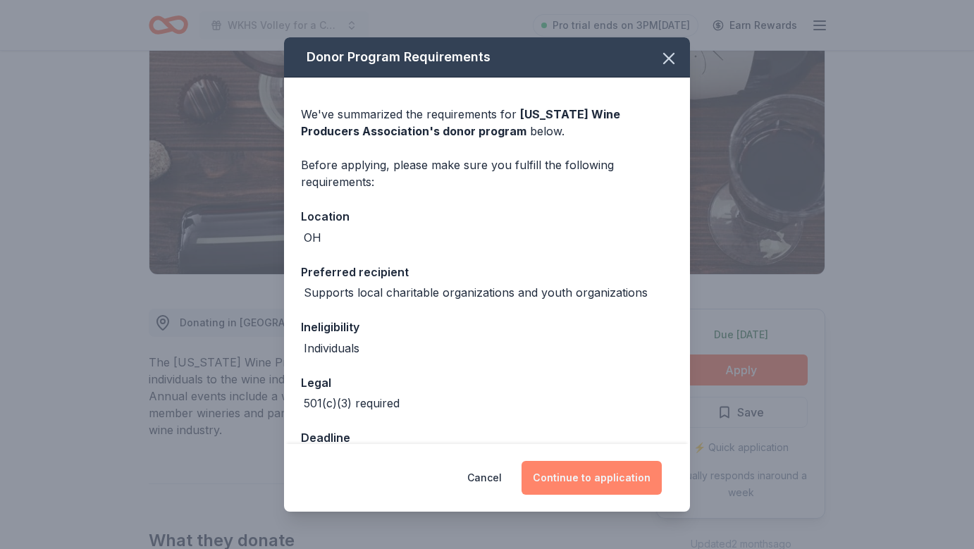
click at [610, 477] on button "Continue to application" at bounding box center [592, 478] width 140 height 34
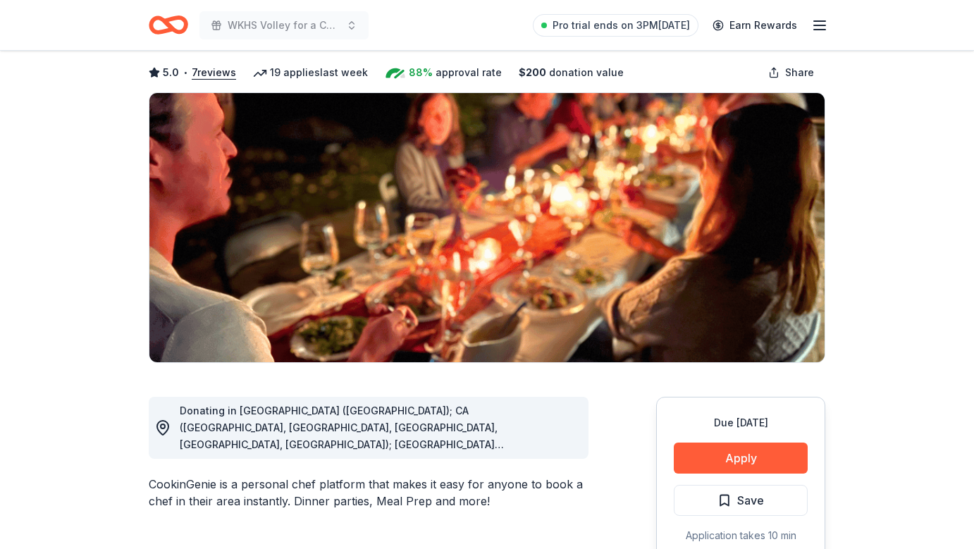
scroll to position [82, 0]
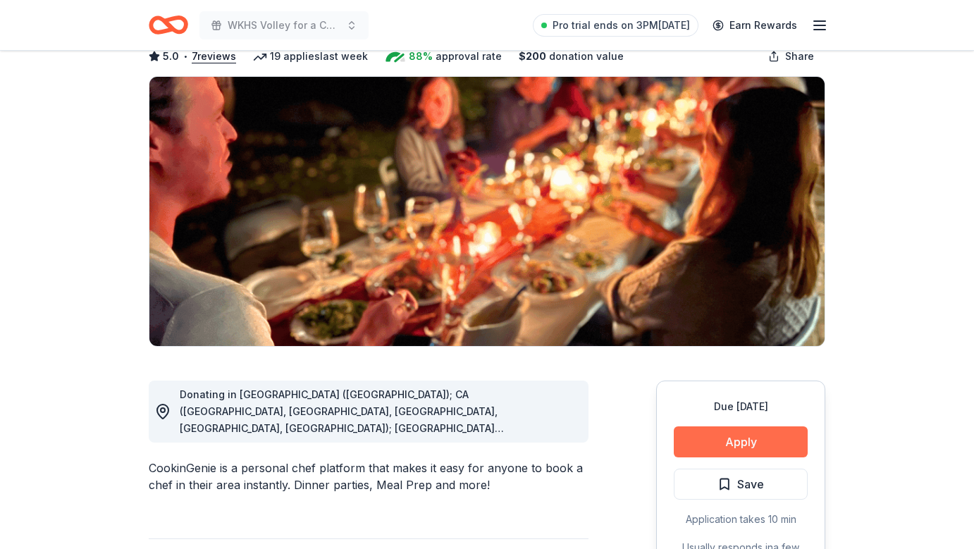
click at [752, 439] on button "Apply" at bounding box center [741, 442] width 134 height 31
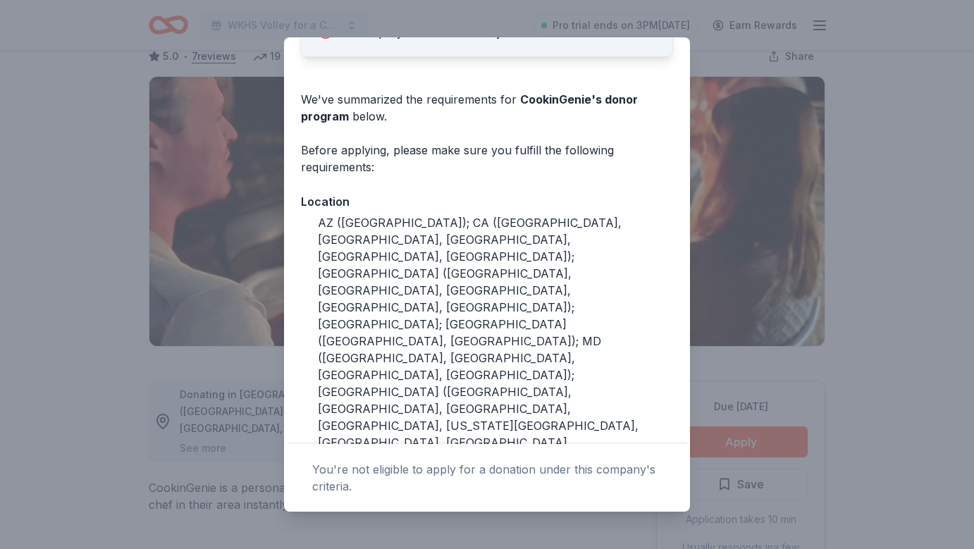
scroll to position [117, 0]
click at [217, 161] on div "Donor Program Requirements The following requirements may not be met: This comp…" at bounding box center [487, 274] width 974 height 549
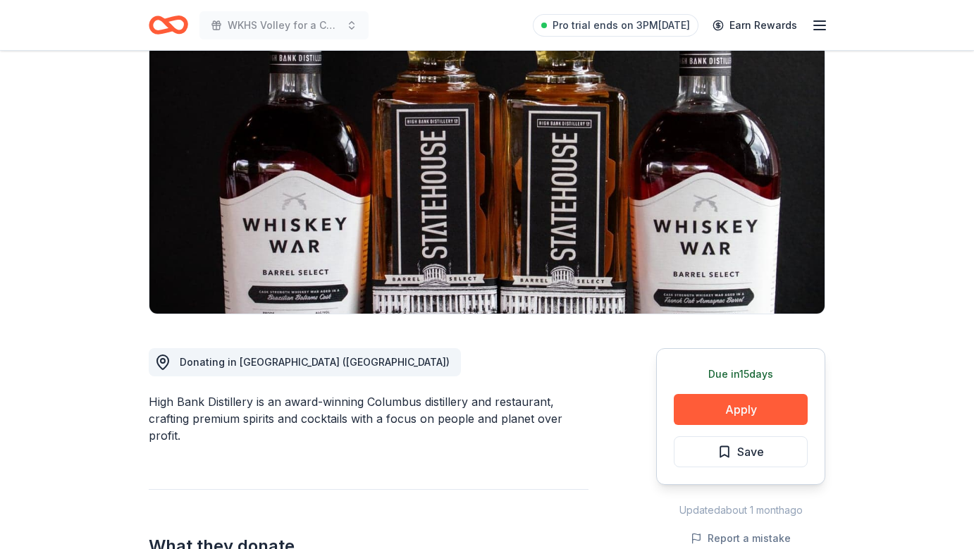
scroll to position [126, 0]
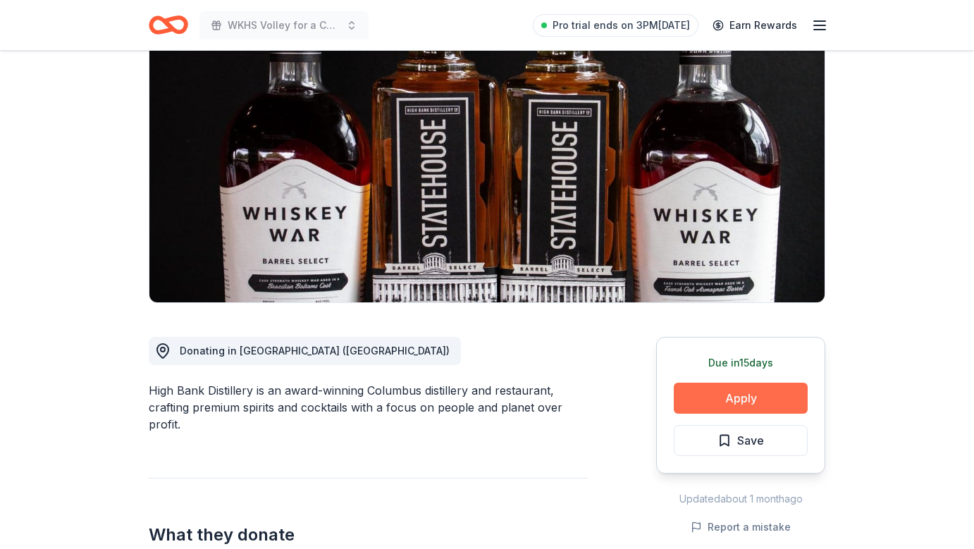
click at [739, 398] on button "Apply" at bounding box center [741, 398] width 134 height 31
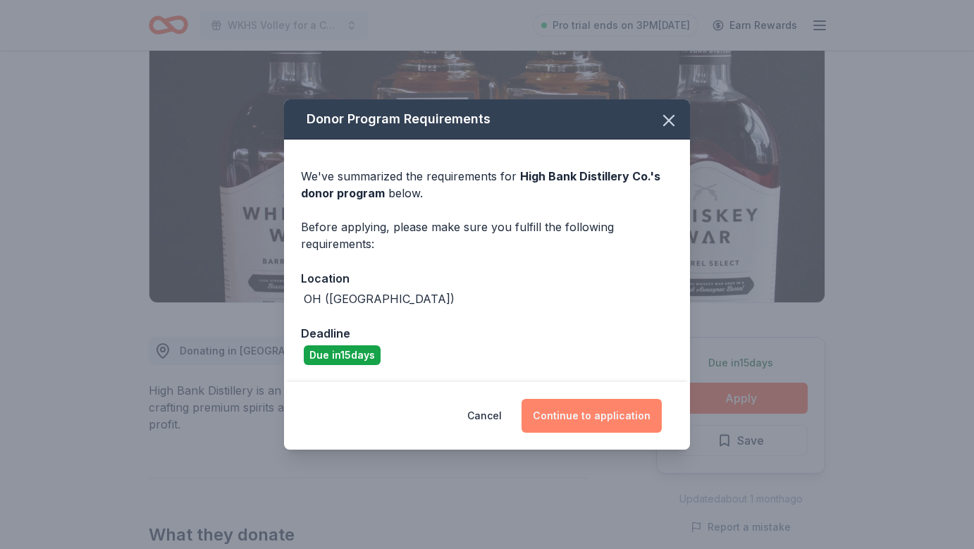
click at [591, 417] on button "Continue to application" at bounding box center [592, 416] width 140 height 34
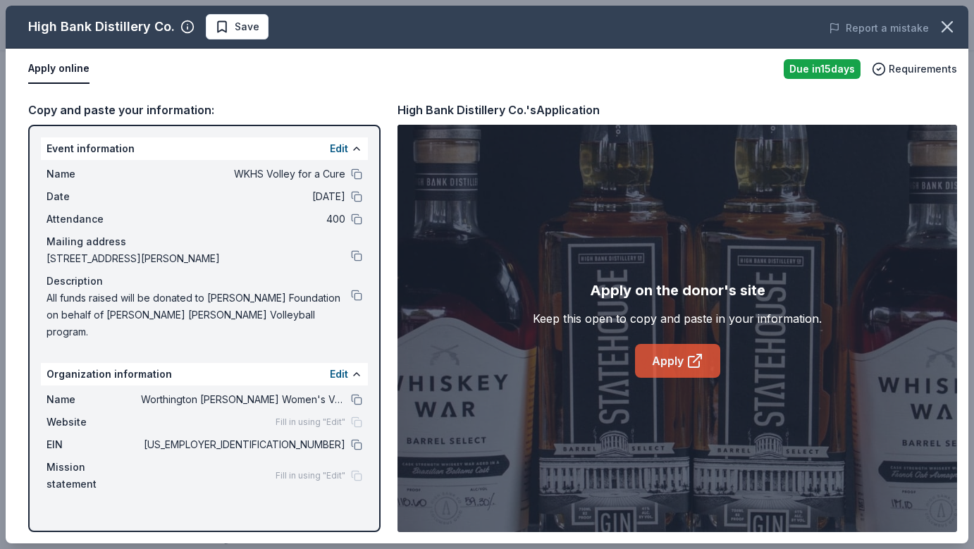
click at [654, 367] on link "Apply" at bounding box center [677, 361] width 85 height 34
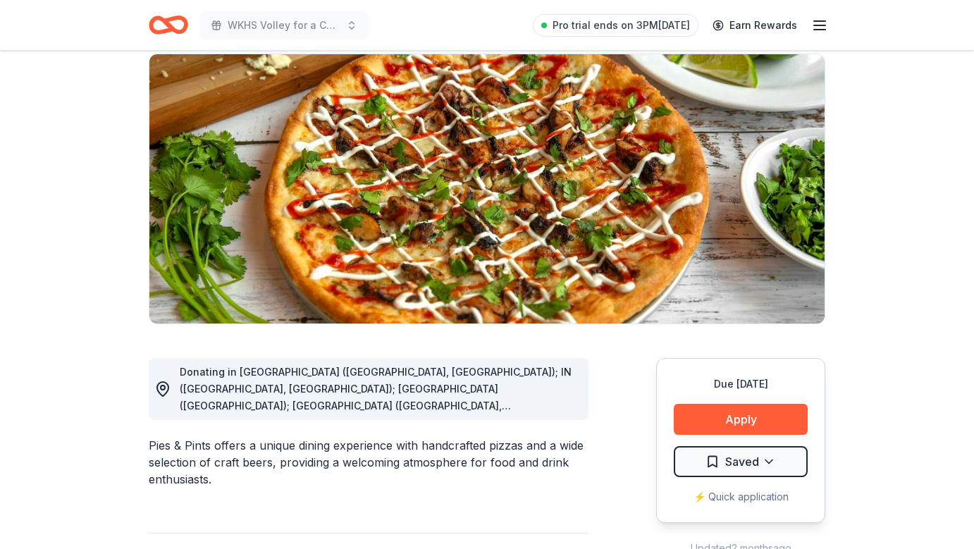
scroll to position [134, 0]
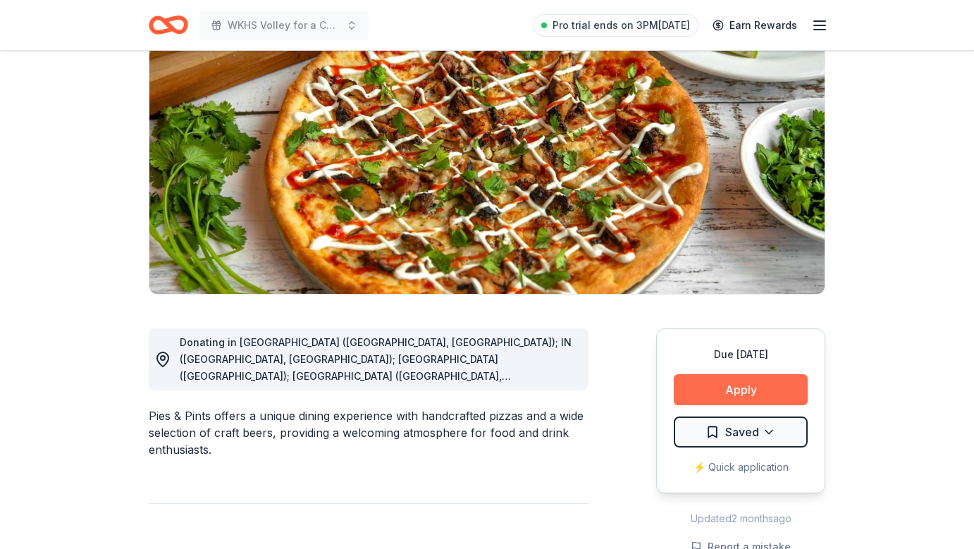
click at [721, 391] on button "Apply" at bounding box center [741, 389] width 134 height 31
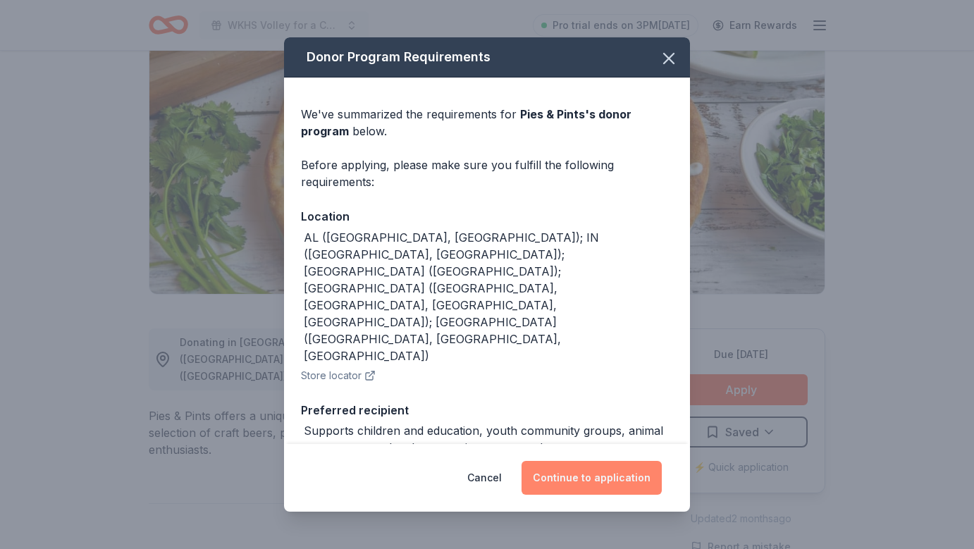
click at [583, 475] on button "Continue to application" at bounding box center [592, 478] width 140 height 34
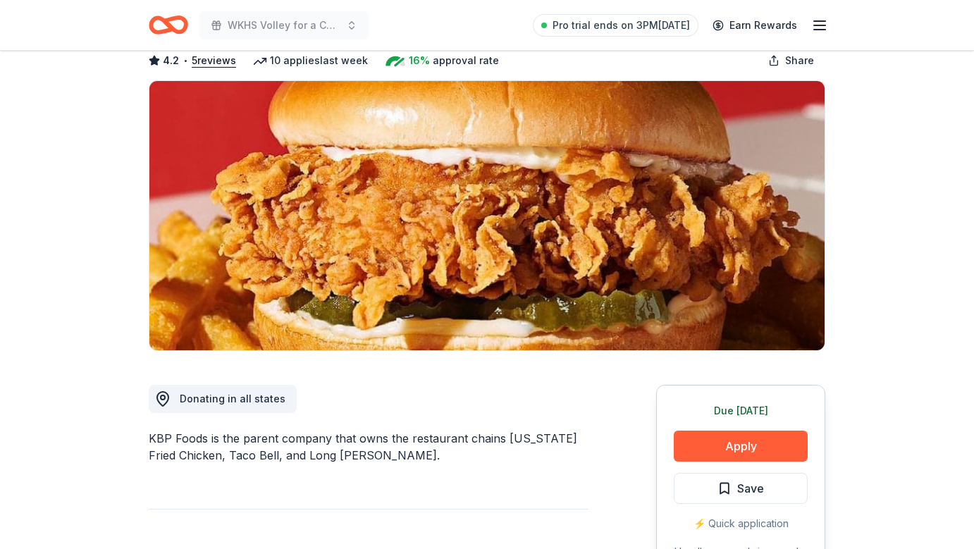
scroll to position [92, 0]
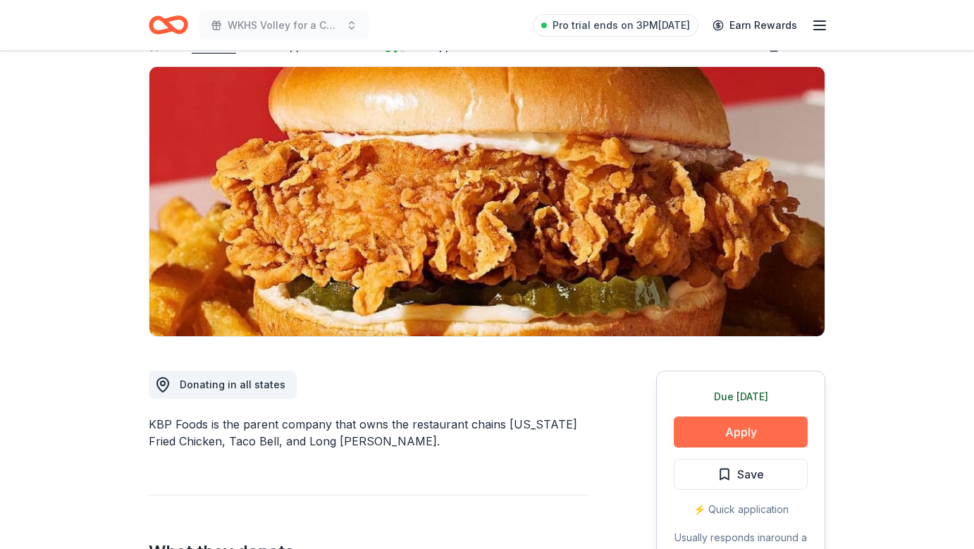
click at [726, 429] on button "Apply" at bounding box center [741, 432] width 134 height 31
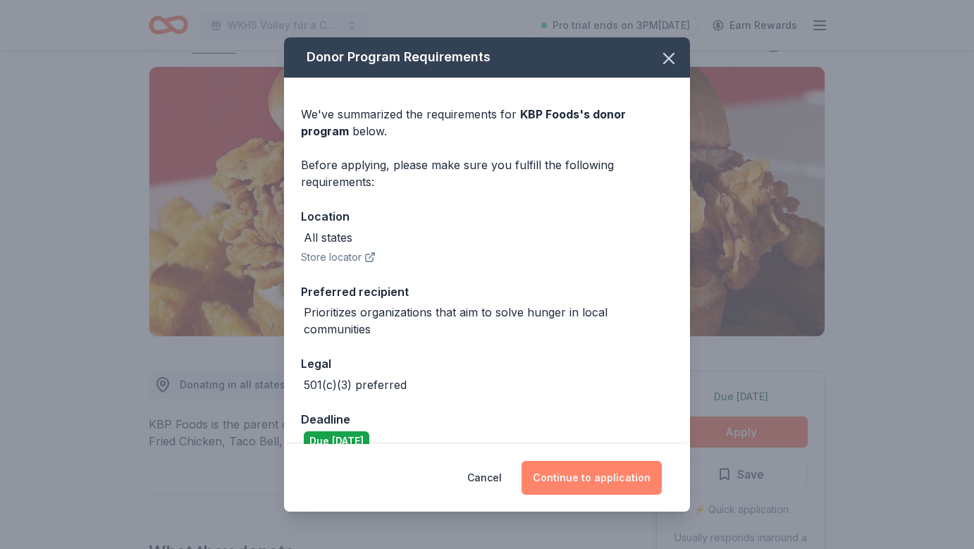
click at [575, 470] on button "Continue to application" at bounding box center [592, 478] width 140 height 34
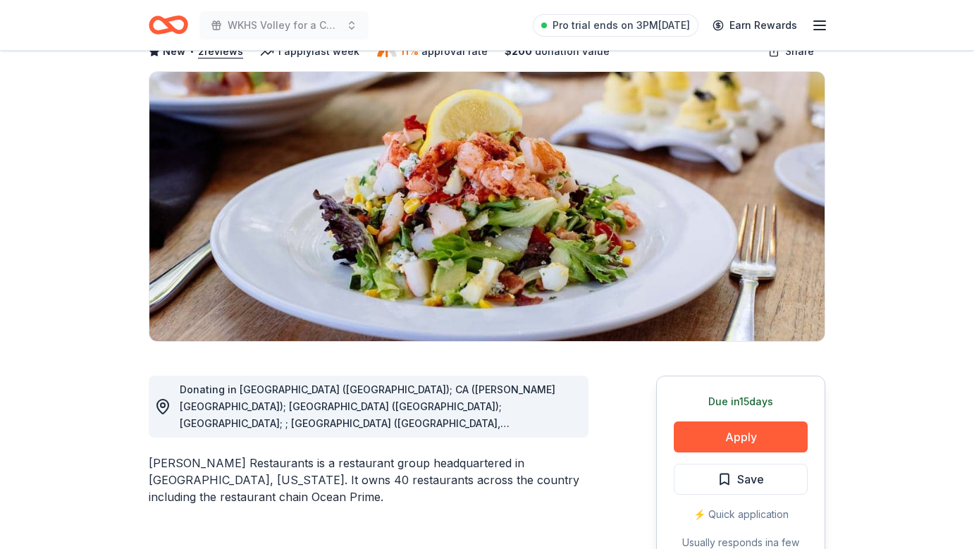
scroll to position [97, 0]
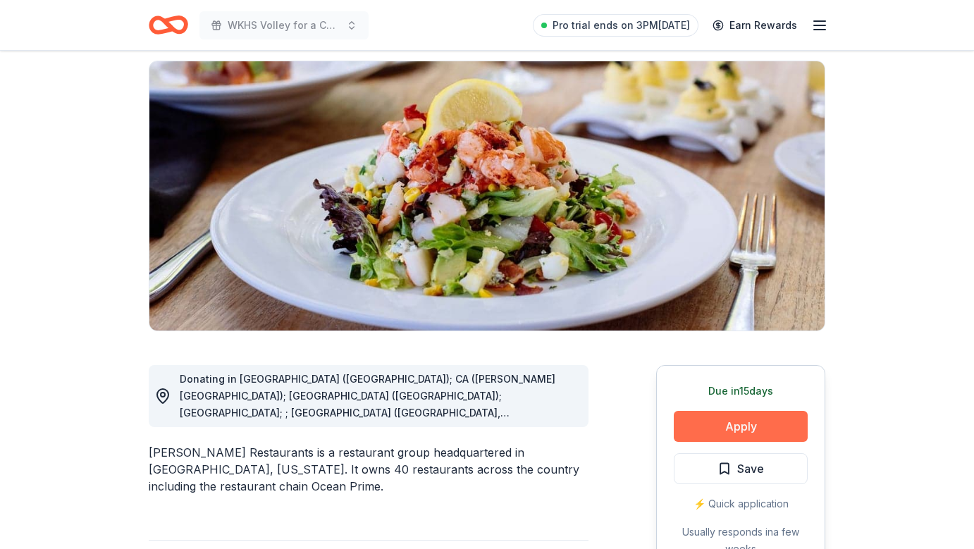
click at [715, 425] on button "Apply" at bounding box center [741, 426] width 134 height 31
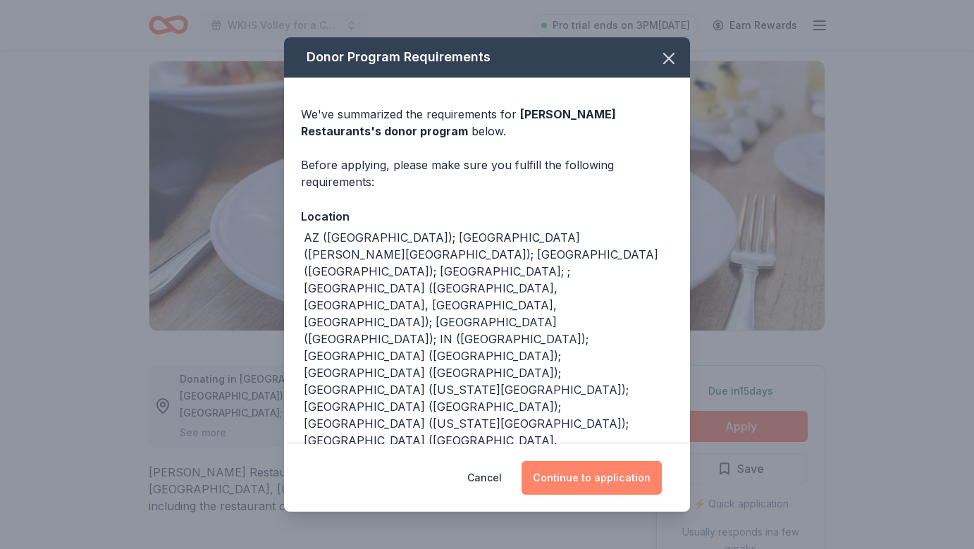
click at [577, 485] on button "Continue to application" at bounding box center [592, 478] width 140 height 34
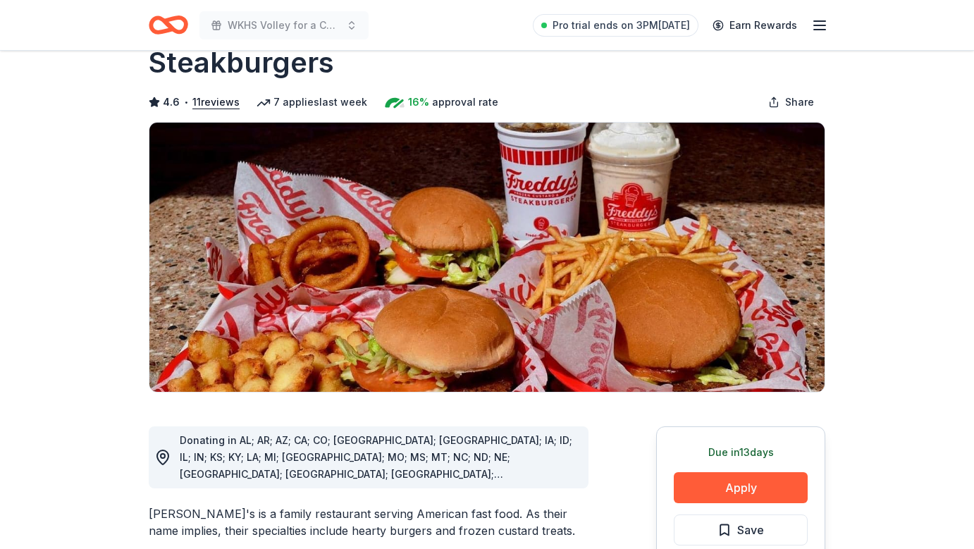
scroll to position [84, 0]
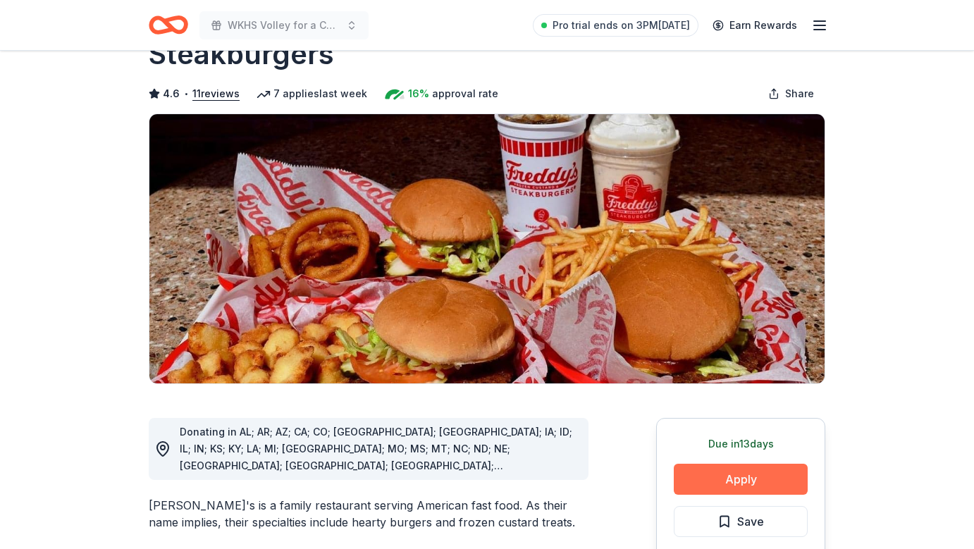
click at [703, 464] on button "Apply" at bounding box center [741, 479] width 134 height 31
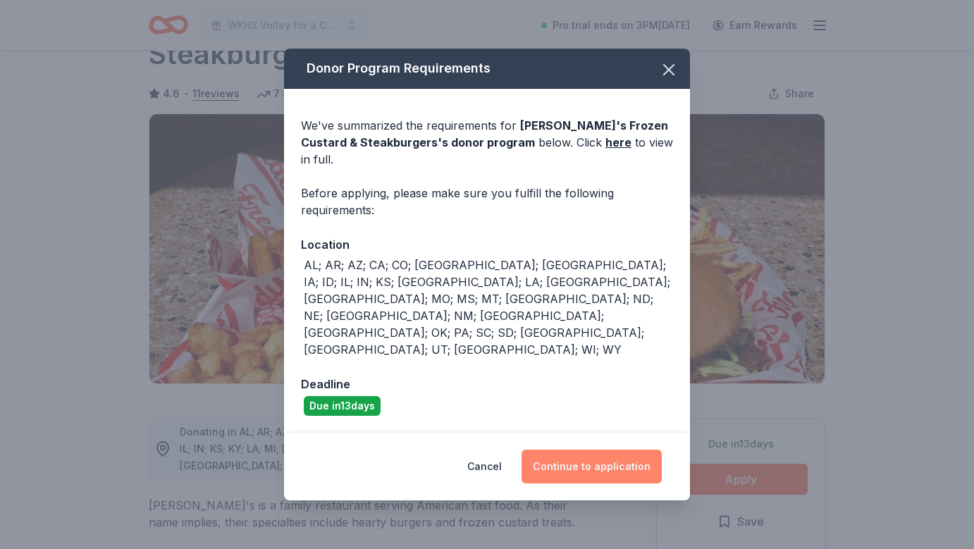
click at [596, 450] on button "Continue to application" at bounding box center [592, 467] width 140 height 34
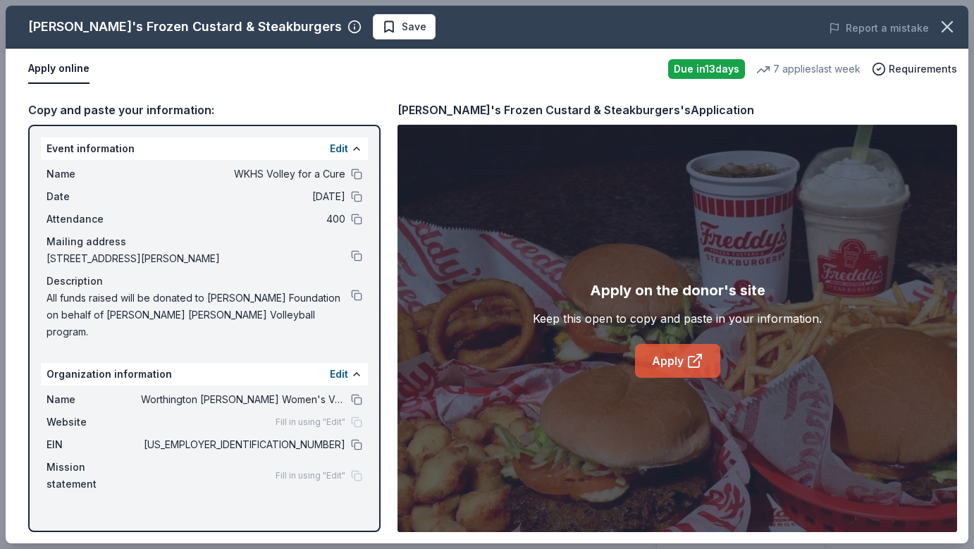
click at [668, 351] on link "Apply" at bounding box center [677, 361] width 85 height 34
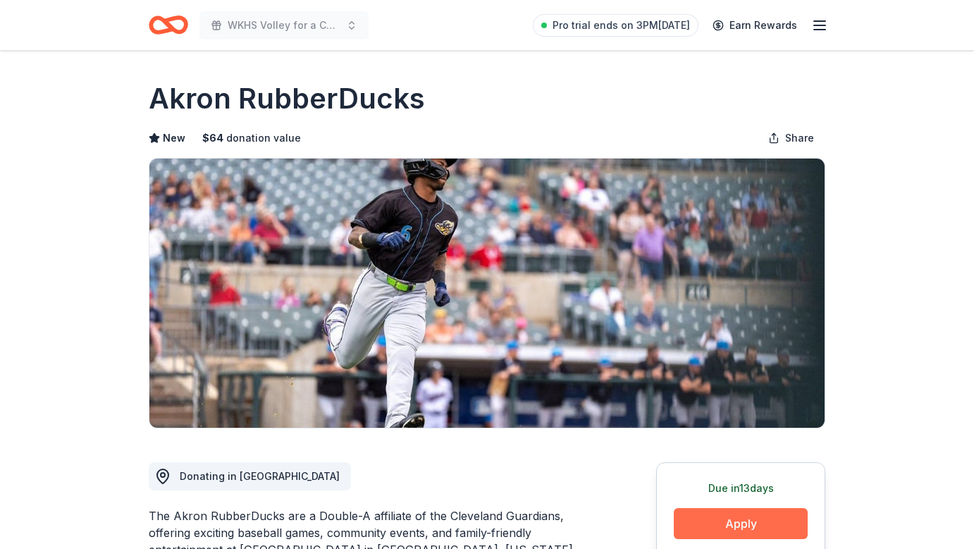
click at [731, 520] on button "Apply" at bounding box center [741, 523] width 134 height 31
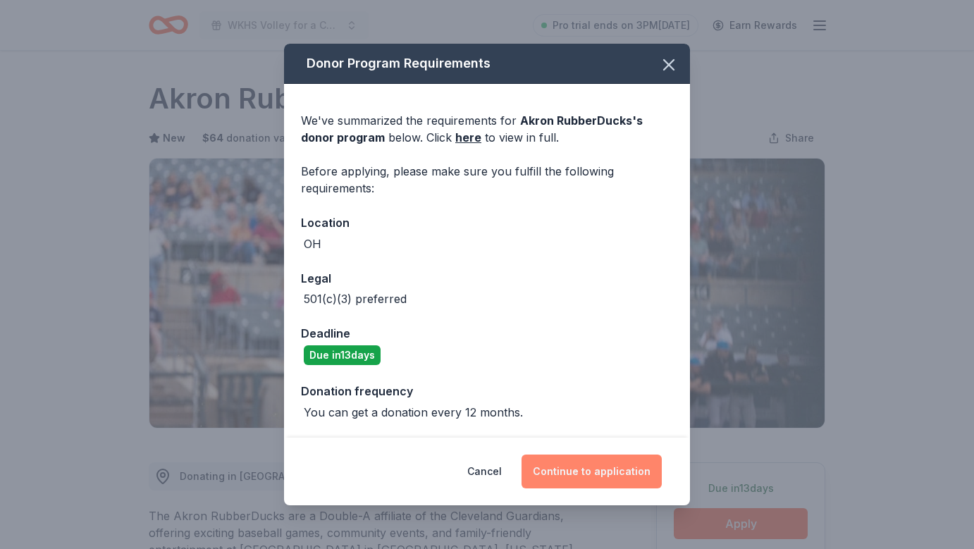
click at [587, 484] on button "Continue to application" at bounding box center [592, 472] width 140 height 34
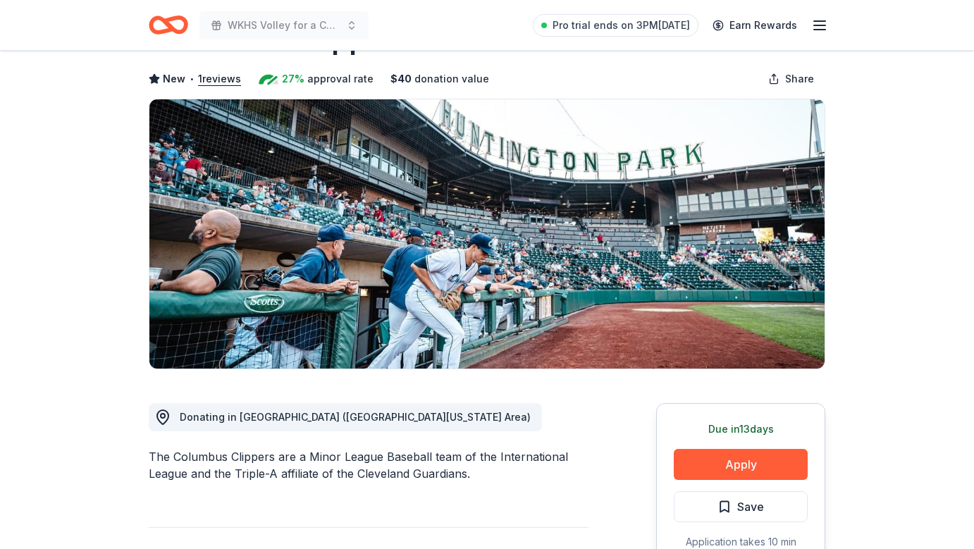
scroll to position [68, 0]
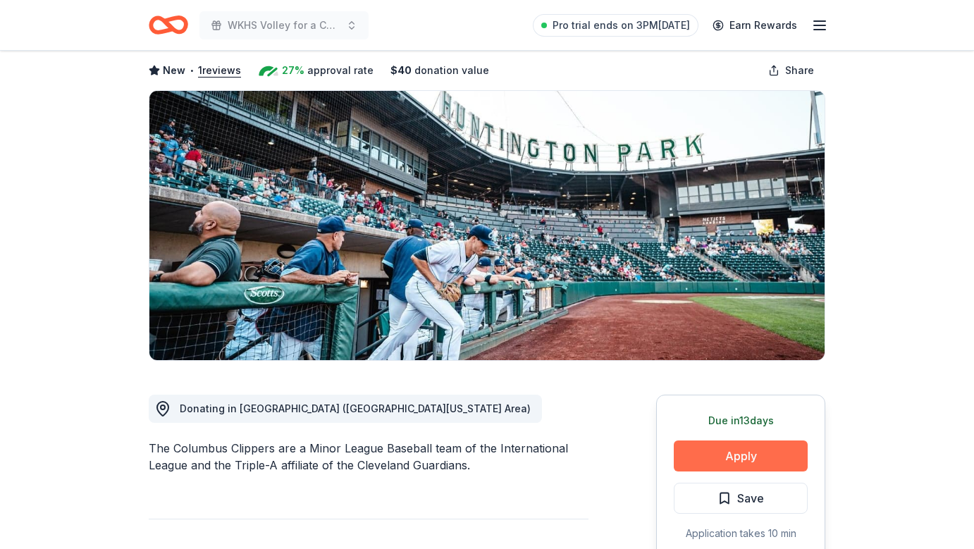
click at [744, 452] on button "Apply" at bounding box center [741, 456] width 134 height 31
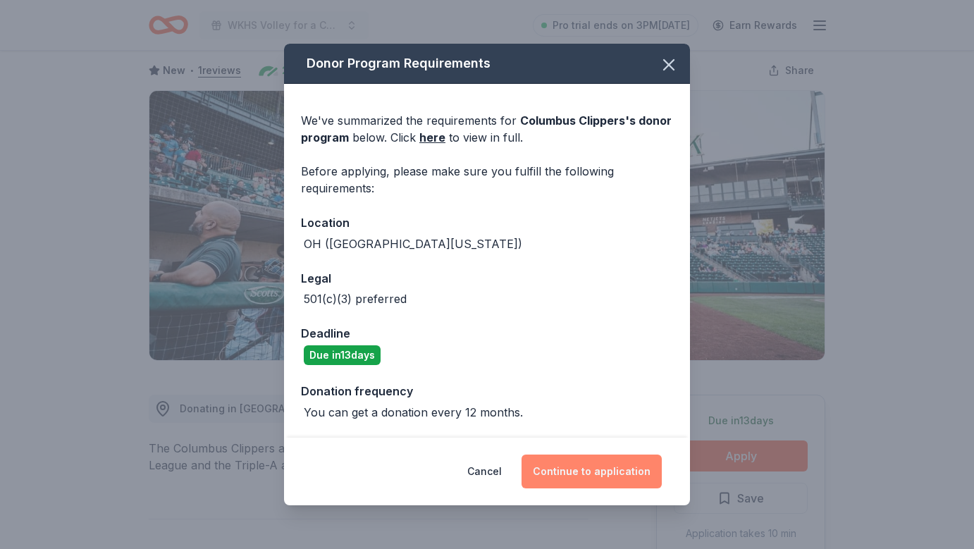
click at [606, 467] on button "Continue to application" at bounding box center [592, 472] width 140 height 34
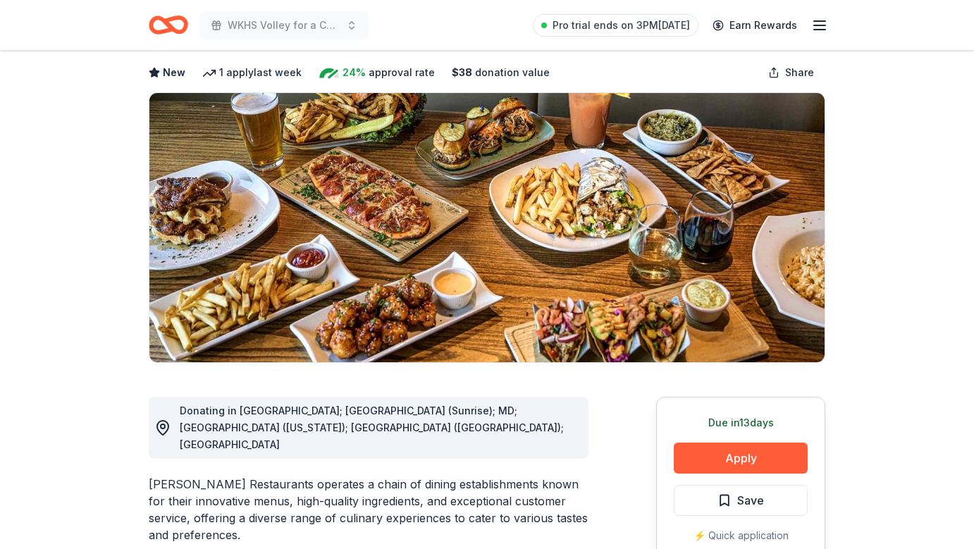
scroll to position [84, 0]
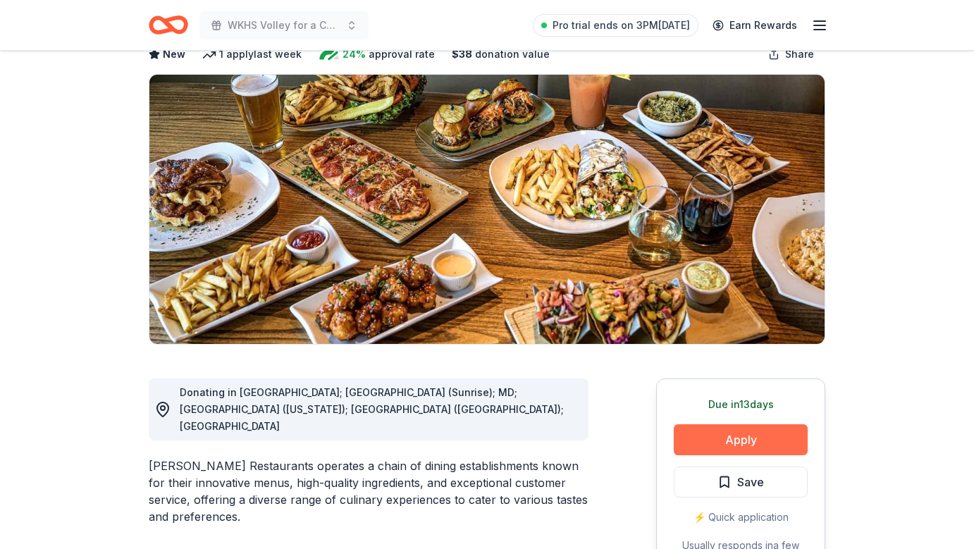
click at [697, 445] on button "Apply" at bounding box center [741, 439] width 134 height 31
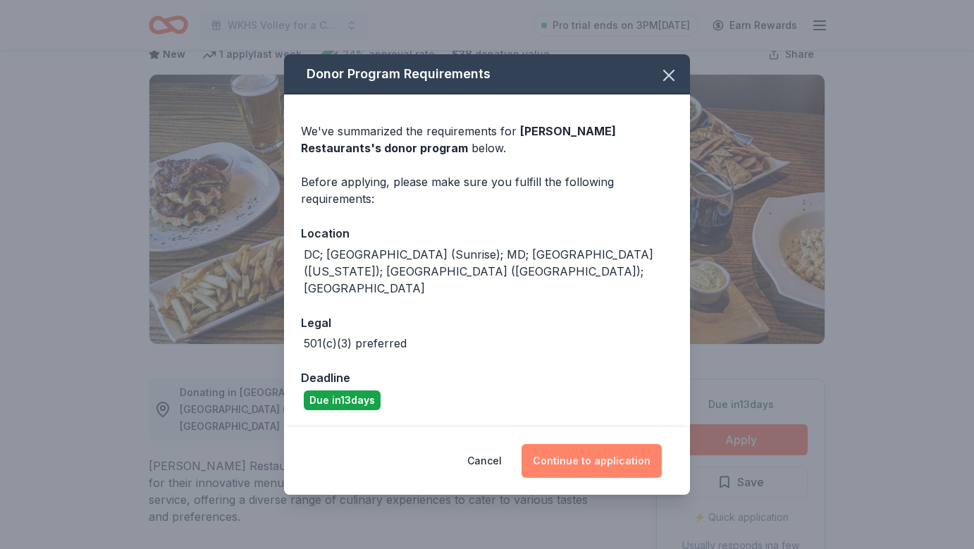
click at [580, 444] on button "Continue to application" at bounding box center [592, 461] width 140 height 34
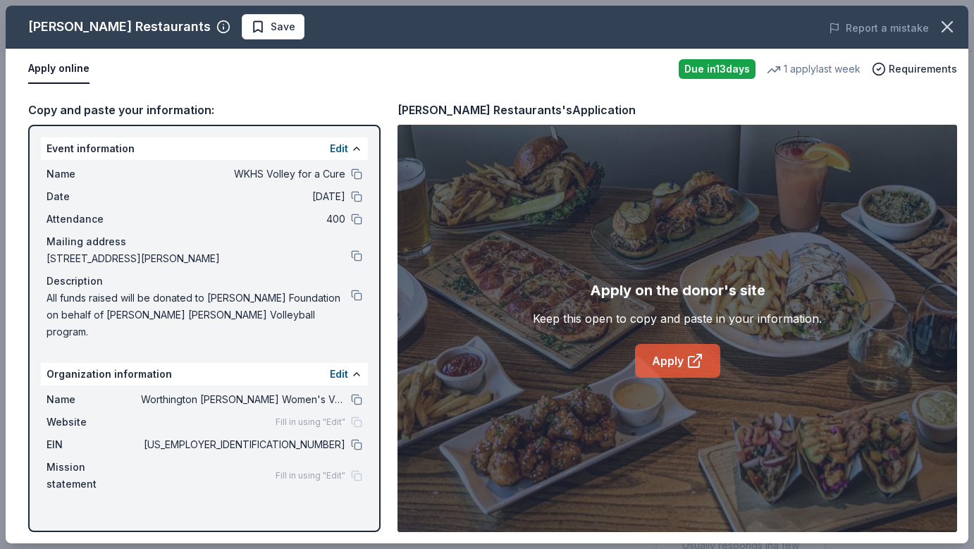
click at [654, 351] on link "Apply" at bounding box center [677, 361] width 85 height 34
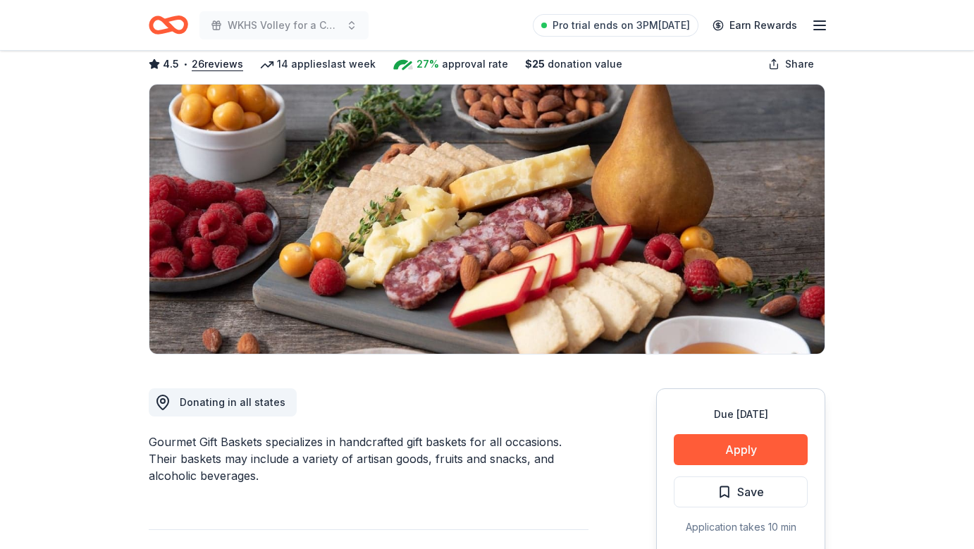
scroll to position [83, 0]
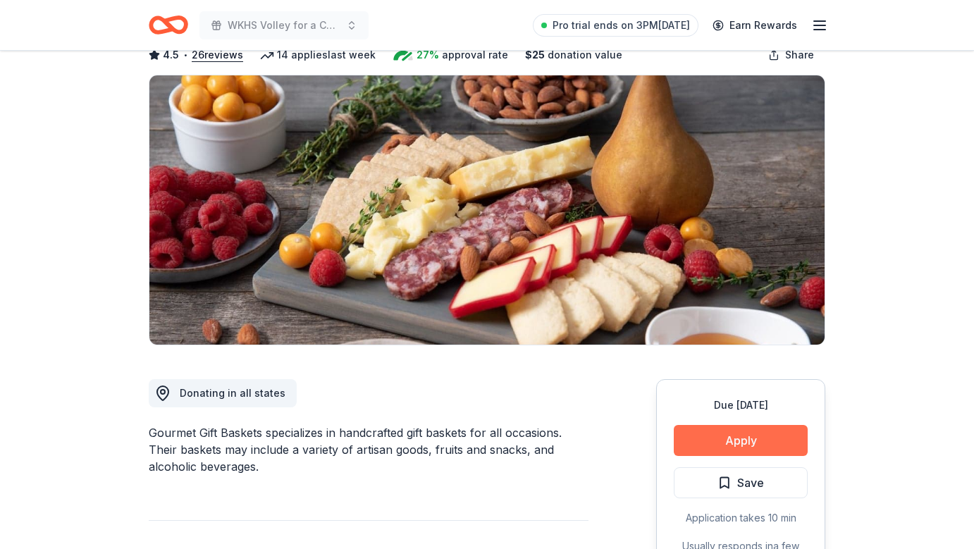
click at [747, 451] on button "Apply" at bounding box center [741, 440] width 134 height 31
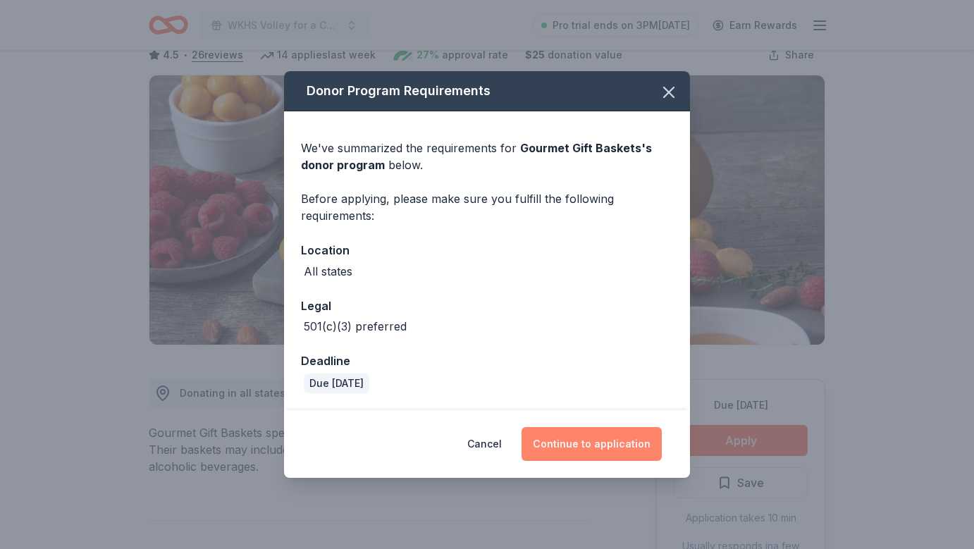
click at [593, 446] on button "Continue to application" at bounding box center [592, 444] width 140 height 34
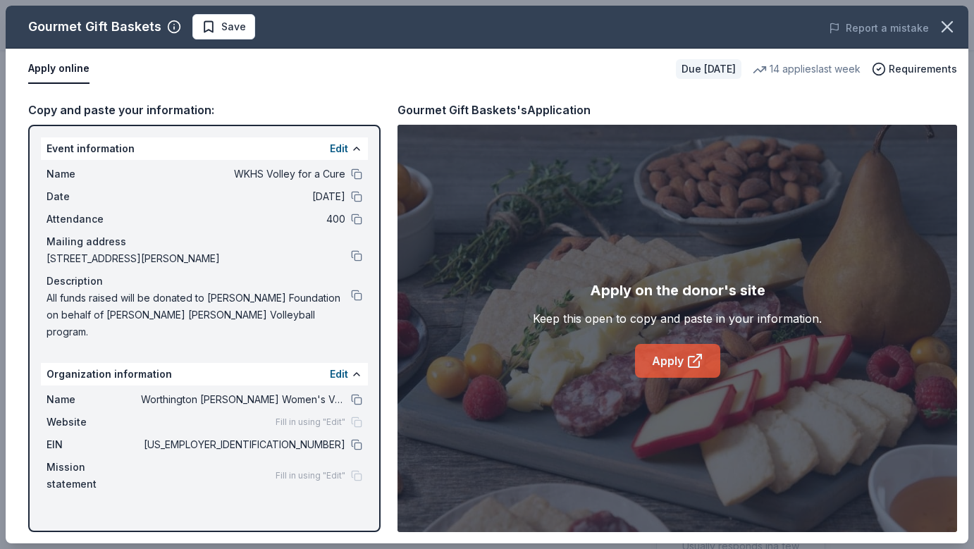
click at [670, 350] on link "Apply" at bounding box center [677, 361] width 85 height 34
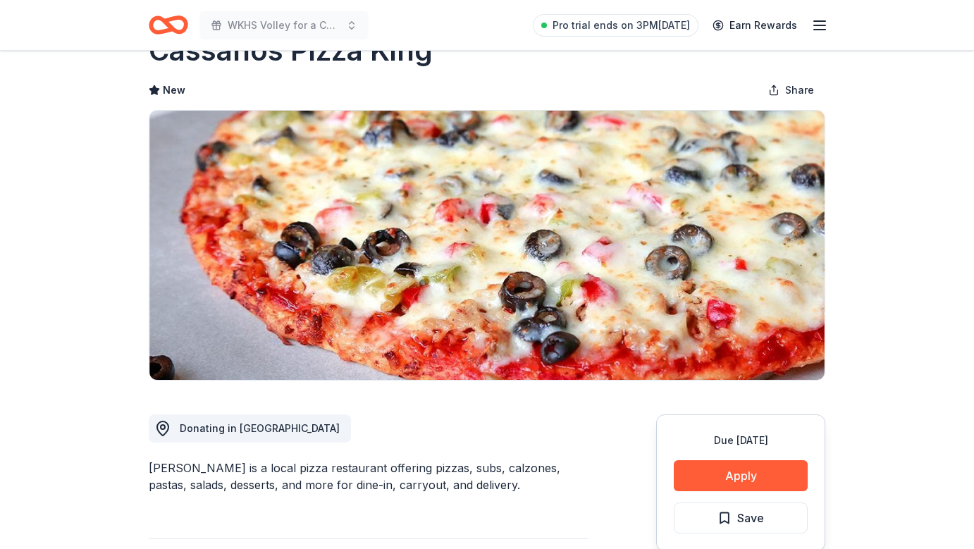
scroll to position [69, 0]
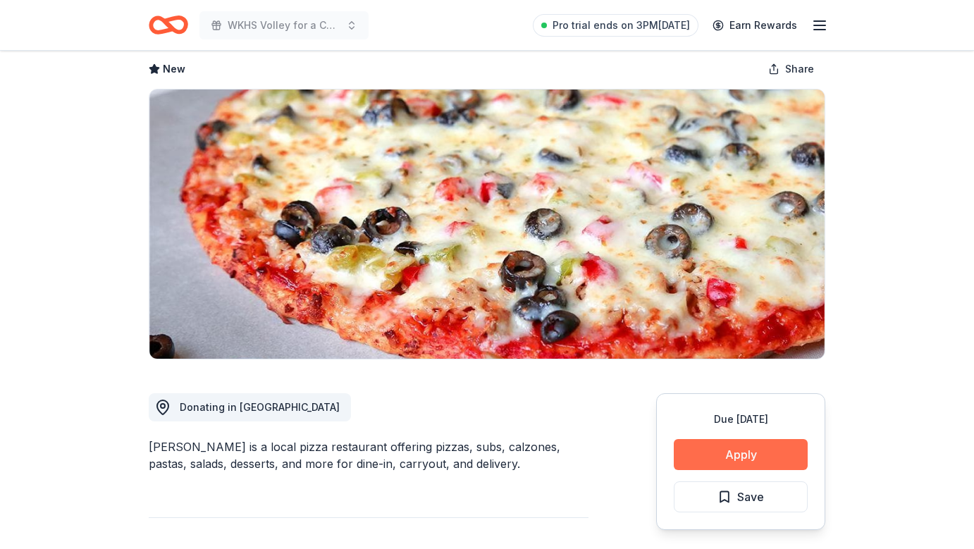
click at [719, 455] on button "Apply" at bounding box center [741, 454] width 134 height 31
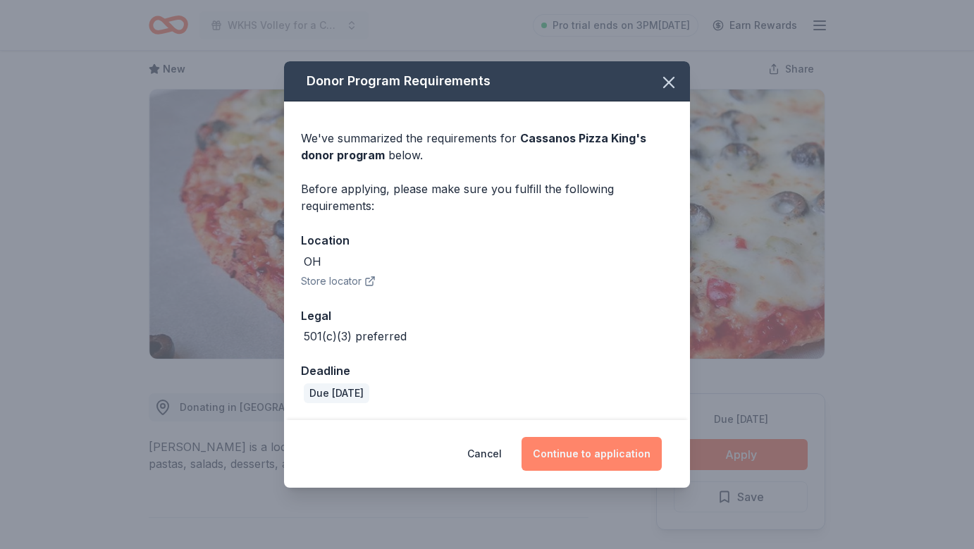
click at [600, 455] on button "Continue to application" at bounding box center [592, 454] width 140 height 34
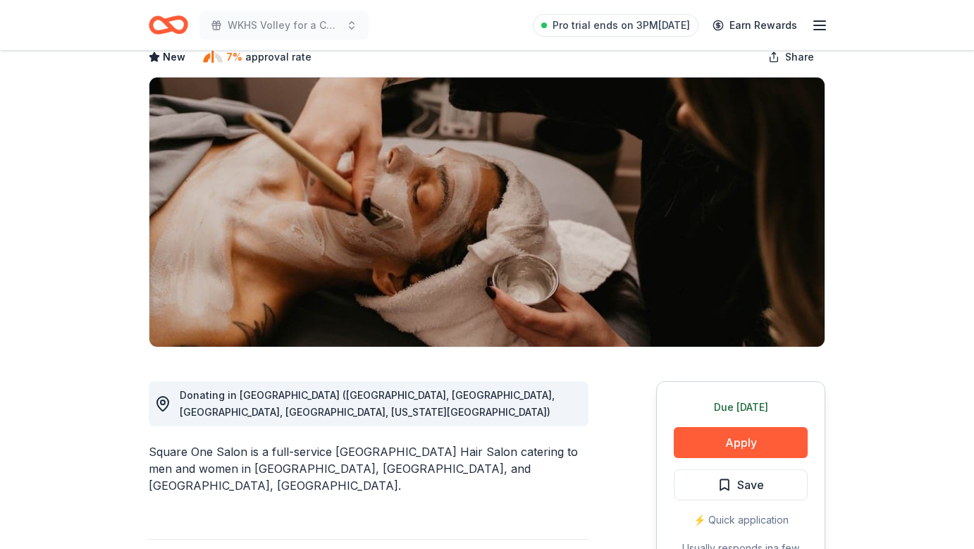
scroll to position [98, 0]
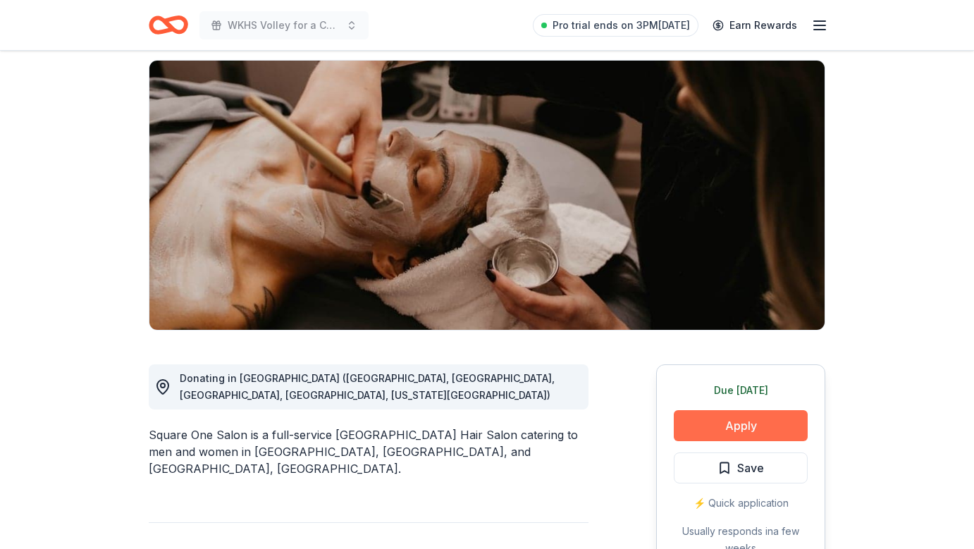
click at [709, 420] on button "Apply" at bounding box center [741, 425] width 134 height 31
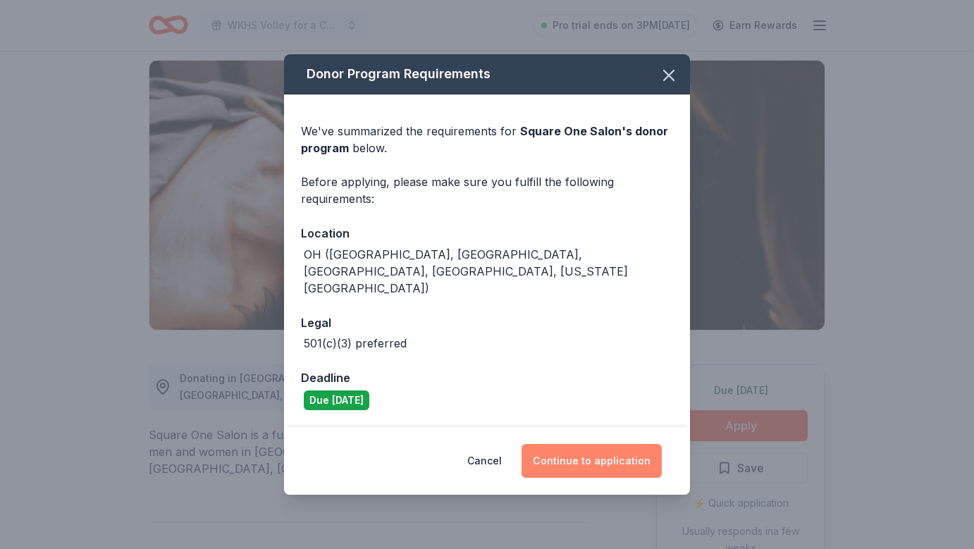
click at [615, 459] on button "Continue to application" at bounding box center [592, 461] width 140 height 34
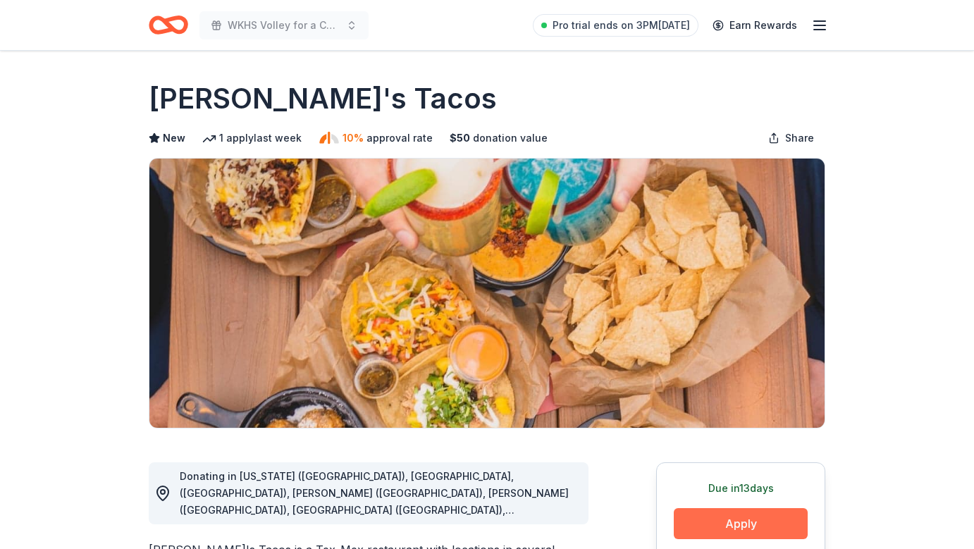
click at [736, 526] on button "Apply" at bounding box center [741, 523] width 134 height 31
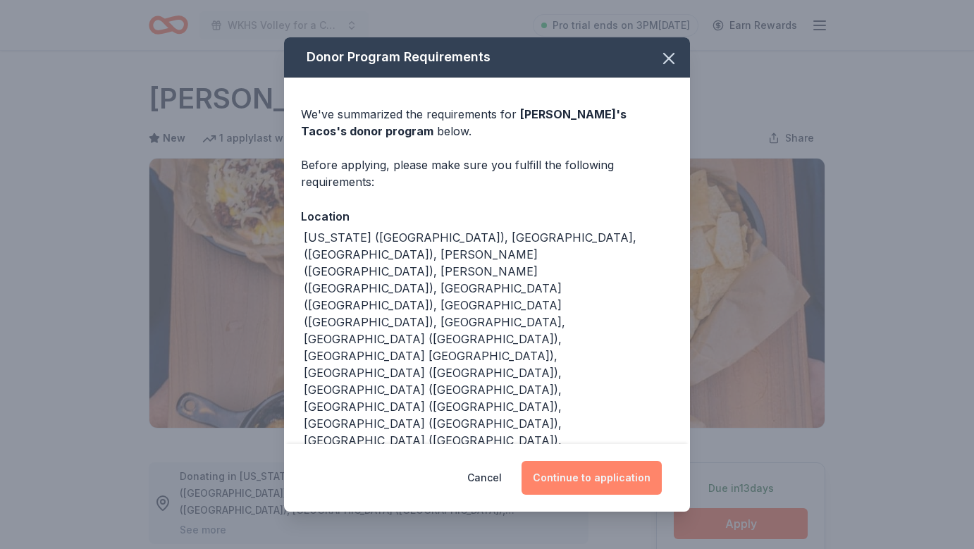
click at [624, 465] on button "Continue to application" at bounding box center [592, 478] width 140 height 34
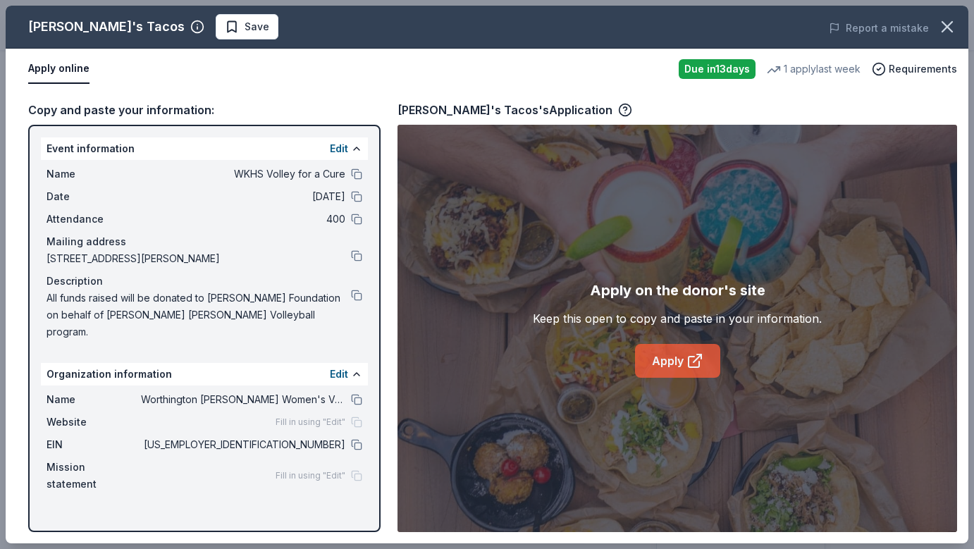
click at [652, 346] on link "Apply" at bounding box center [677, 361] width 85 height 34
click at [669, 356] on link "Apply" at bounding box center [677, 361] width 85 height 34
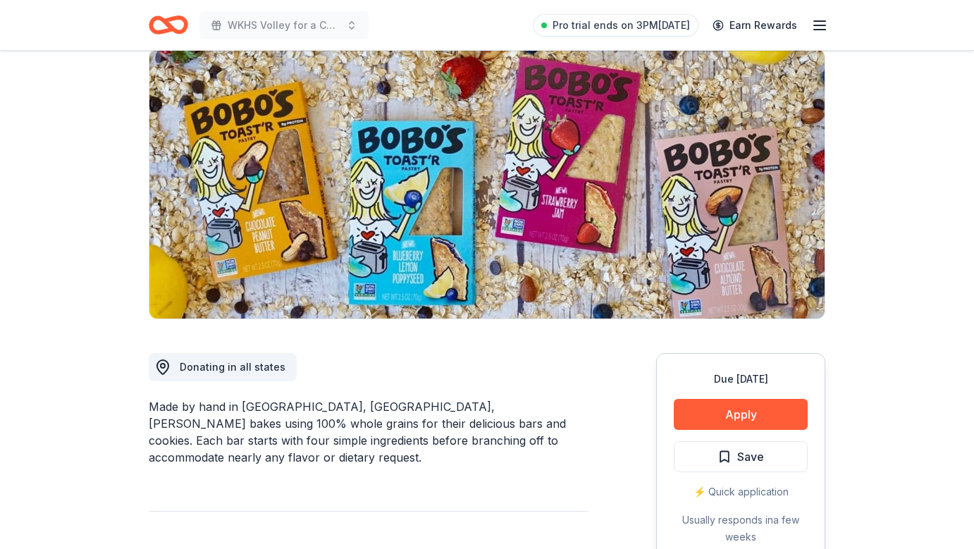
scroll to position [154, 0]
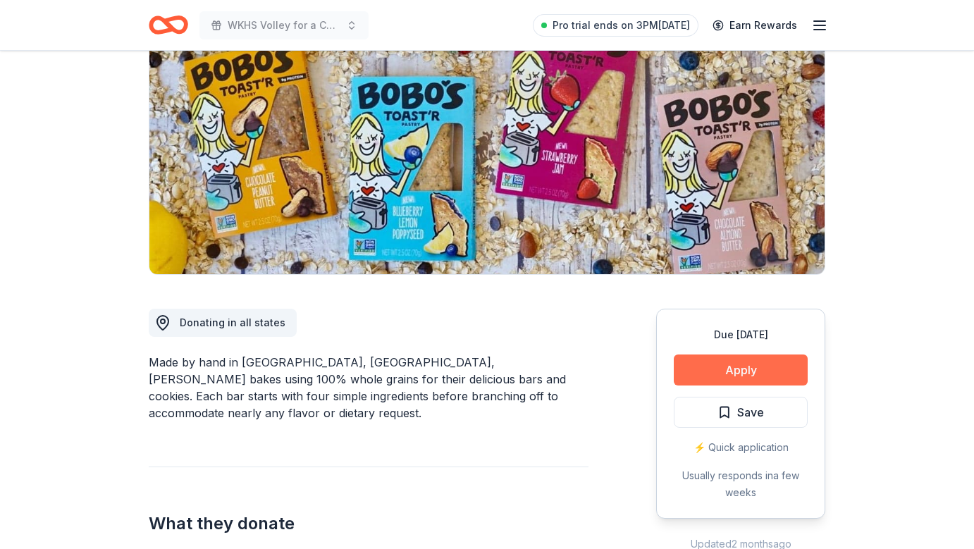
click at [721, 372] on button "Apply" at bounding box center [741, 370] width 134 height 31
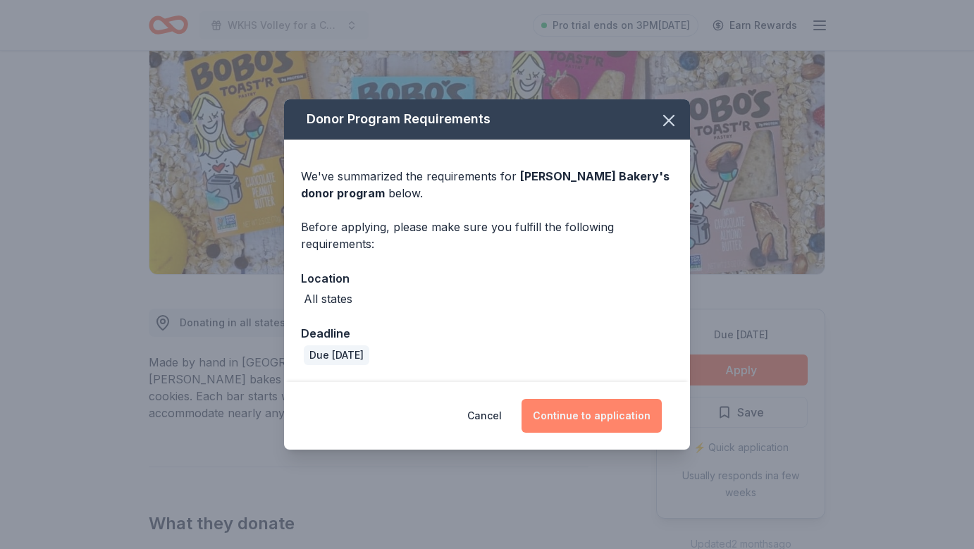
click at [599, 417] on button "Continue to application" at bounding box center [592, 416] width 140 height 34
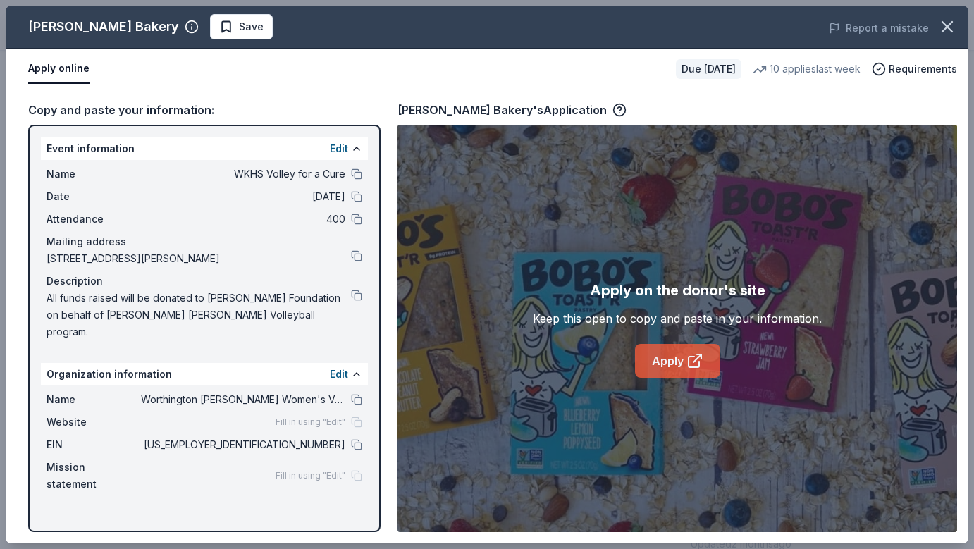
click at [687, 372] on link "Apply" at bounding box center [677, 361] width 85 height 34
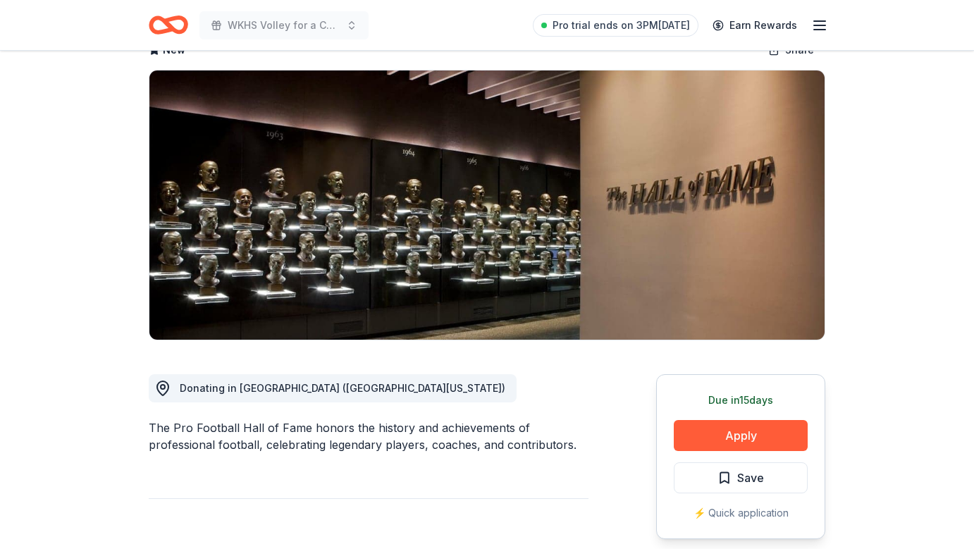
scroll to position [104, 0]
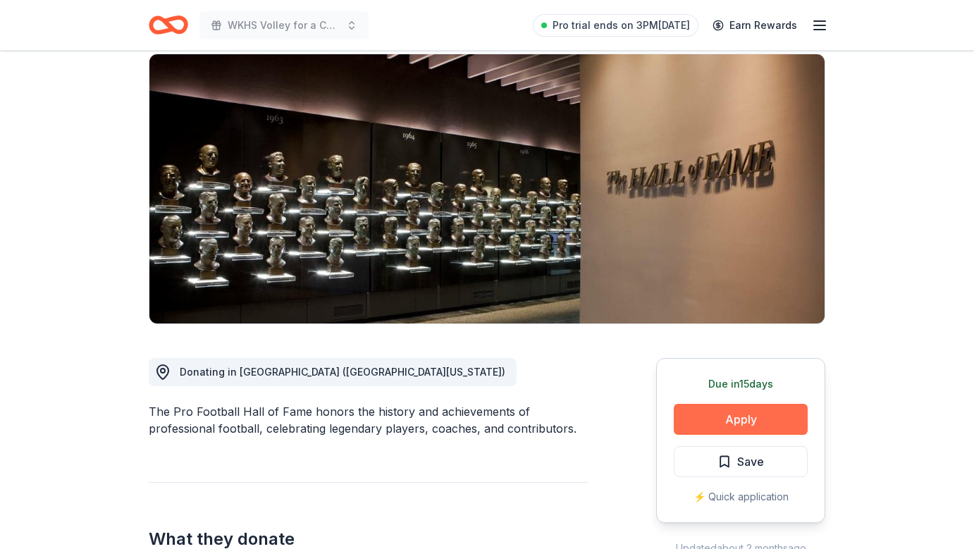
click at [737, 429] on button "Apply" at bounding box center [741, 419] width 134 height 31
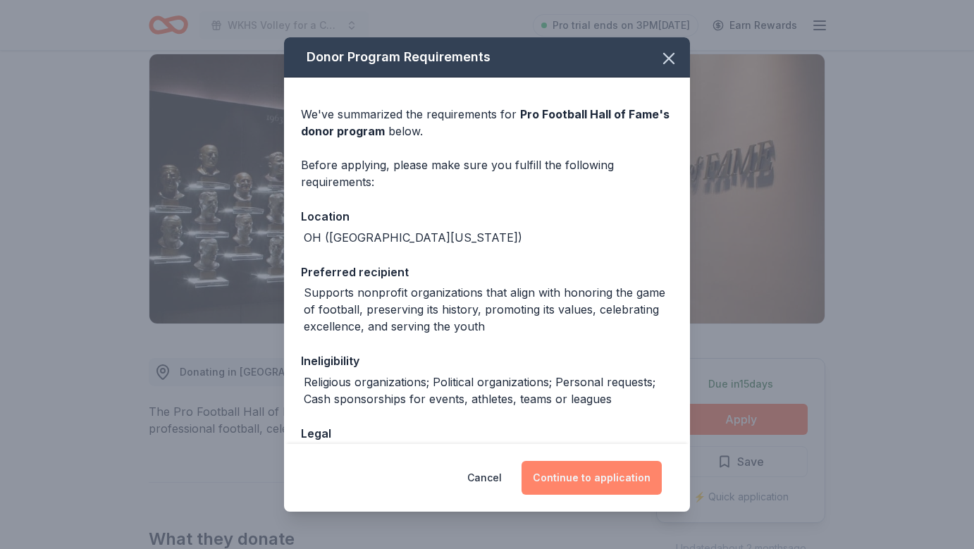
click at [616, 470] on button "Continue to application" at bounding box center [592, 478] width 140 height 34
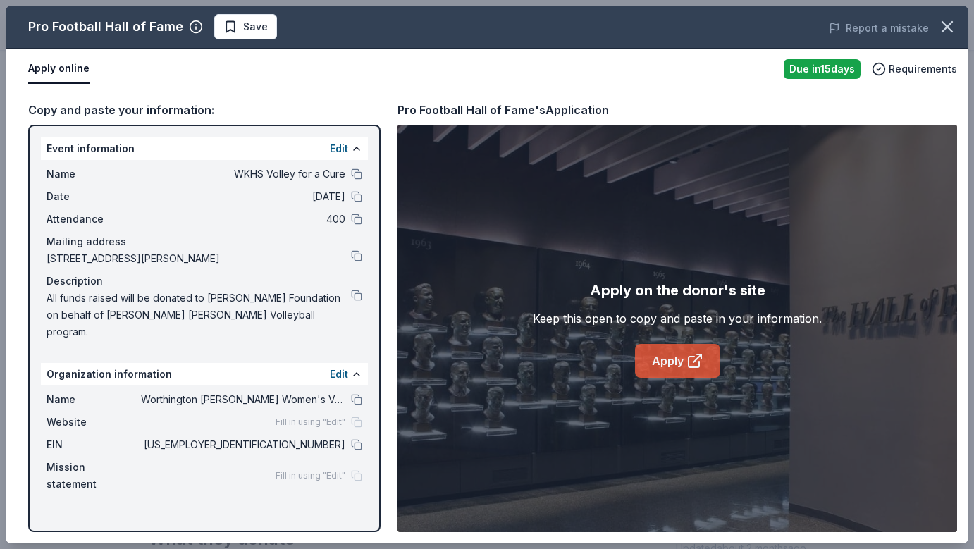
click at [671, 369] on link "Apply" at bounding box center [677, 361] width 85 height 34
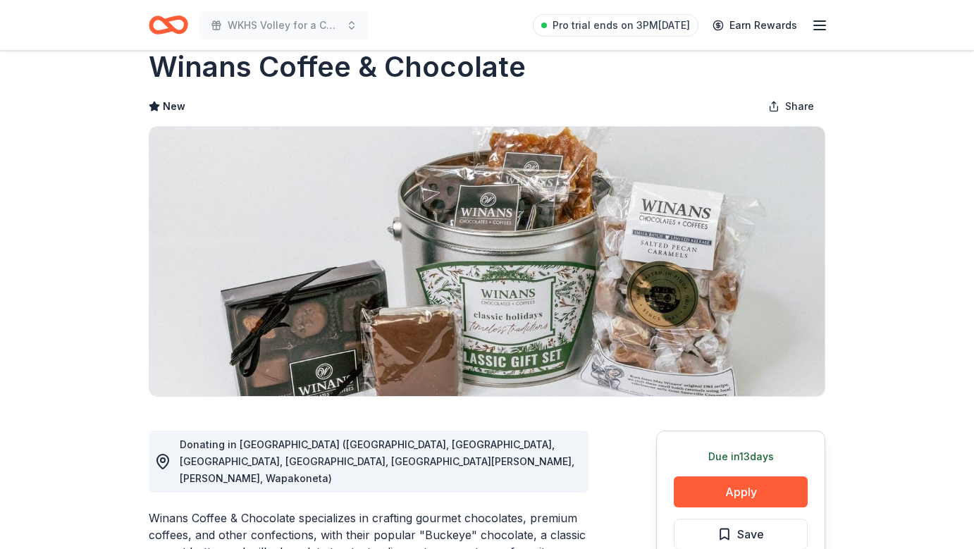
scroll to position [60, 0]
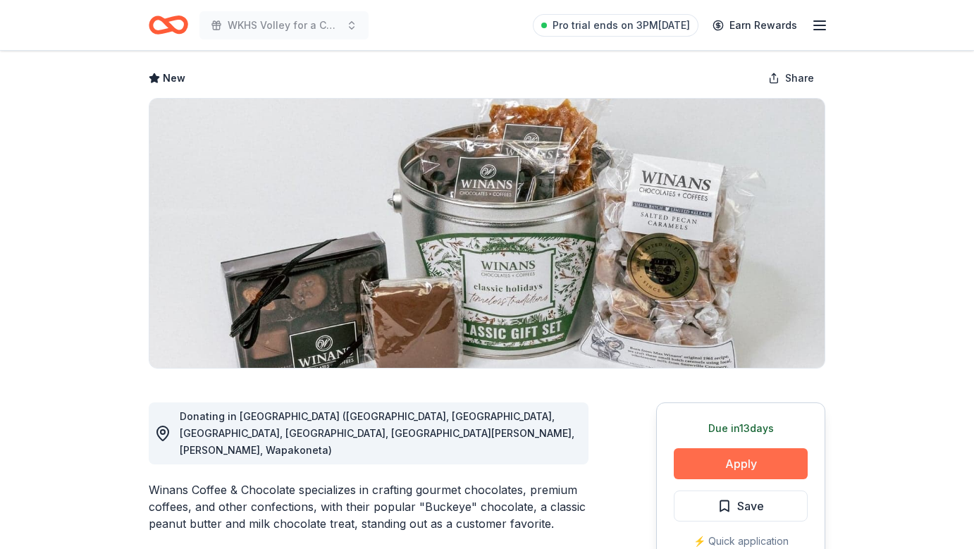
click at [716, 470] on button "Apply" at bounding box center [741, 463] width 134 height 31
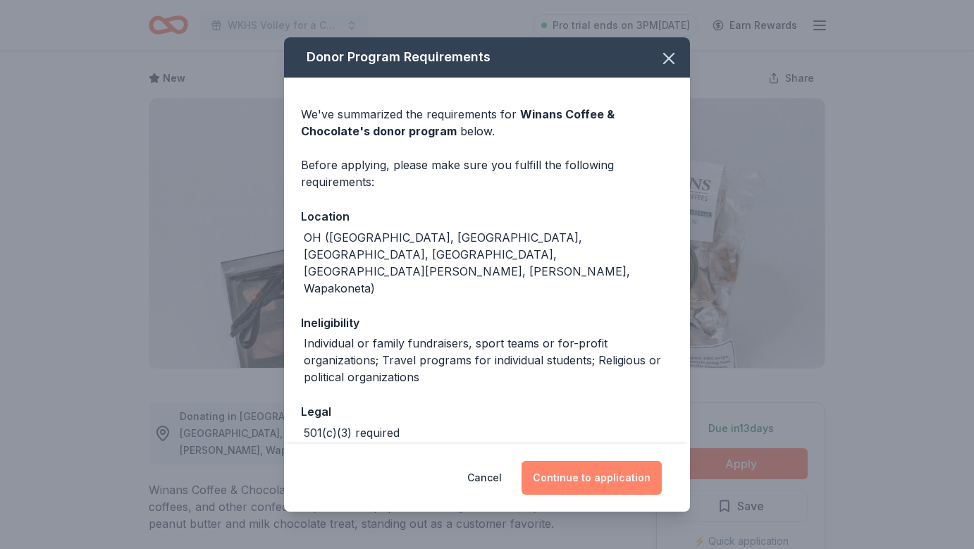
click at [590, 482] on button "Continue to application" at bounding box center [592, 478] width 140 height 34
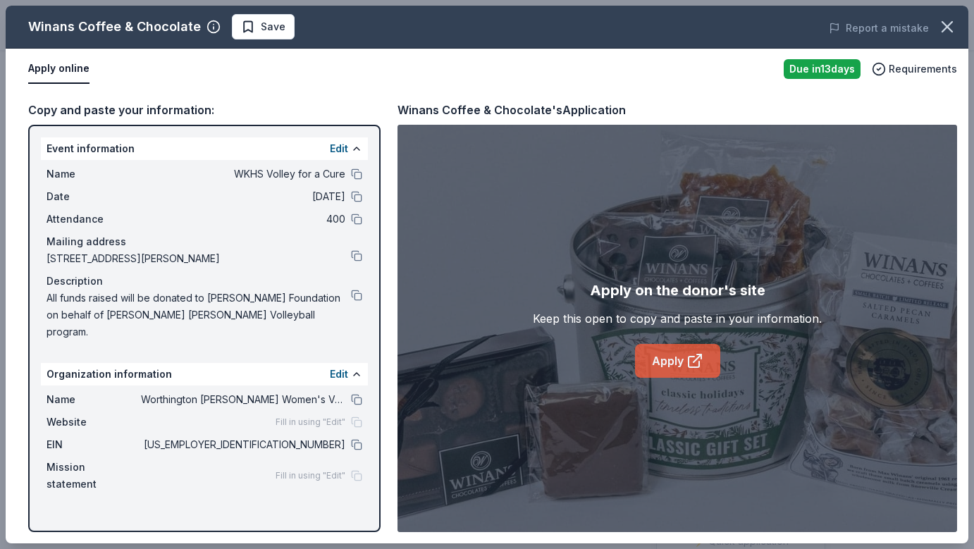
click at [675, 351] on link "Apply" at bounding box center [677, 361] width 85 height 34
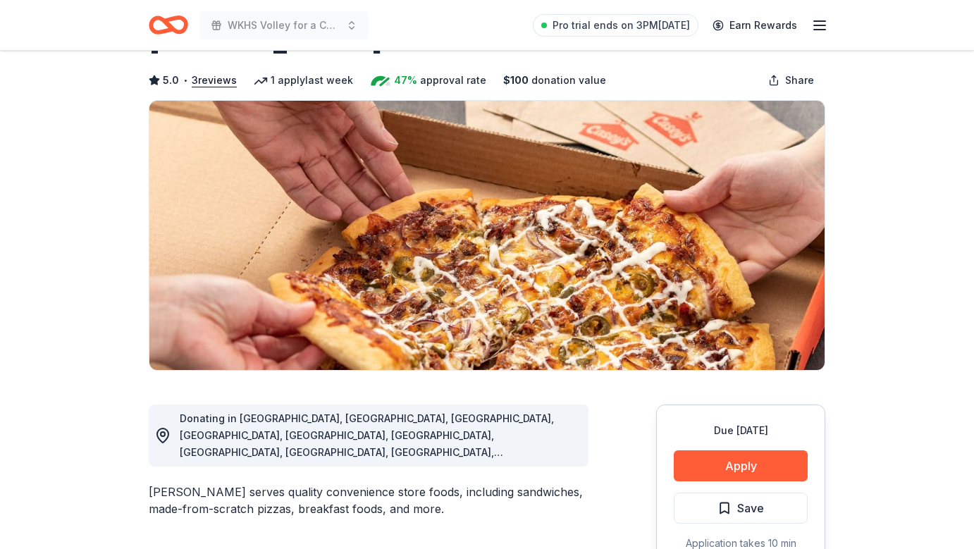
scroll to position [61, 0]
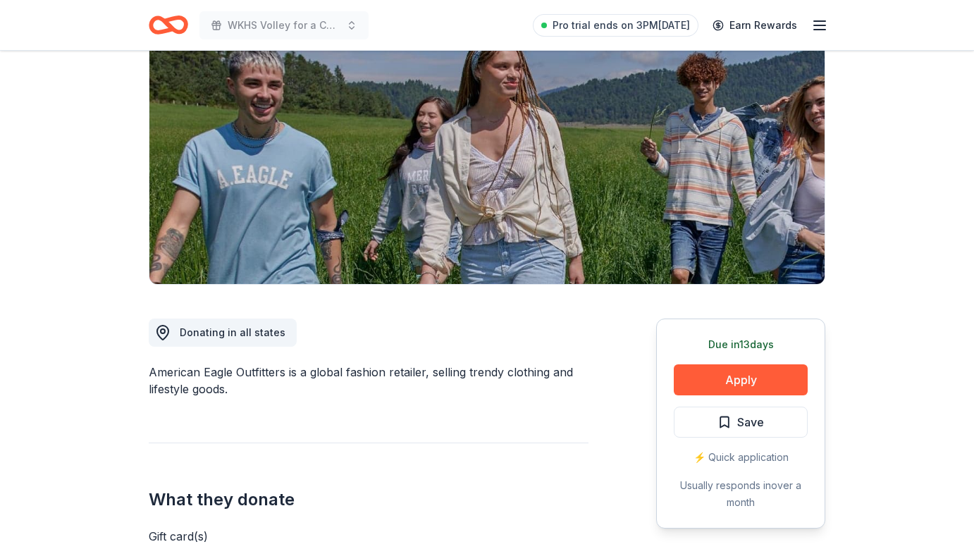
scroll to position [202, 0]
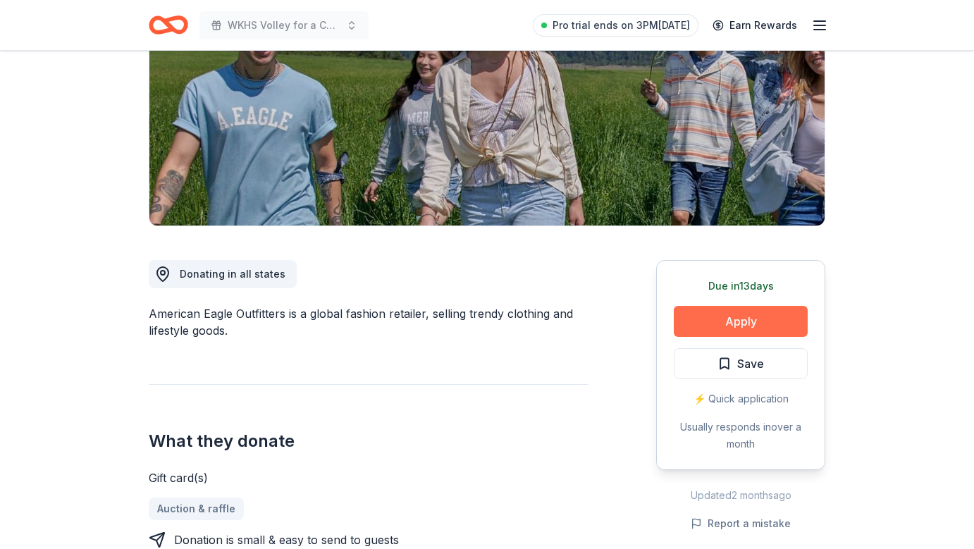
click at [778, 327] on button "Apply" at bounding box center [741, 321] width 134 height 31
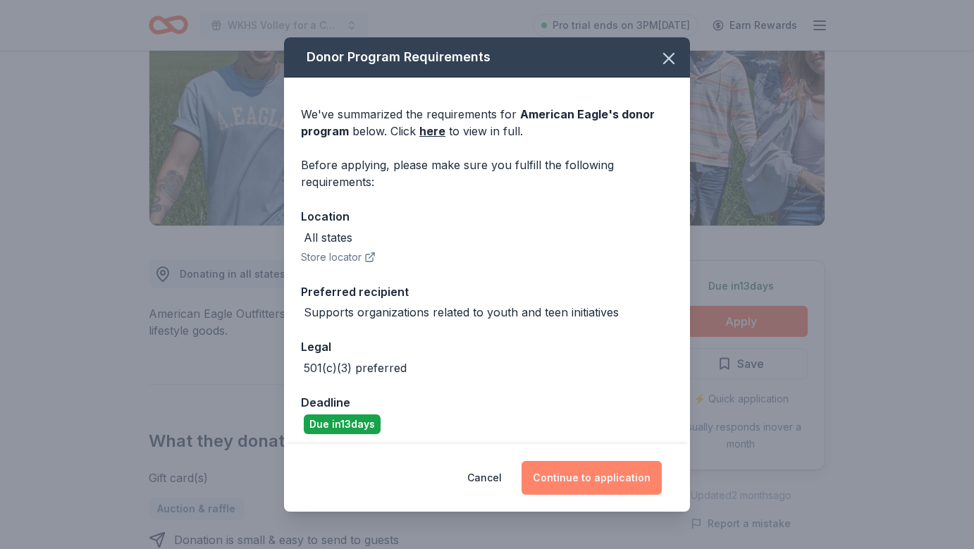
click at [601, 477] on button "Continue to application" at bounding box center [592, 478] width 140 height 34
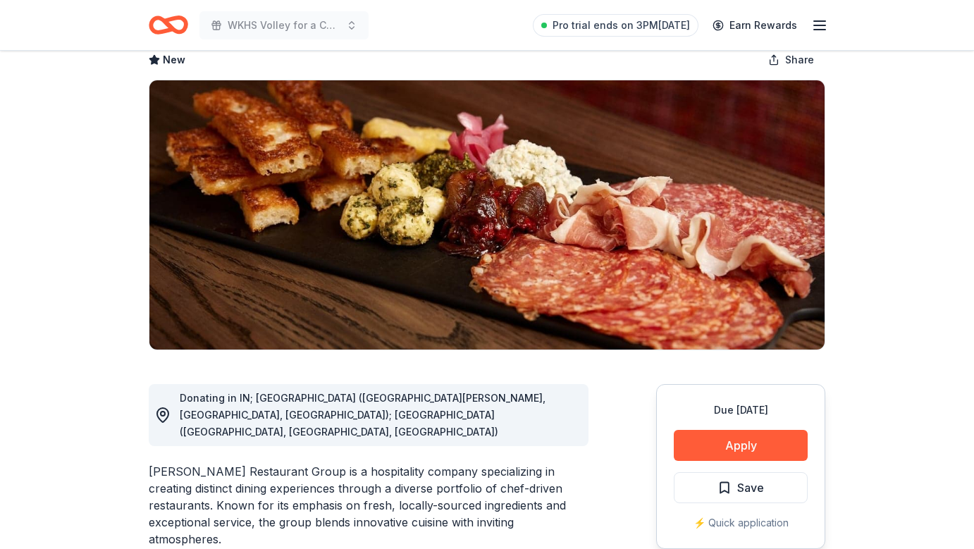
scroll to position [105, 0]
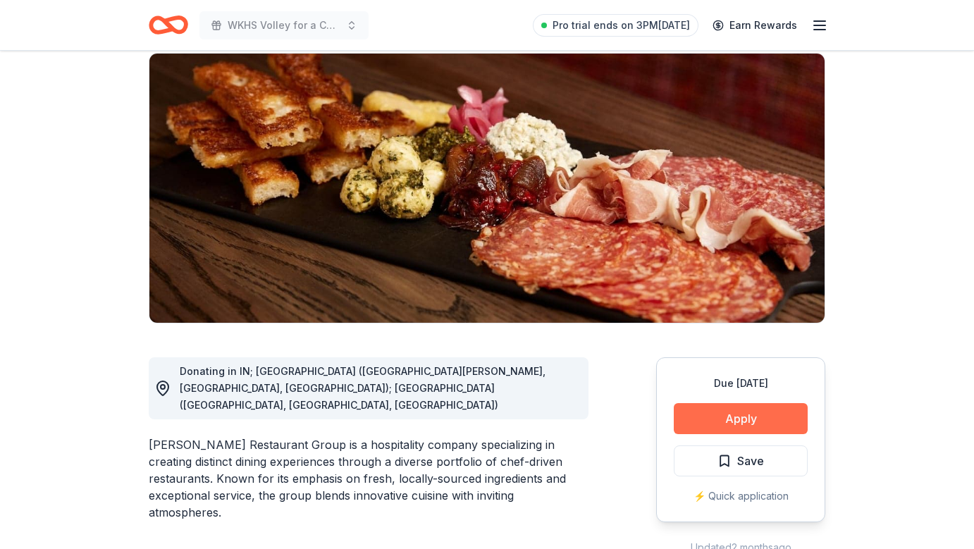
click at [701, 415] on button "Apply" at bounding box center [741, 418] width 134 height 31
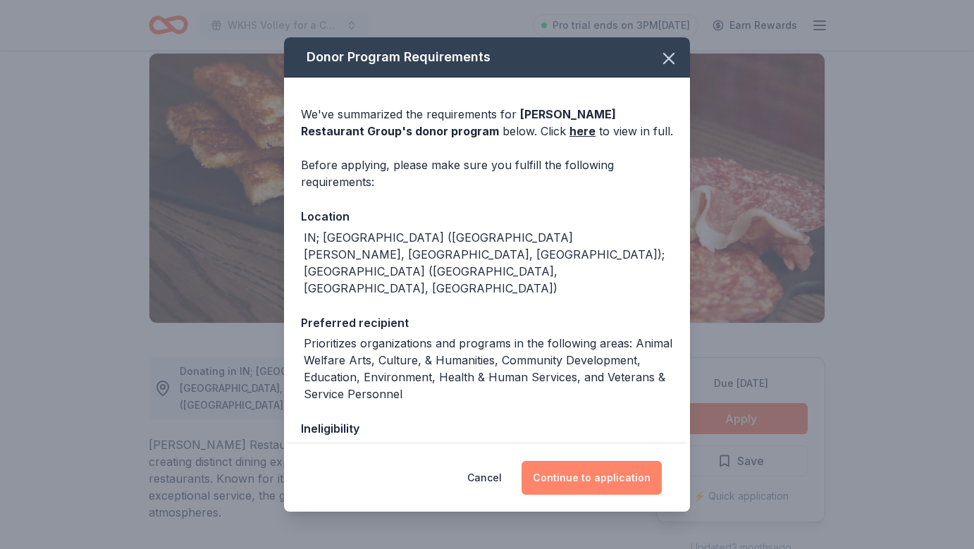
click at [592, 475] on button "Continue to application" at bounding box center [592, 478] width 140 height 34
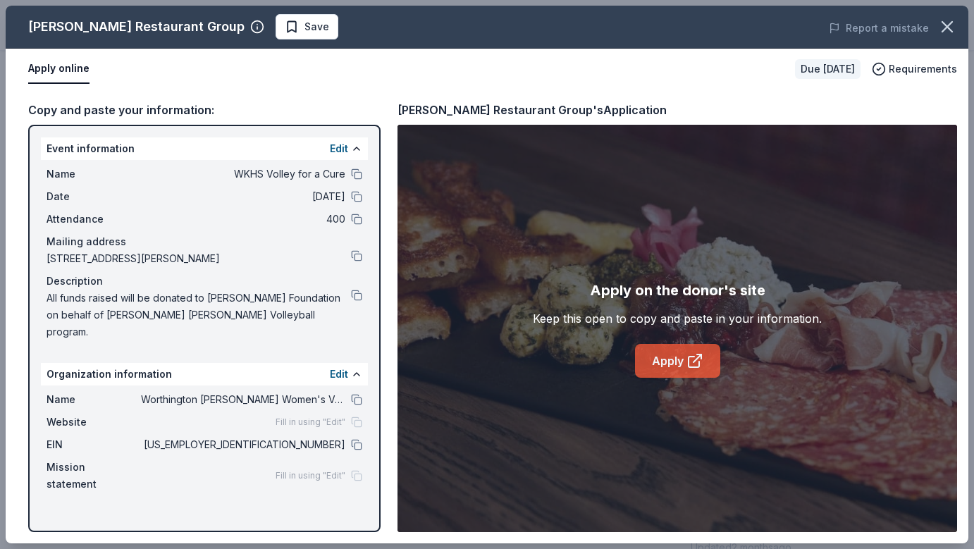
click at [665, 365] on link "Apply" at bounding box center [677, 361] width 85 height 34
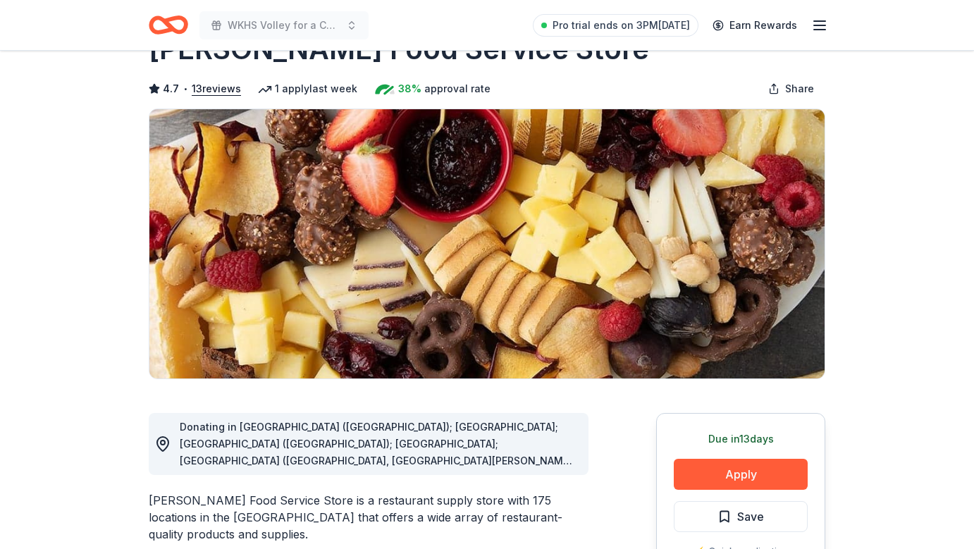
scroll to position [69, 0]
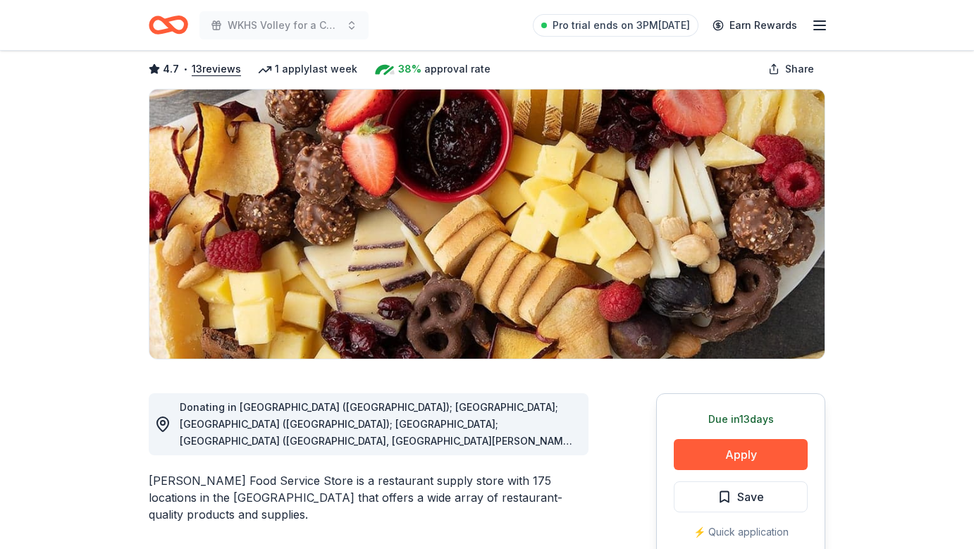
click at [741, 473] on div "Due [DATE] Apply Save ⚡️ Quick application Usually responds in around a week" at bounding box center [740, 498] width 169 height 210
click at [739, 452] on button "Apply" at bounding box center [741, 454] width 134 height 31
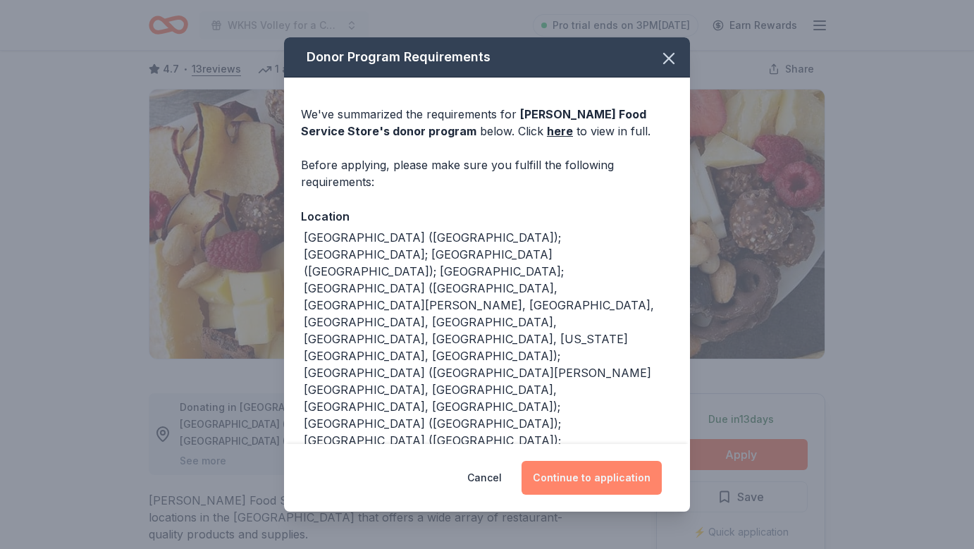
click at [596, 480] on button "Continue to application" at bounding box center [592, 478] width 140 height 34
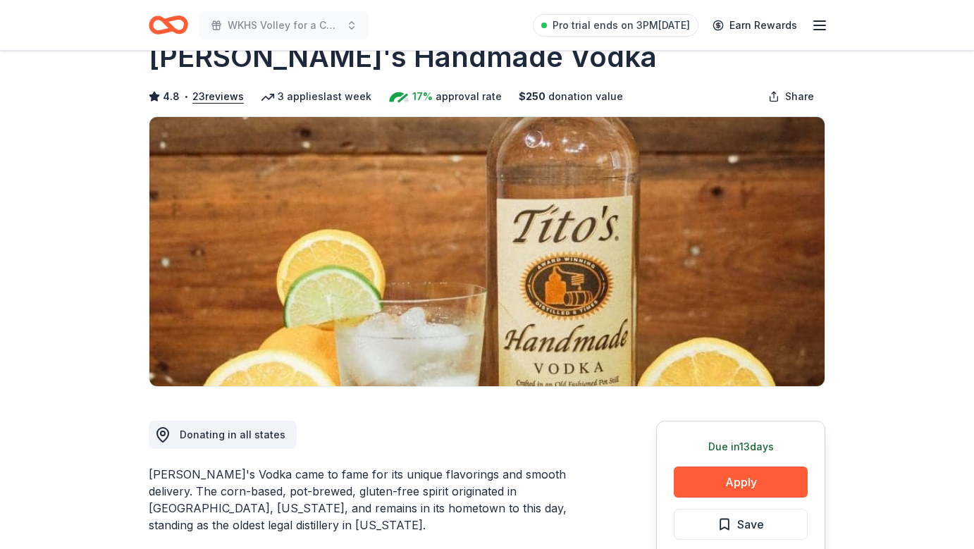
scroll to position [46, 0]
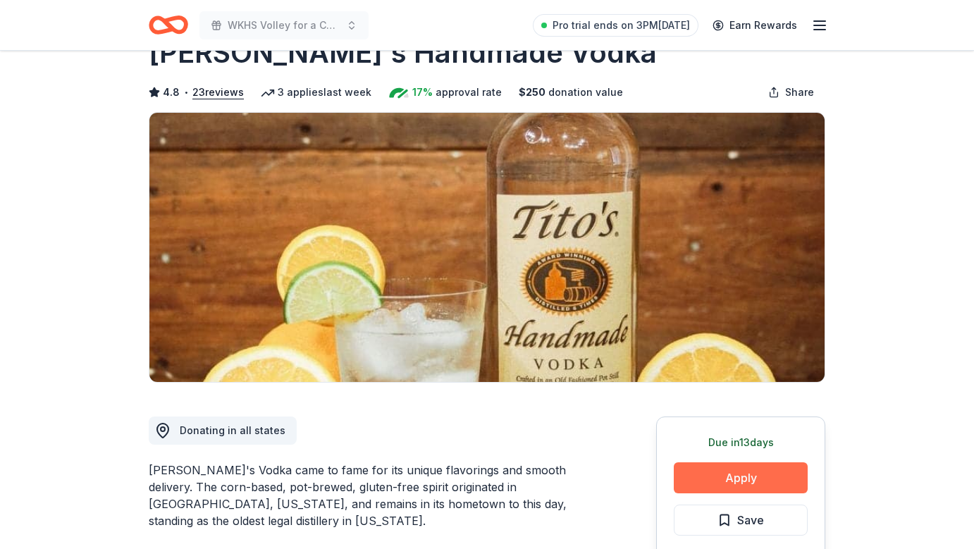
click at [717, 479] on button "Apply" at bounding box center [741, 478] width 134 height 31
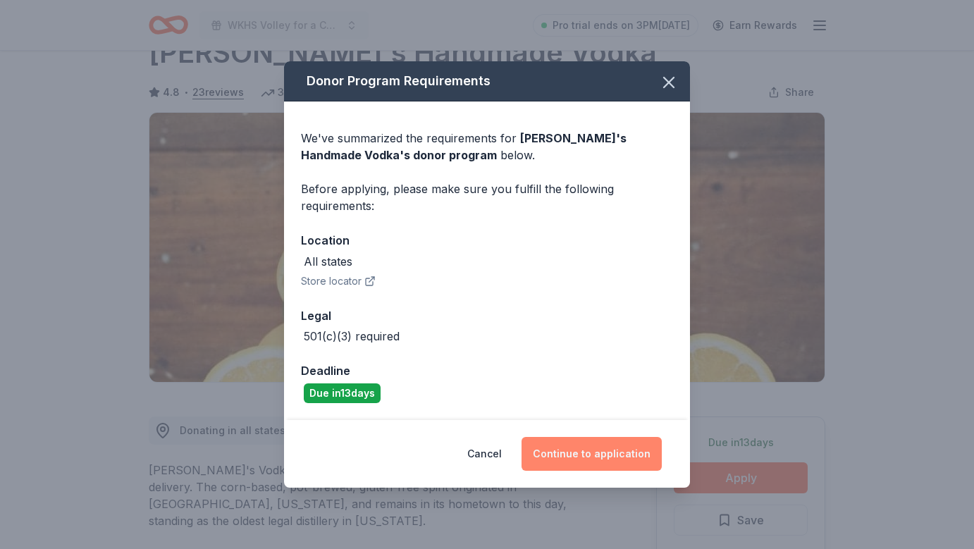
click at [588, 455] on button "Continue to application" at bounding box center [592, 454] width 140 height 34
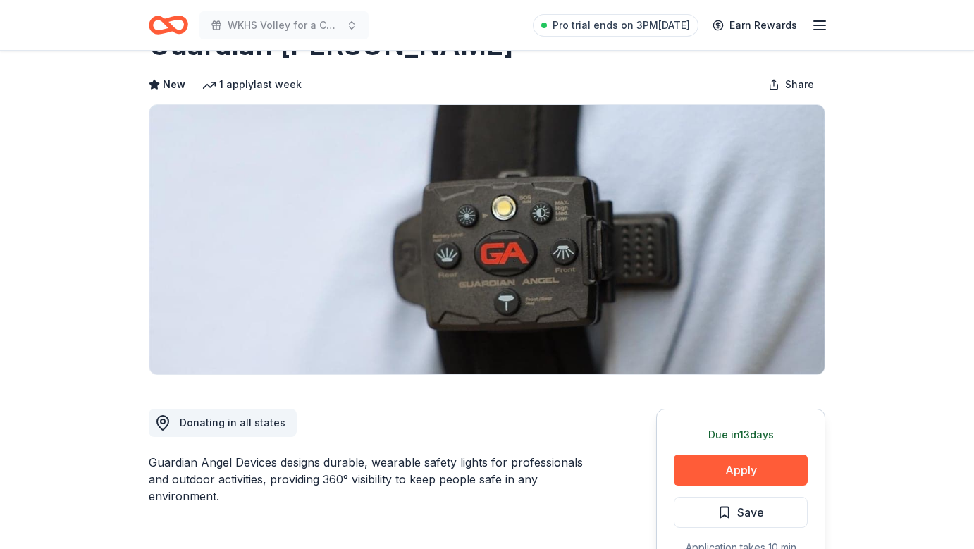
scroll to position [58, 0]
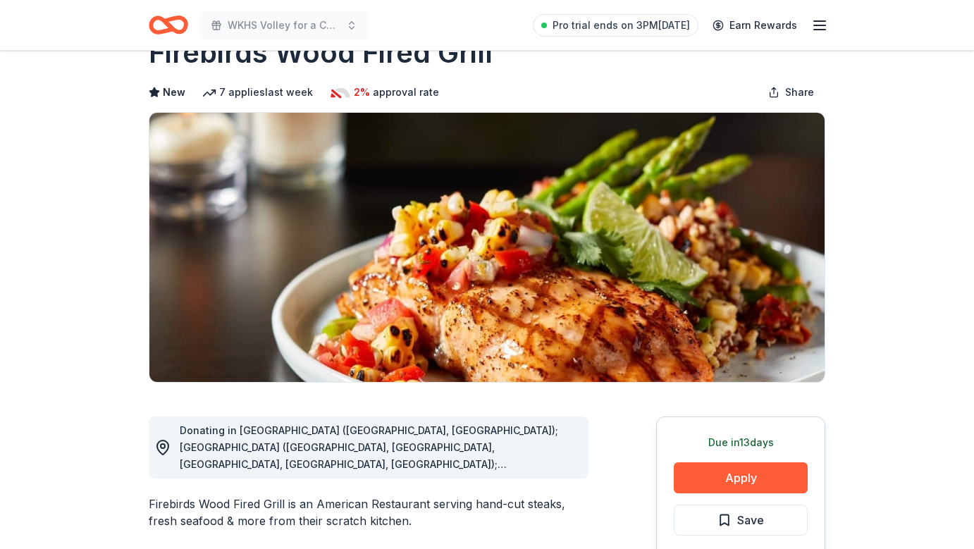
scroll to position [78, 0]
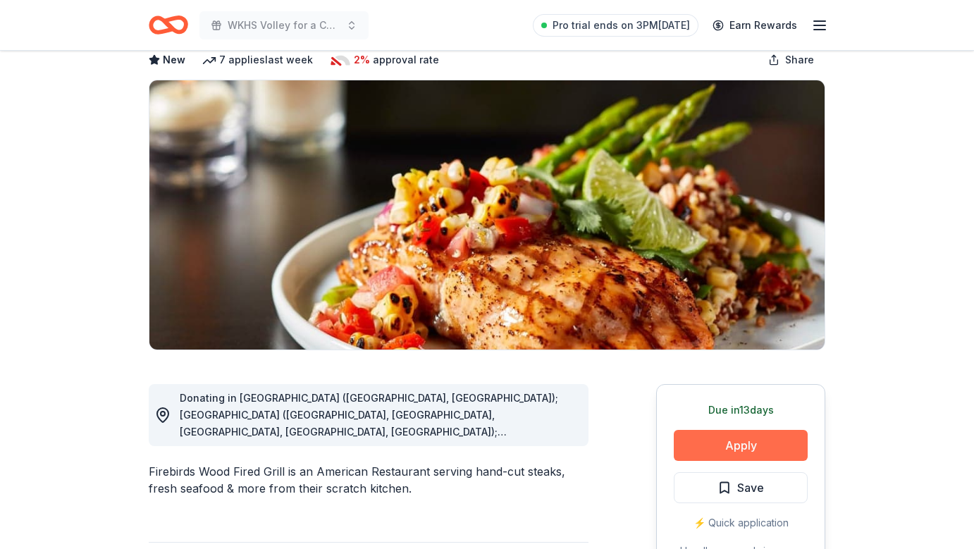
click at [702, 452] on button "Apply" at bounding box center [741, 445] width 134 height 31
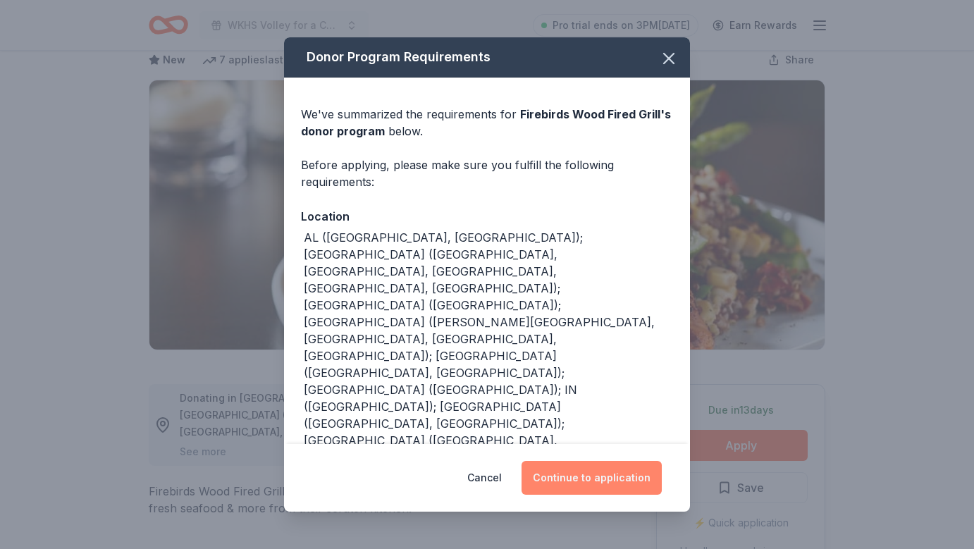
click at [585, 484] on button "Continue to application" at bounding box center [592, 478] width 140 height 34
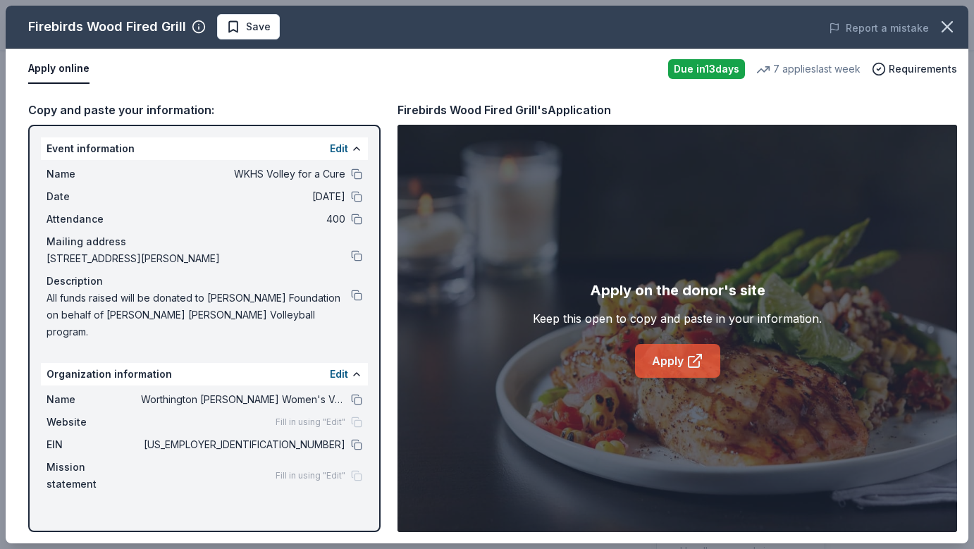
click at [673, 372] on link "Apply" at bounding box center [677, 361] width 85 height 34
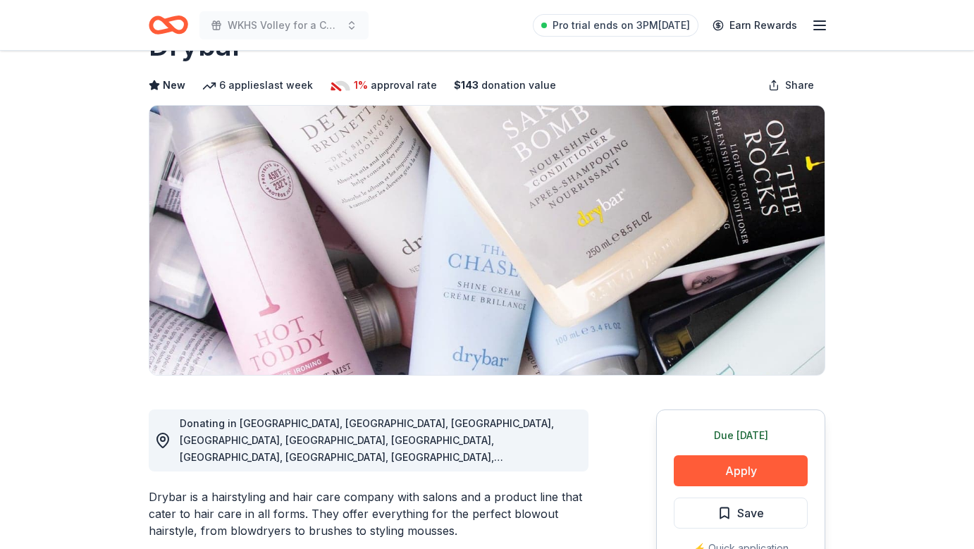
scroll to position [58, 0]
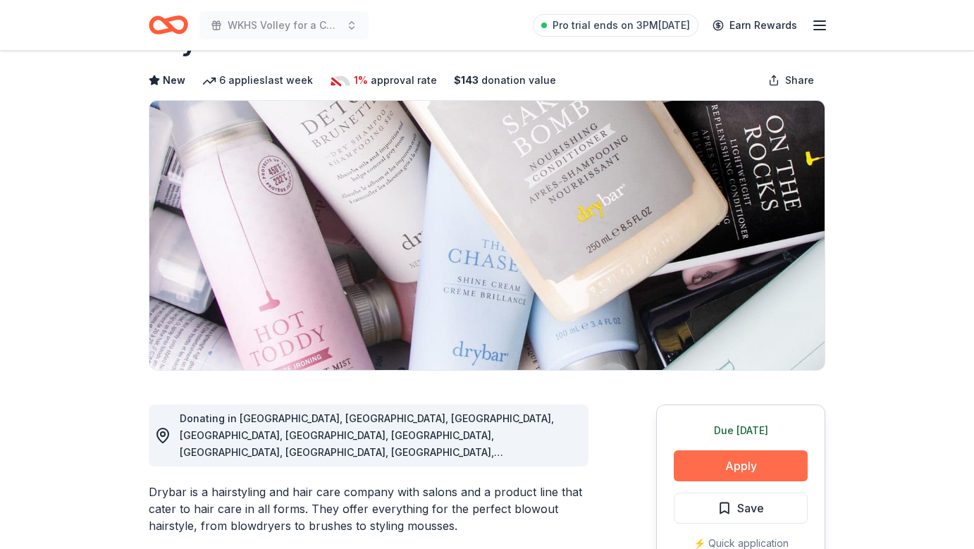
click at [719, 462] on button "Apply" at bounding box center [741, 466] width 134 height 31
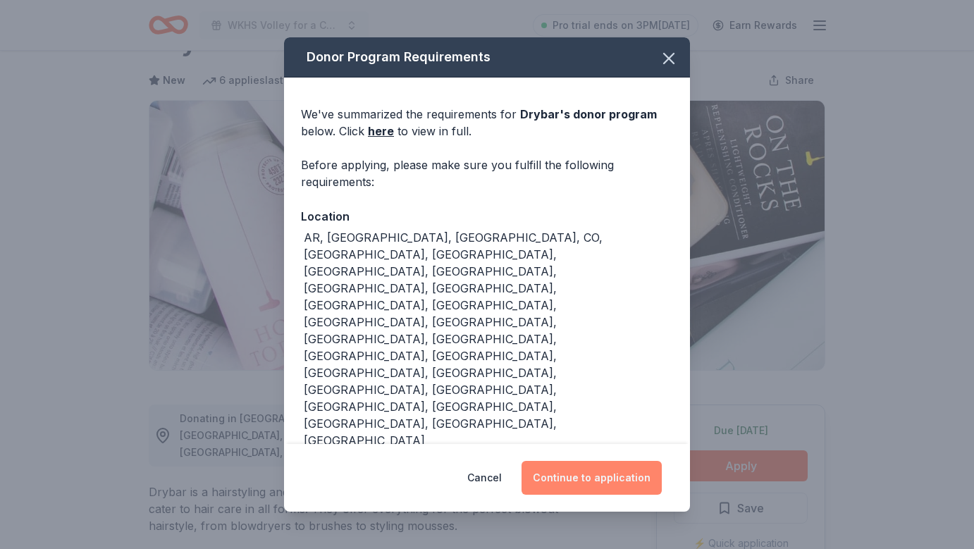
click at [618, 476] on button "Continue to application" at bounding box center [592, 478] width 140 height 34
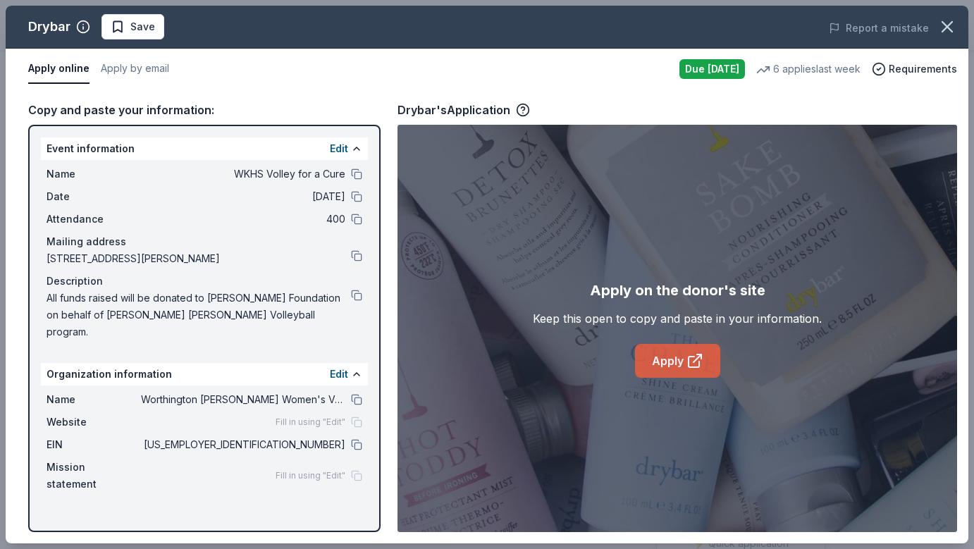
click at [669, 357] on link "Apply" at bounding box center [677, 361] width 85 height 34
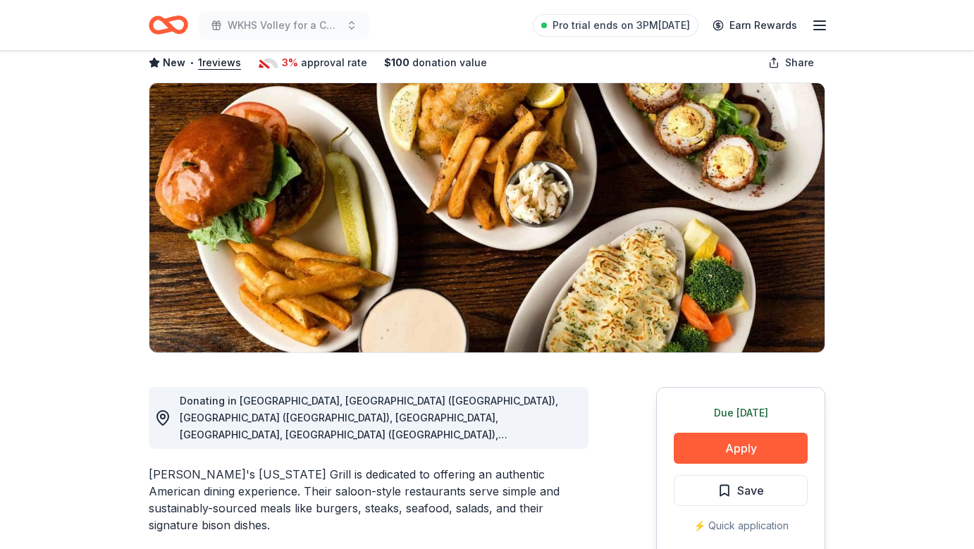
scroll to position [90, 0]
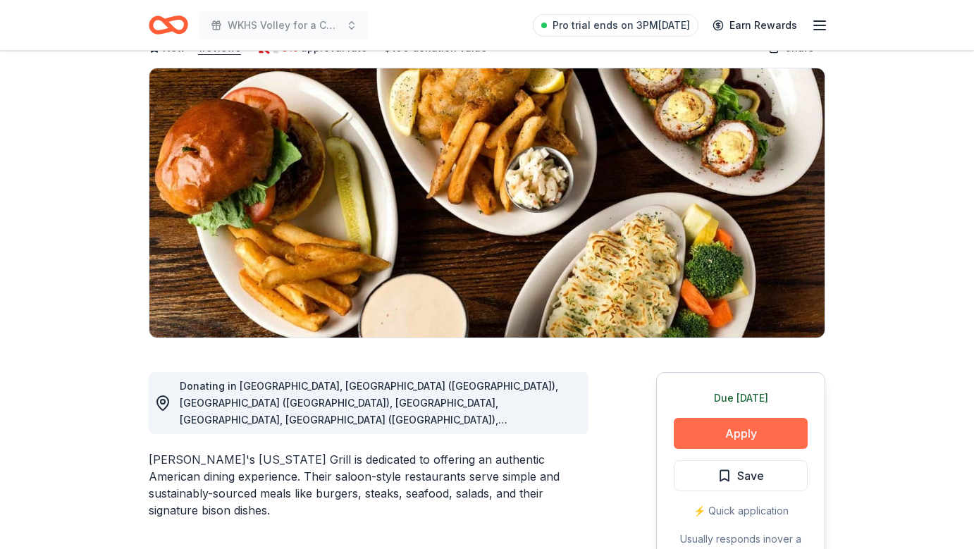
click at [754, 438] on button "Apply" at bounding box center [741, 433] width 134 height 31
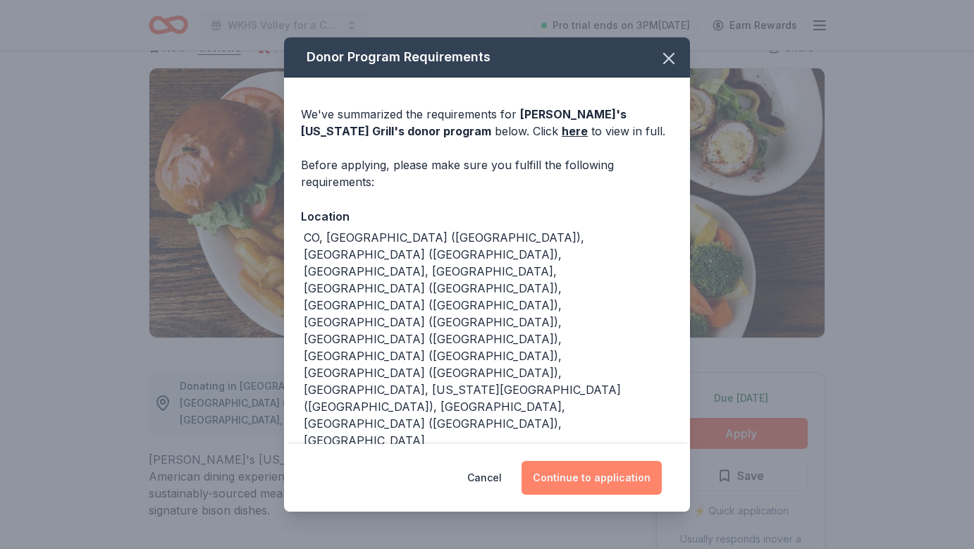
click at [630, 461] on button "Continue to application" at bounding box center [592, 478] width 140 height 34
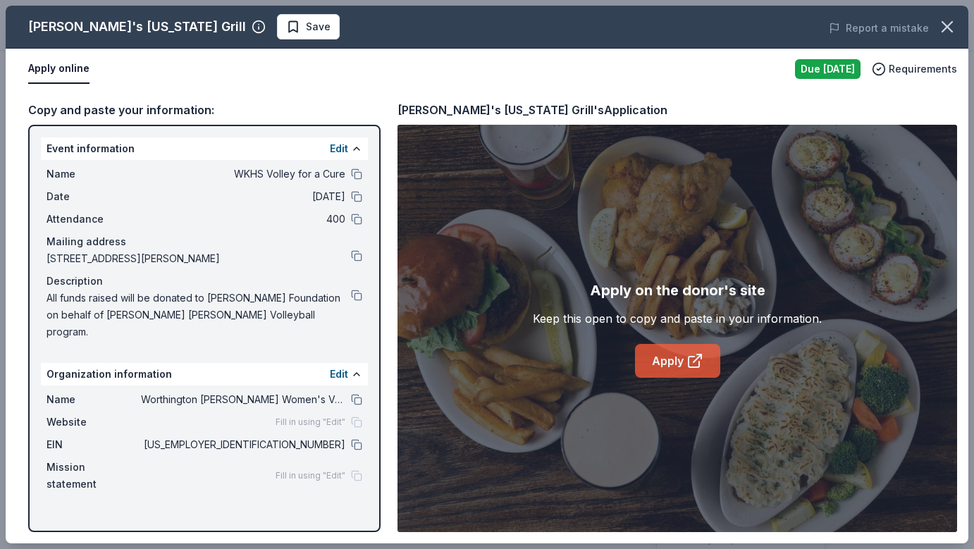
click at [656, 362] on link "Apply" at bounding box center [677, 361] width 85 height 34
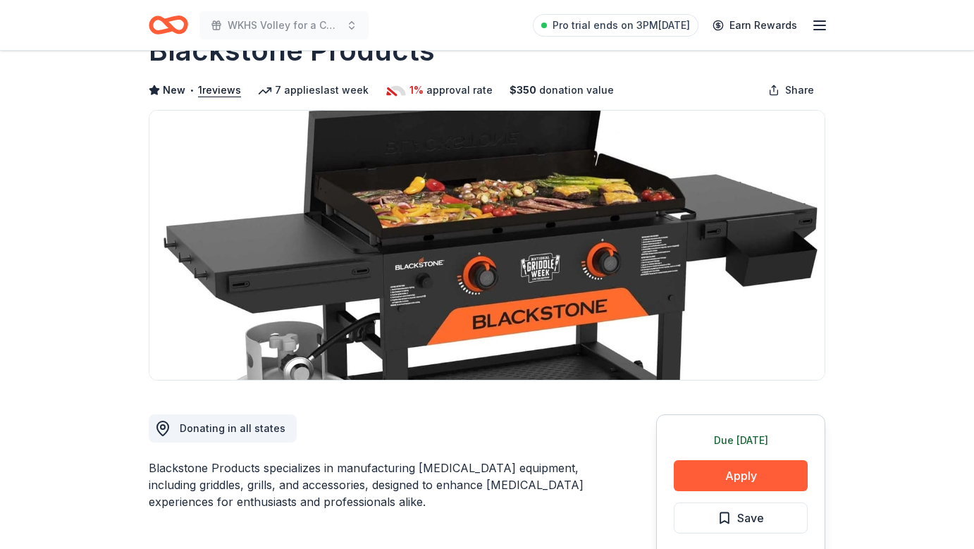
scroll to position [50, 0]
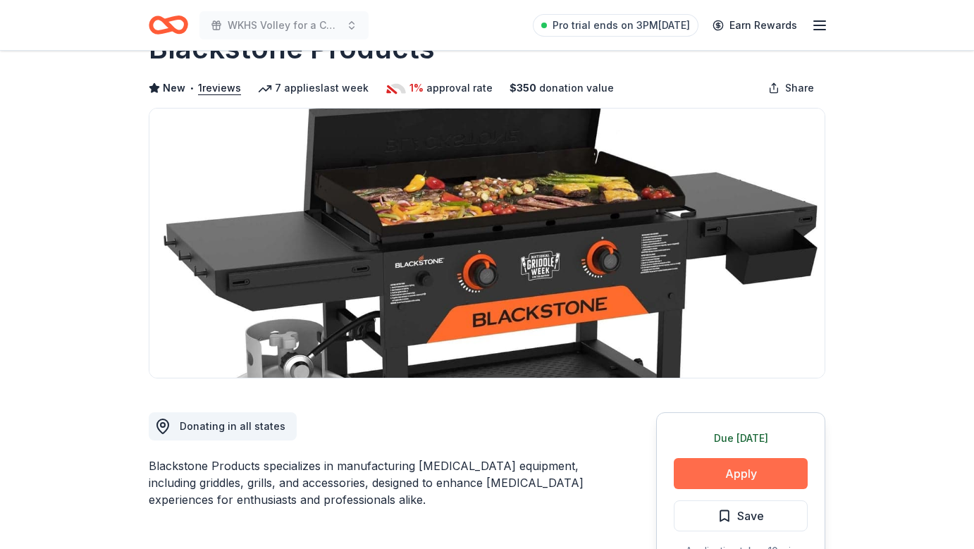
click at [720, 472] on button "Apply" at bounding box center [741, 473] width 134 height 31
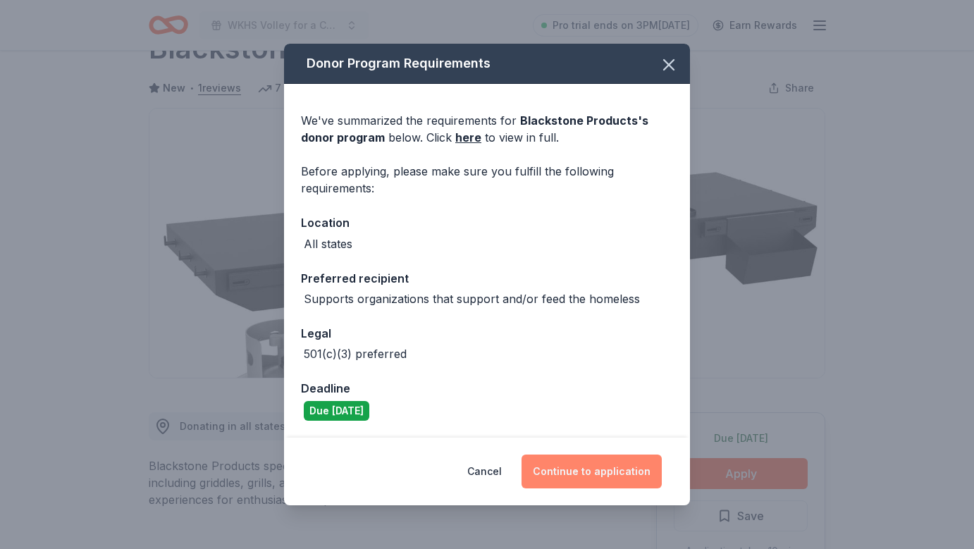
click at [596, 474] on button "Continue to application" at bounding box center [592, 472] width 140 height 34
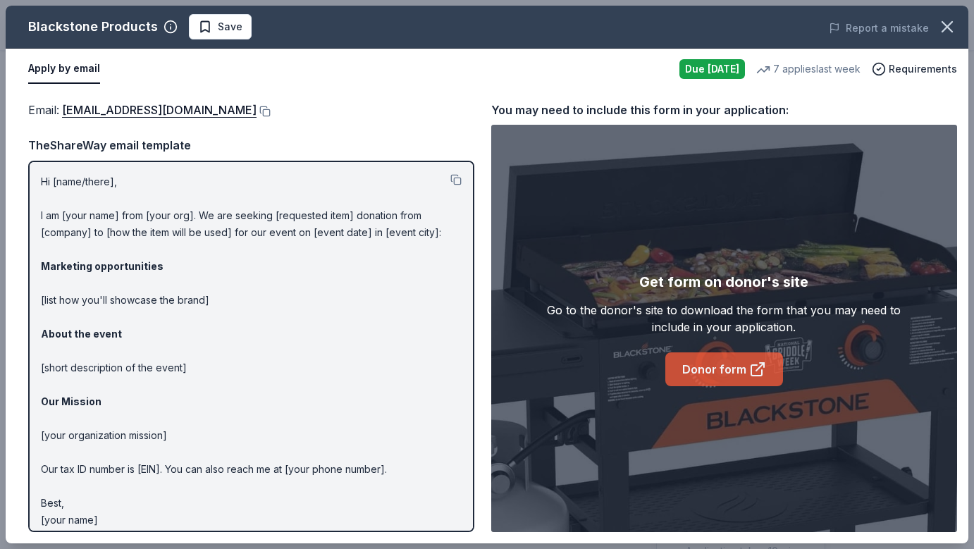
click at [689, 369] on link "Donor form" at bounding box center [725, 370] width 118 height 34
